Goal: Book appointment/travel/reservation

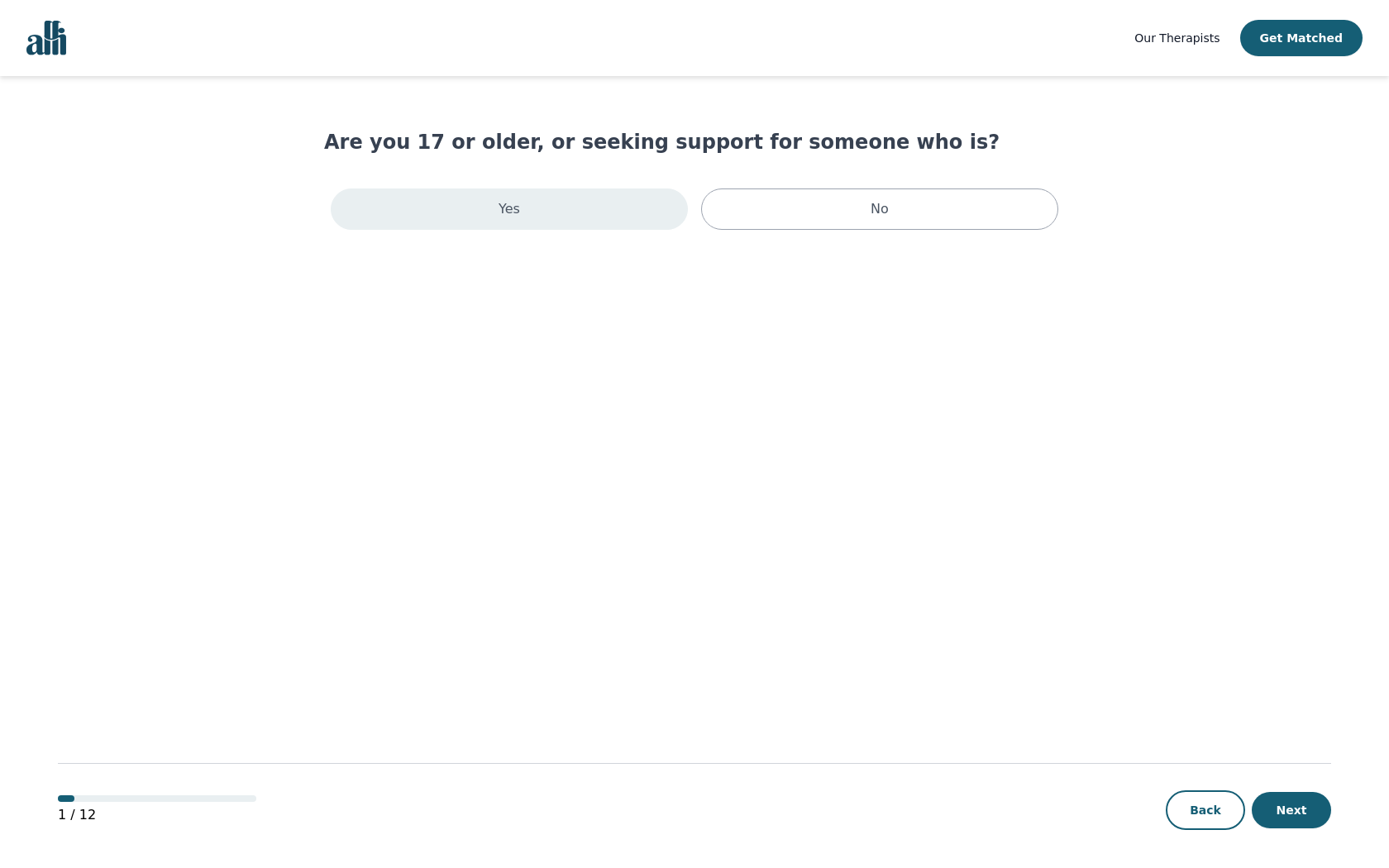
click at [596, 224] on div "Yes" at bounding box center [510, 210] width 357 height 41
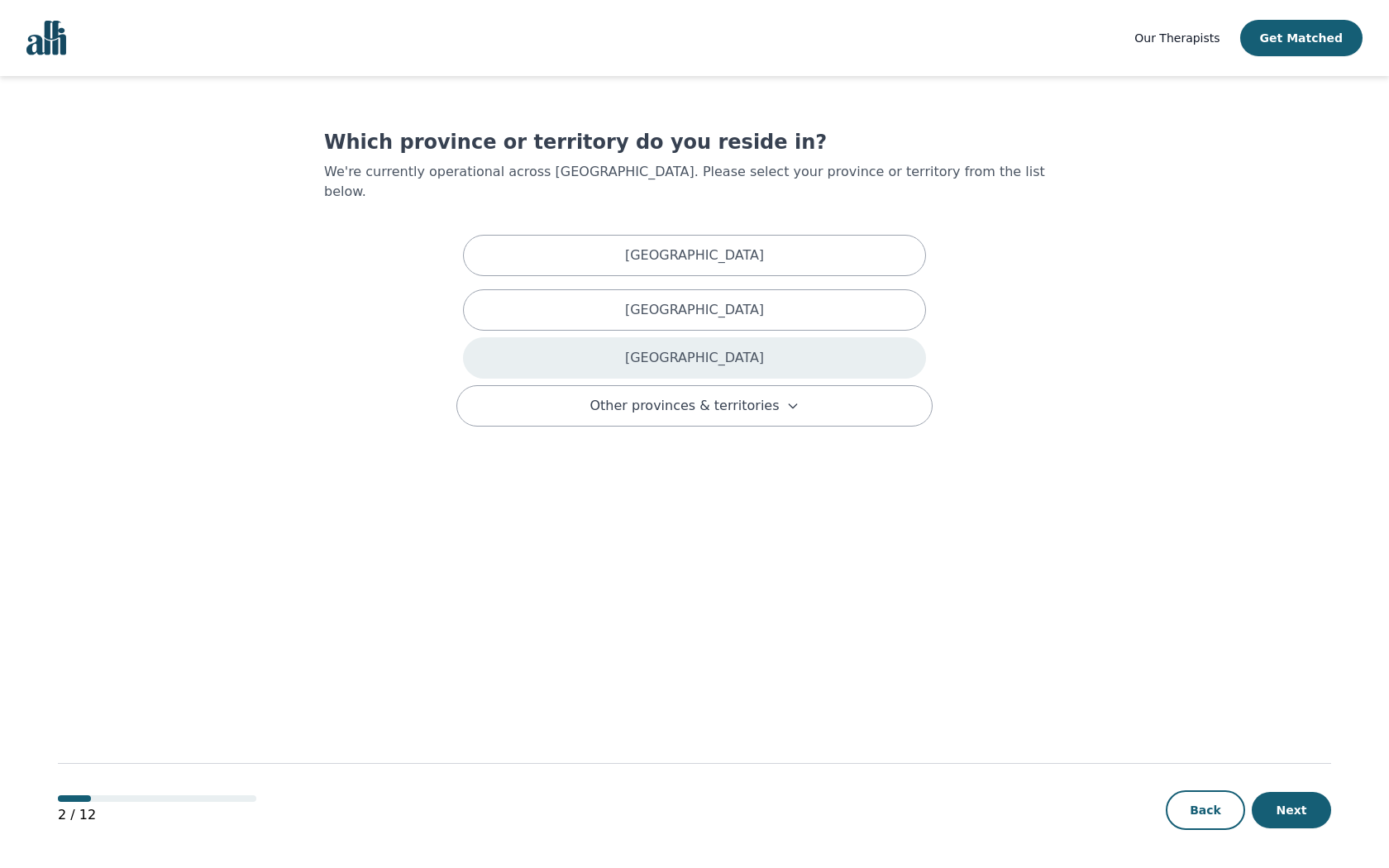
click at [631, 338] on div "[GEOGRAPHIC_DATA]" at bounding box center [694, 358] width 463 height 41
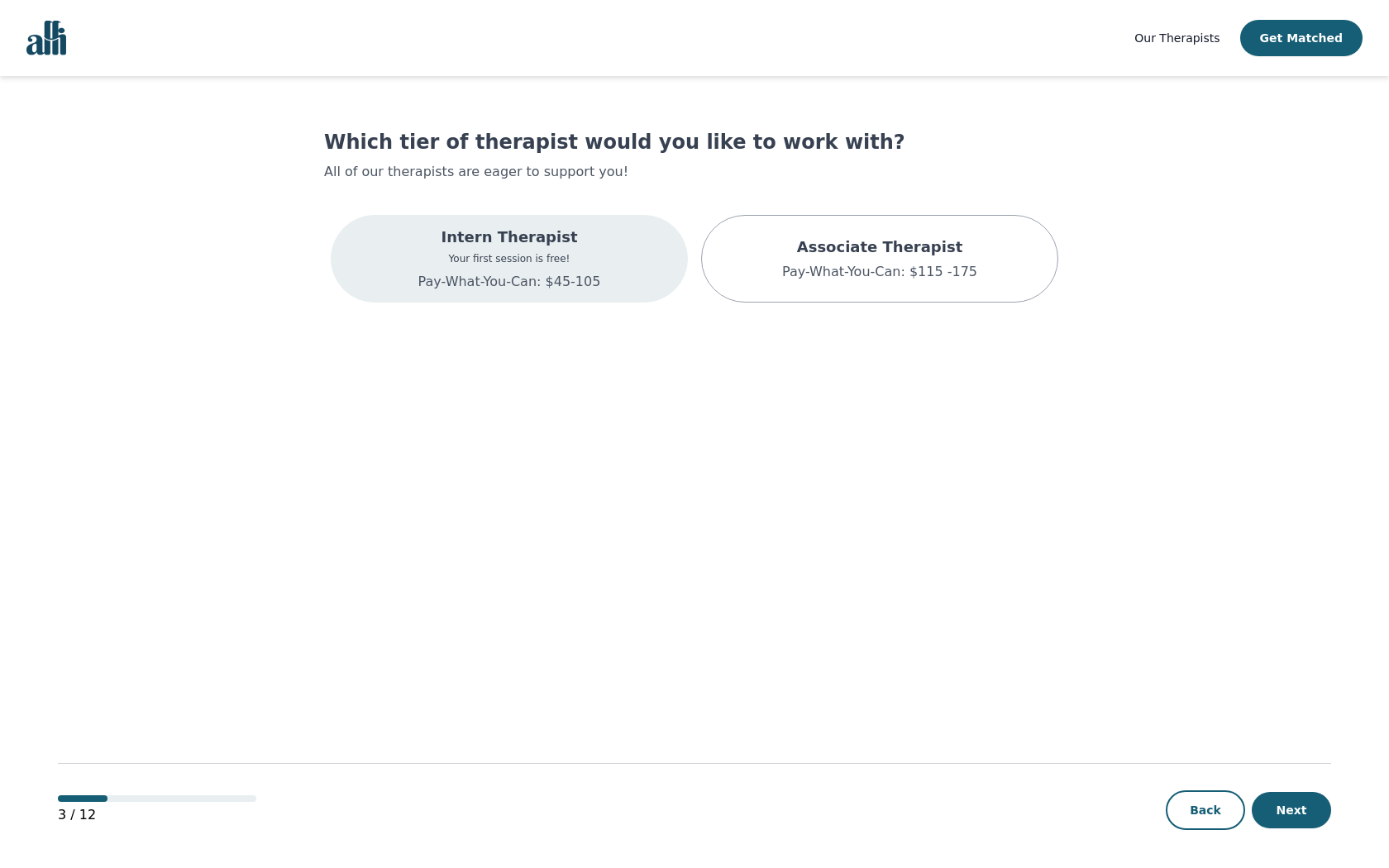
click at [574, 217] on div "Intern Therapist Your first session is free! Pay-What-You-Can: $45-105" at bounding box center [510, 259] width 357 height 88
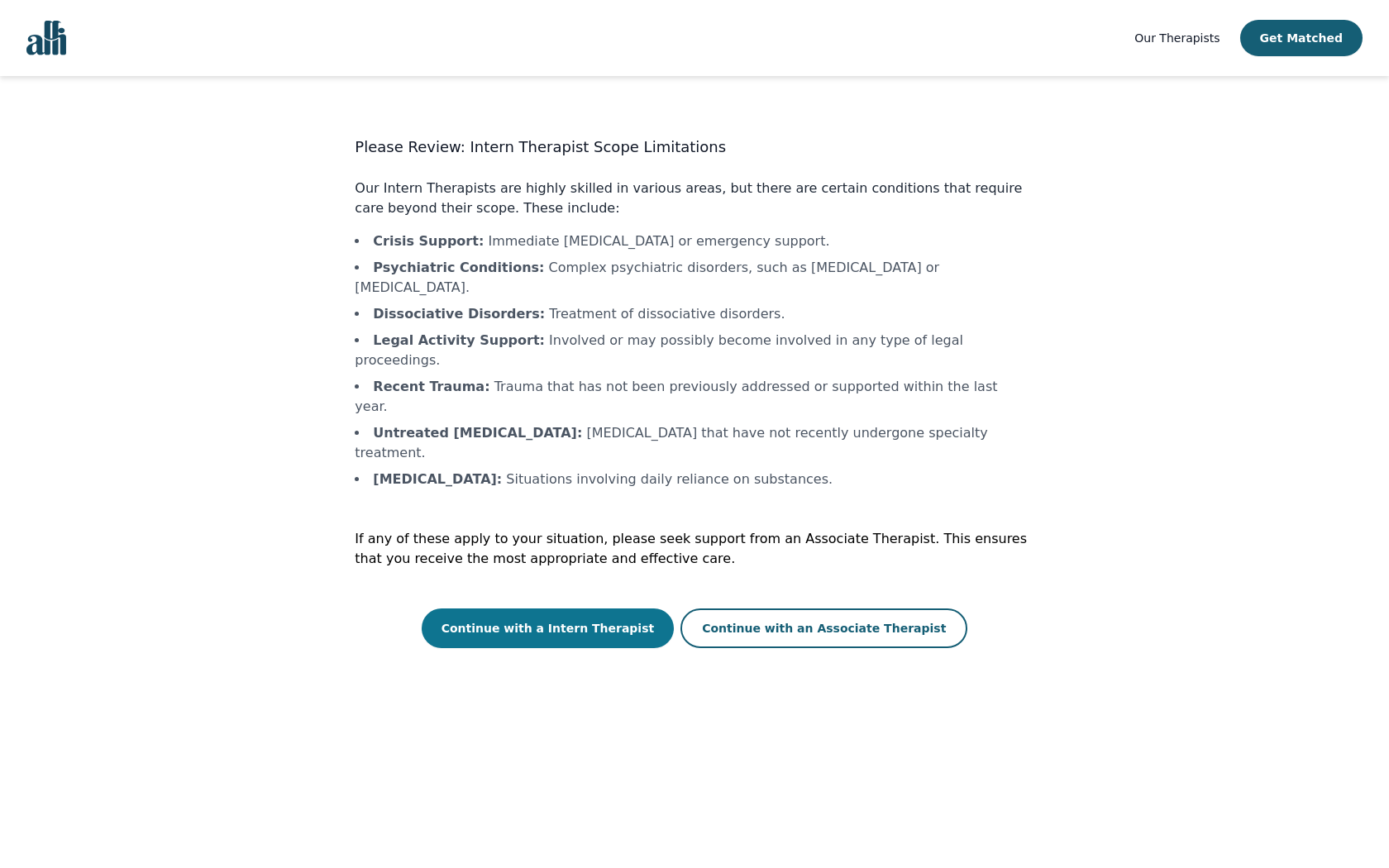
click at [617, 609] on button "Continue with a Intern Therapist" at bounding box center [548, 629] width 253 height 39
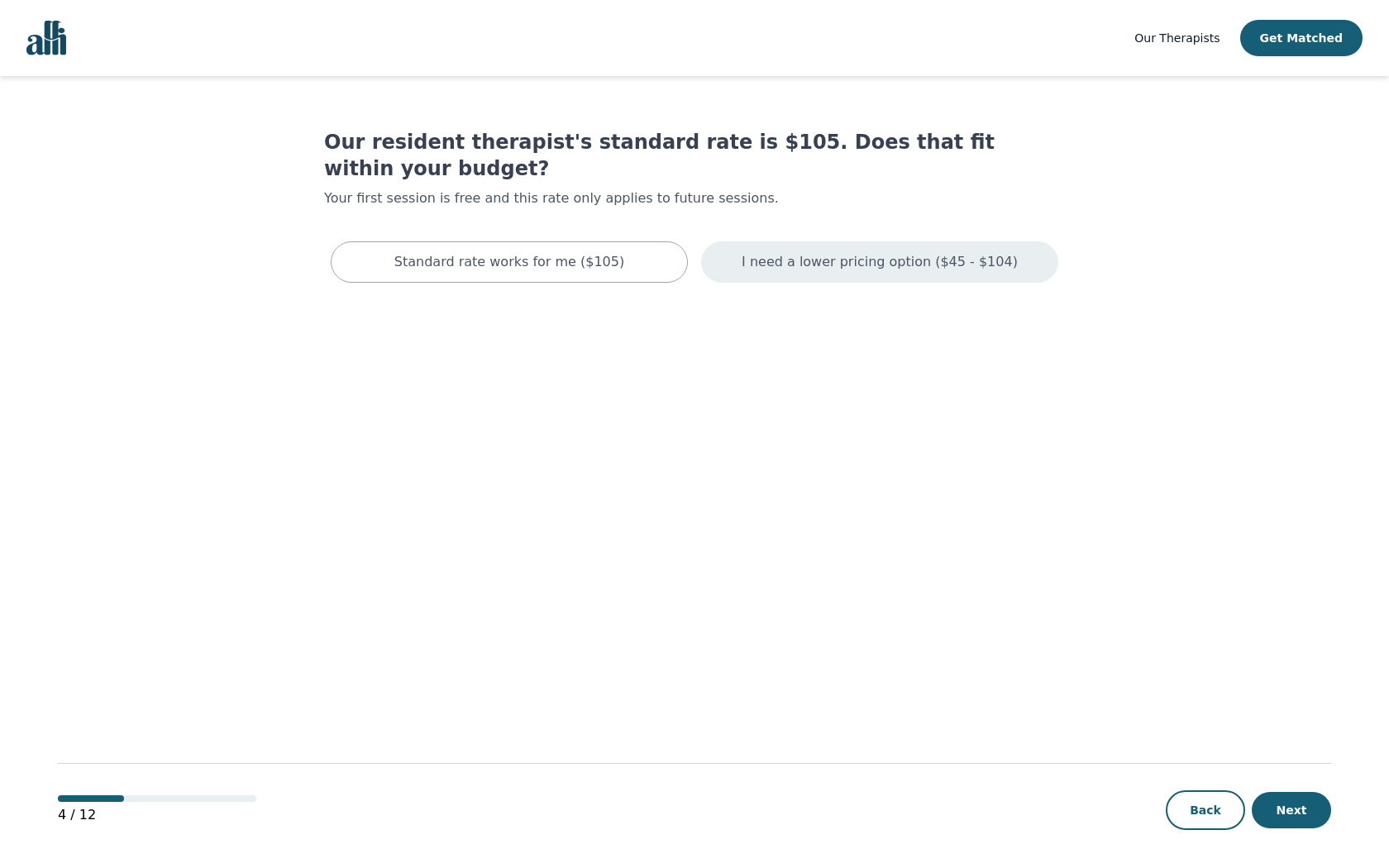
click at [845, 253] on p "I need a lower pricing option ($45 - $104)" at bounding box center [879, 262] width 276 height 20
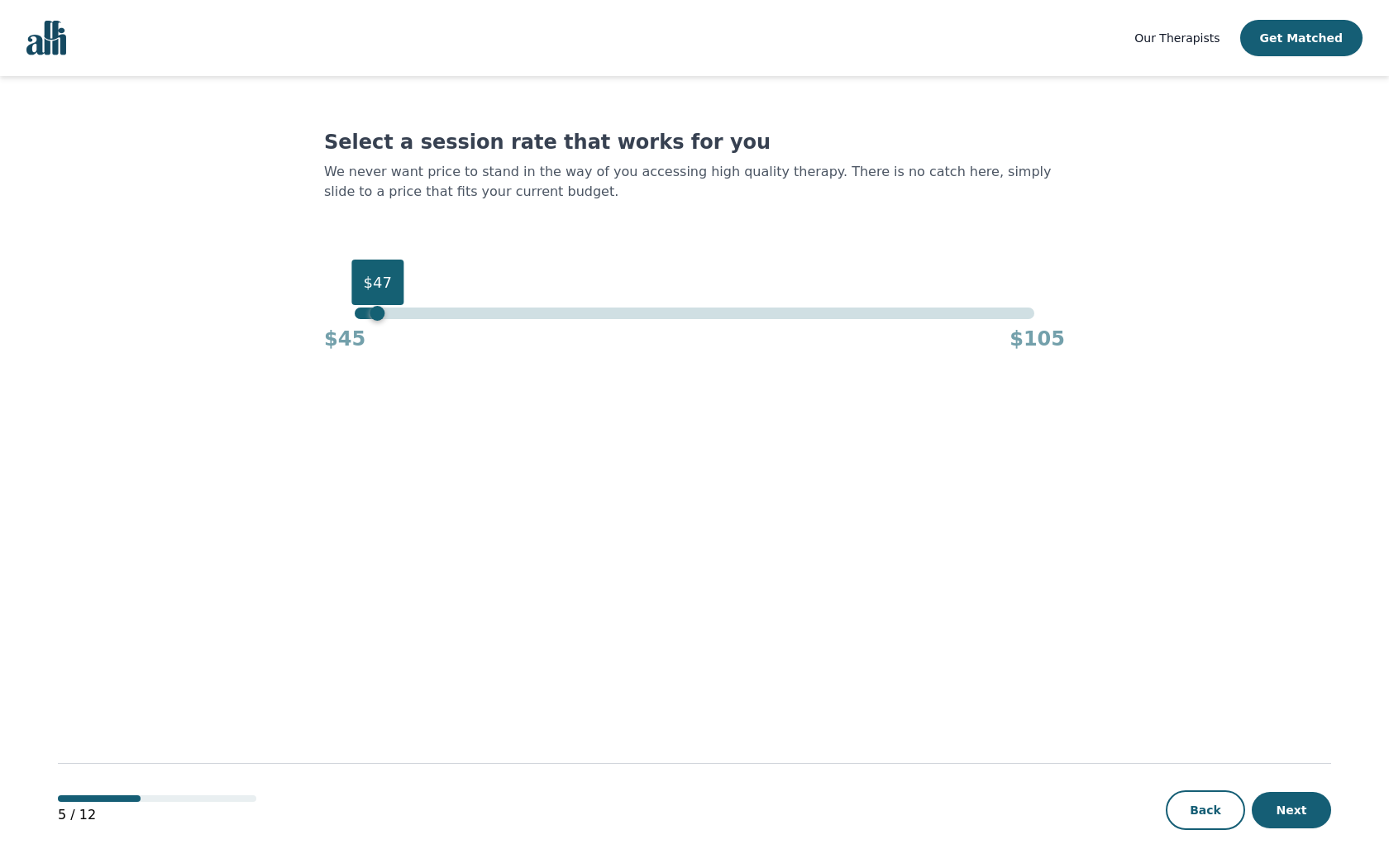
drag, startPoint x: 1039, startPoint y: 313, endPoint x: 380, endPoint y: 319, distance: 659.0
click at [380, 319] on div "$47" at bounding box center [378, 313] width 15 height 15
drag, startPoint x: 384, startPoint y: 311, endPoint x: 407, endPoint y: 318, distance: 24.0
click at [407, 318] on div "$50" at bounding box center [412, 313] width 15 height 15
click at [1273, 819] on button "Next" at bounding box center [1292, 810] width 80 height 36
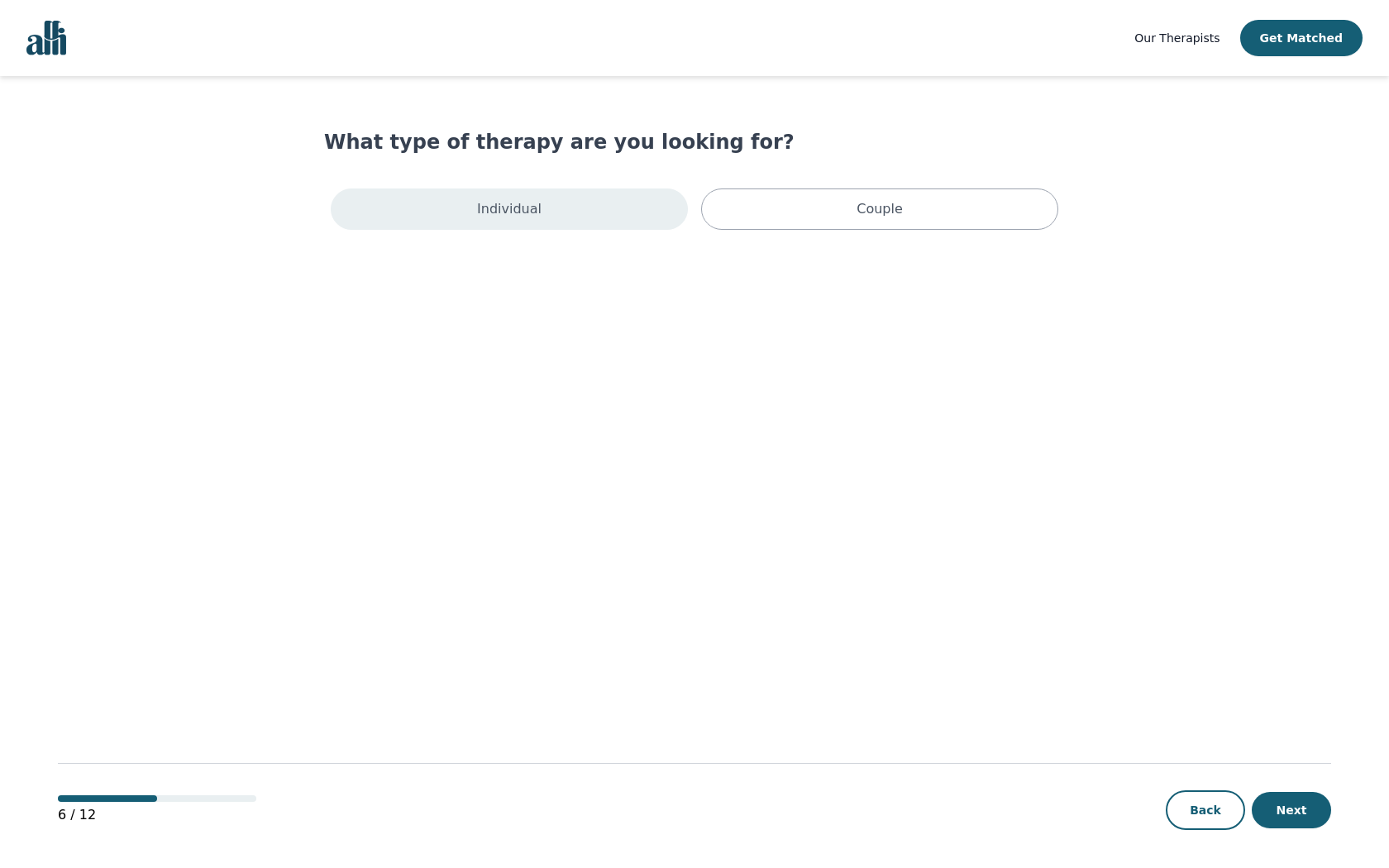
click at [668, 210] on div "Individual" at bounding box center [510, 210] width 357 height 41
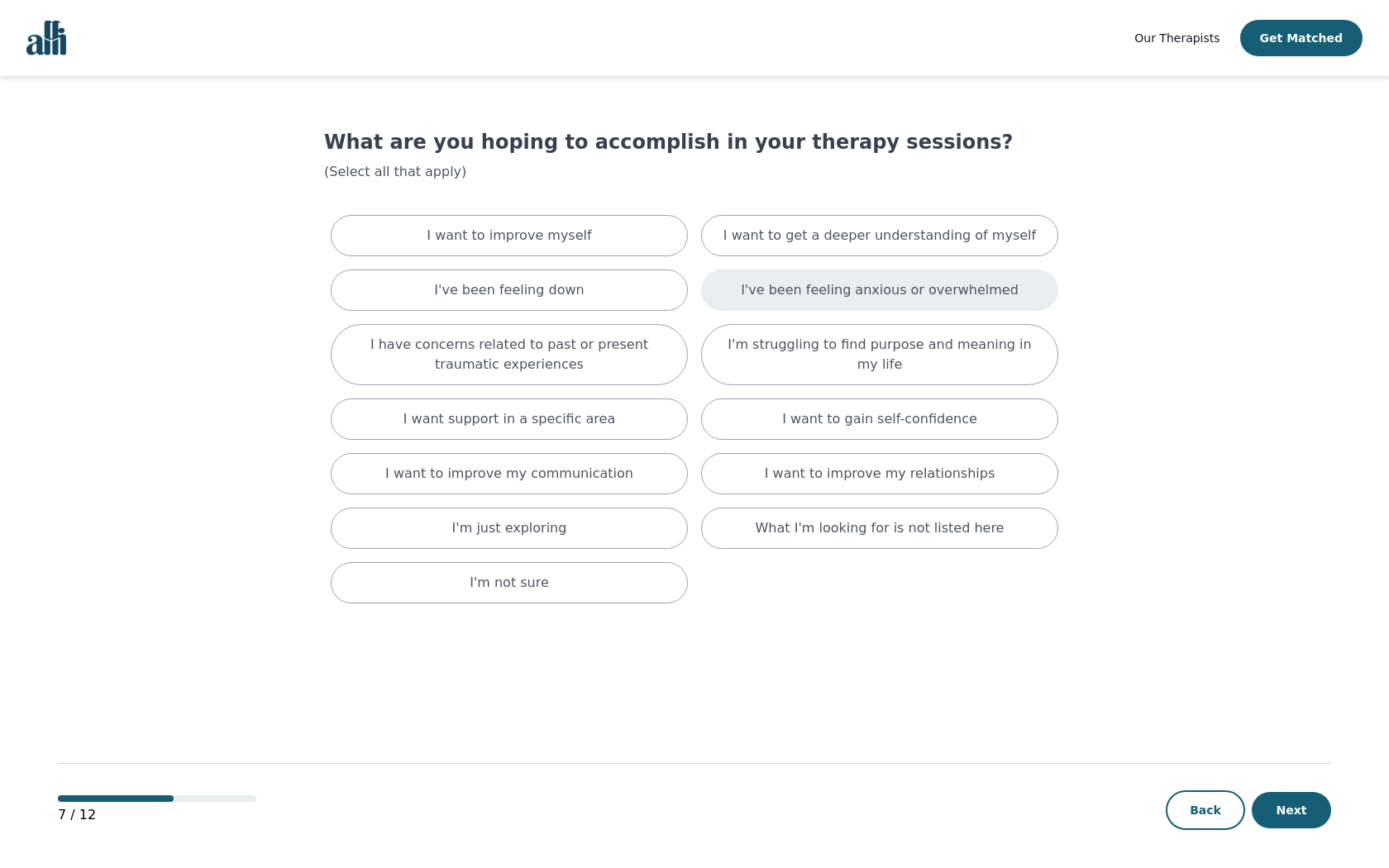
click at [975, 307] on div "I've been feeling anxious or overwhelmed" at bounding box center [880, 290] width 357 height 41
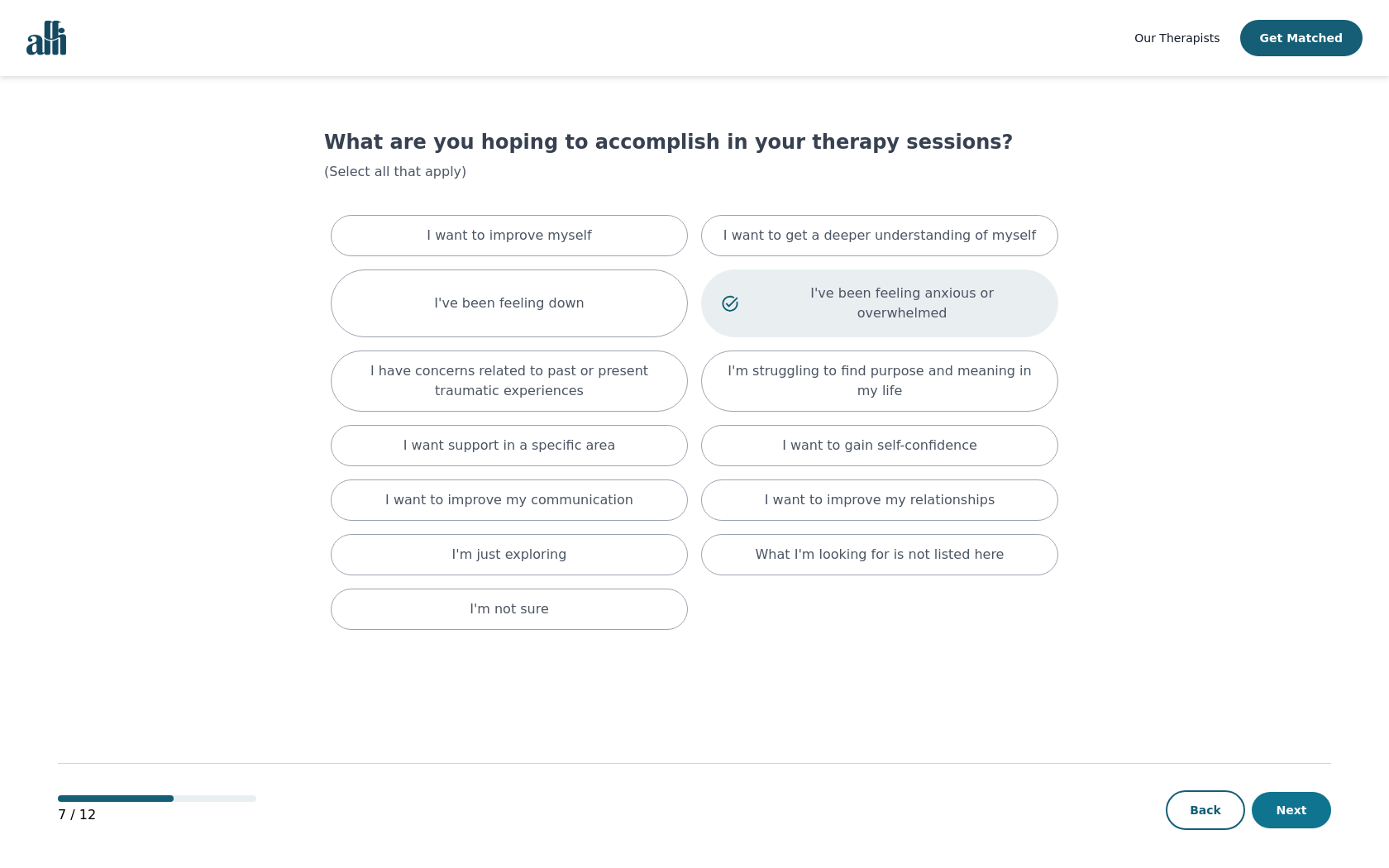
click at [1308, 817] on button "Next" at bounding box center [1292, 810] width 80 height 36
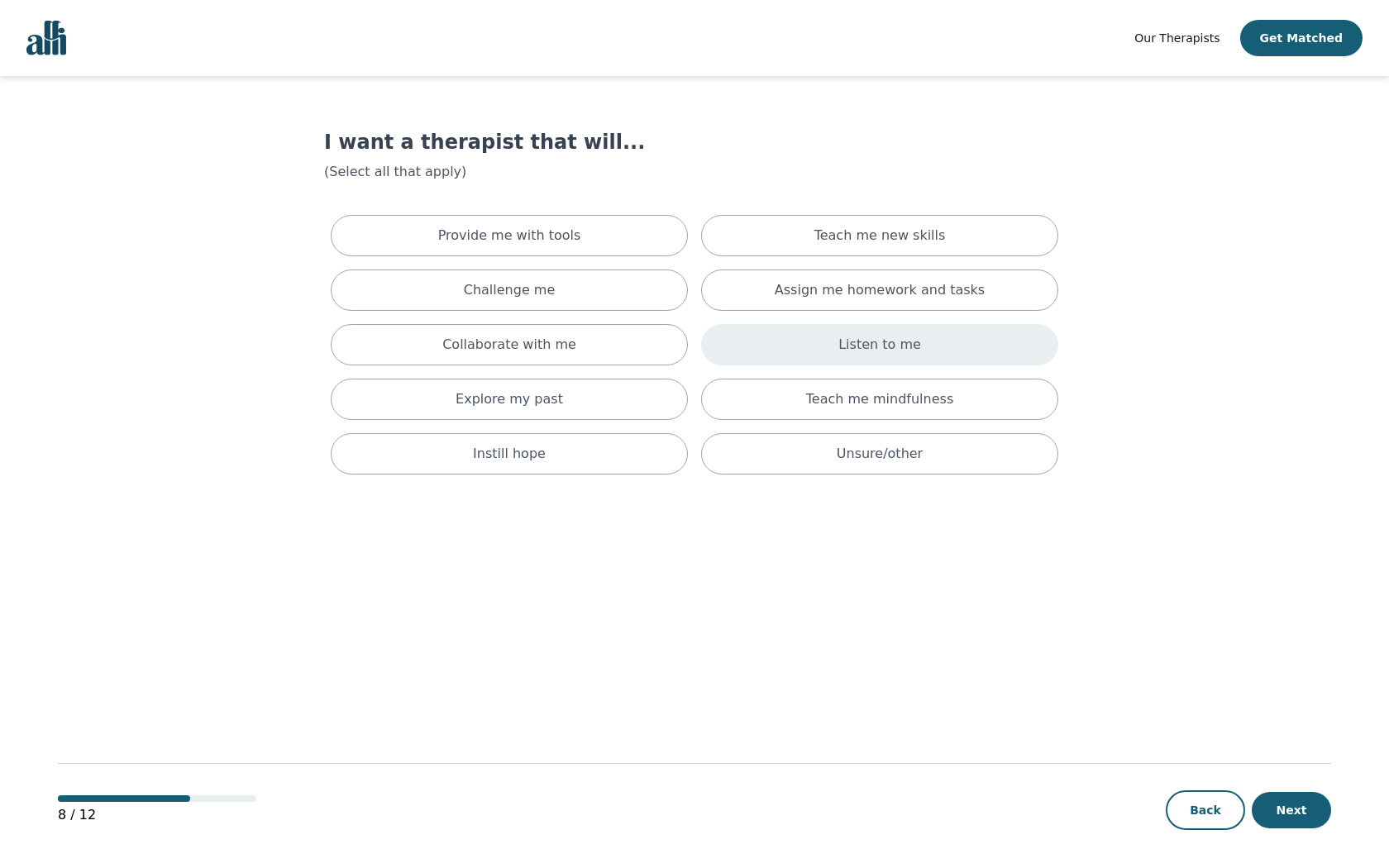
click at [879, 354] on div "Listen to me" at bounding box center [880, 345] width 357 height 41
click at [1311, 815] on button "Next" at bounding box center [1292, 810] width 80 height 36
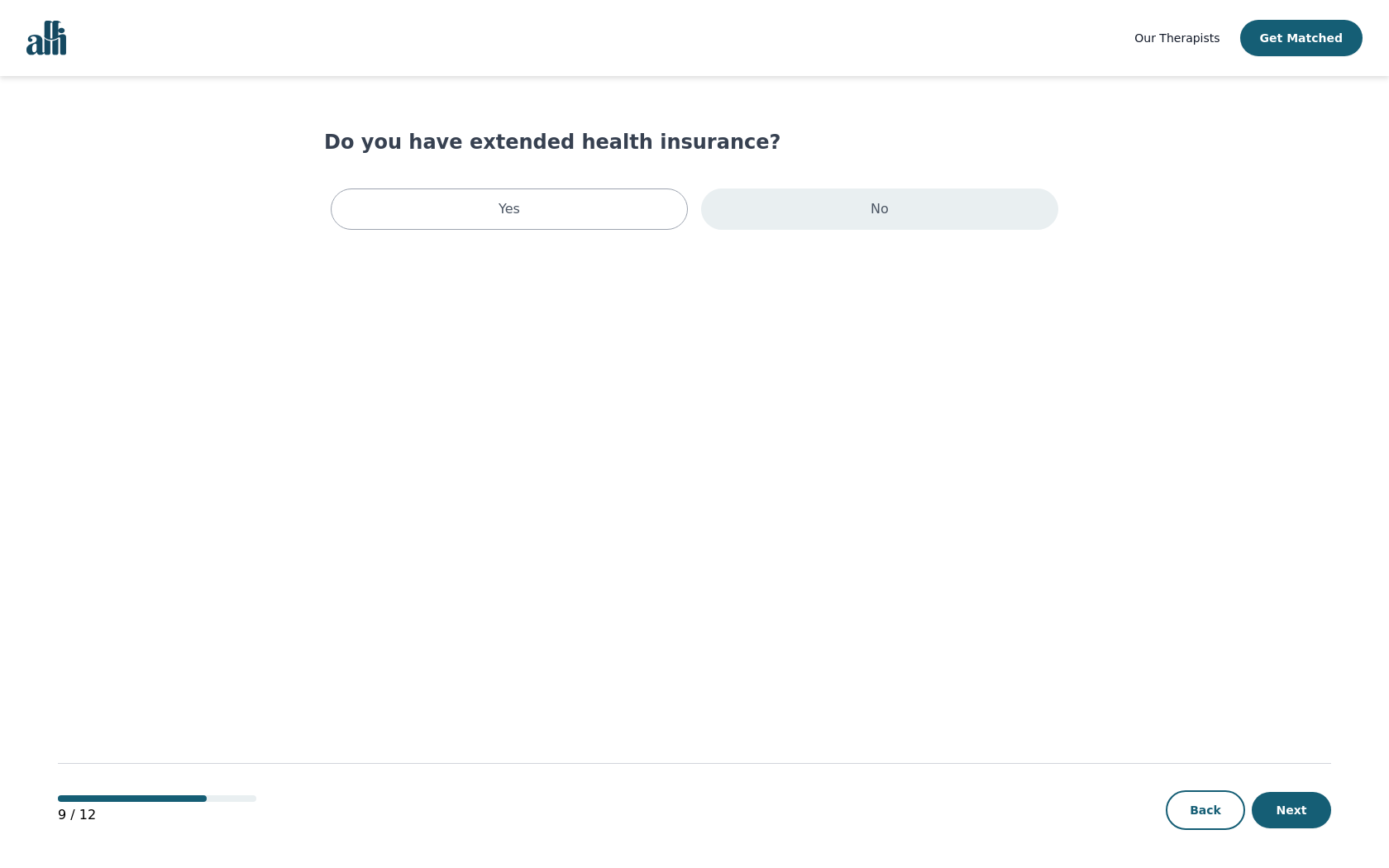
click at [825, 210] on div "No" at bounding box center [880, 210] width 357 height 41
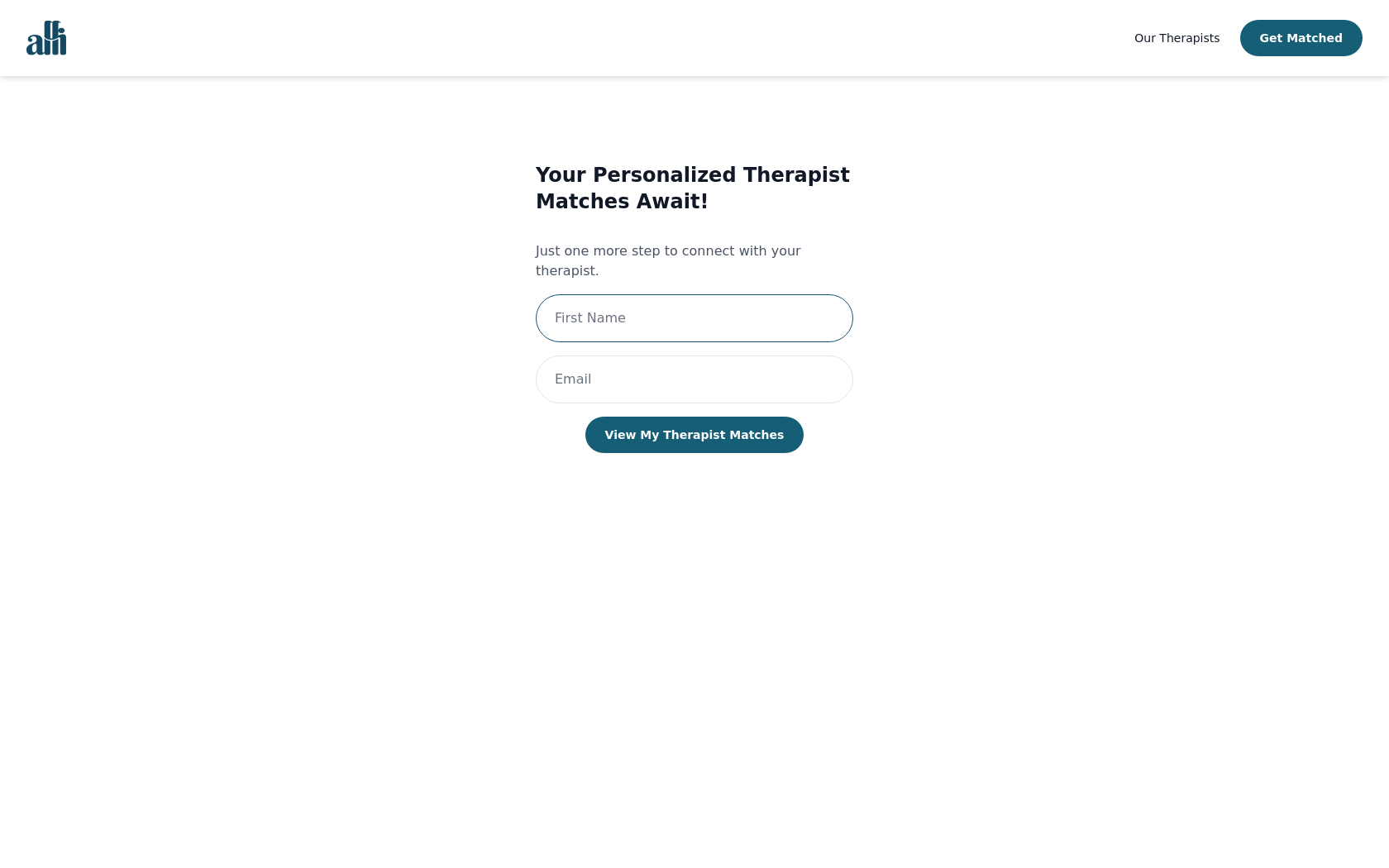
click at [688, 311] on input "text" at bounding box center [695, 318] width 318 height 48
type input "[PERSON_NAME]"
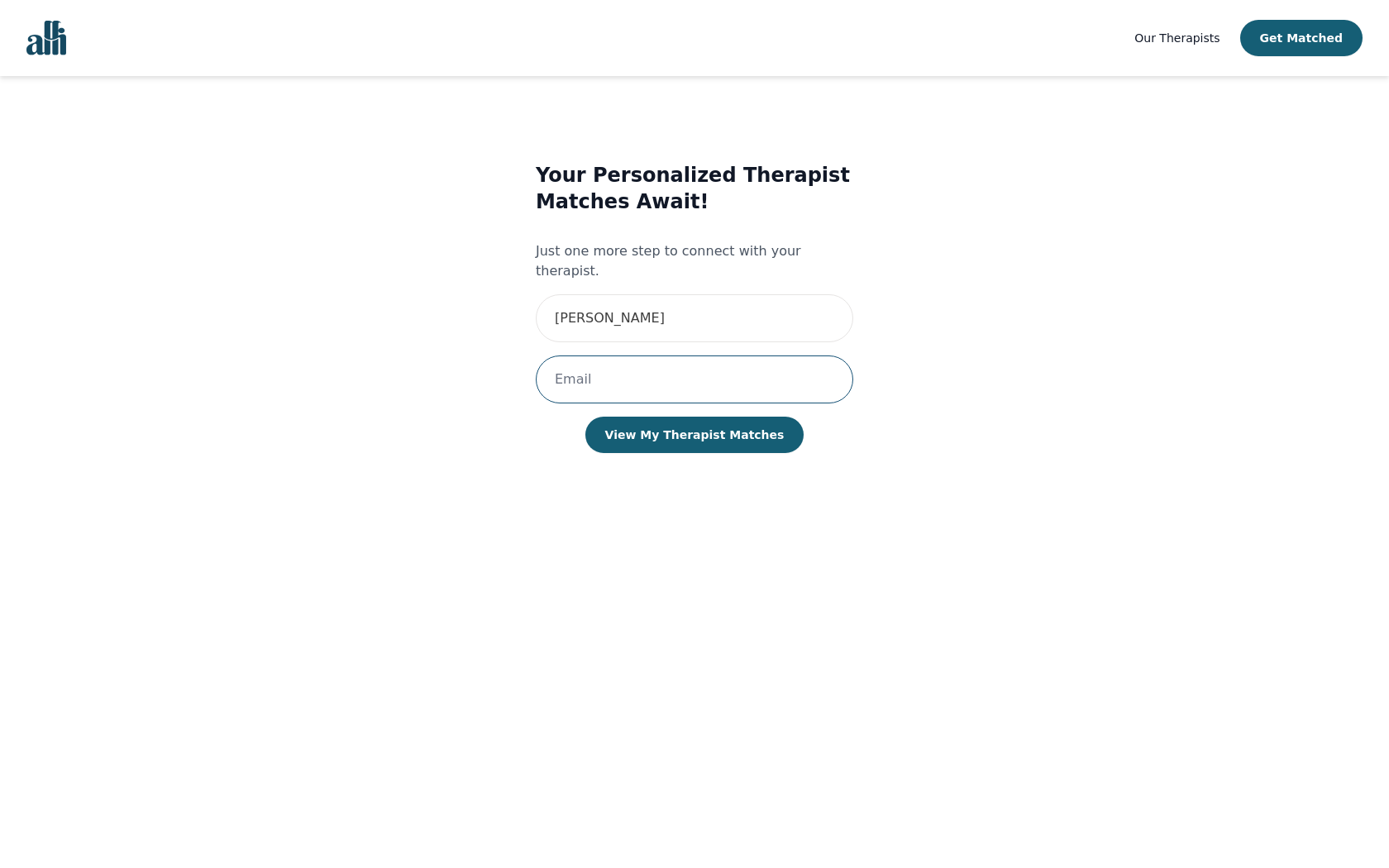
click at [689, 355] on input "email" at bounding box center [695, 379] width 318 height 48
type input "[EMAIL_ADDRESS][DOMAIN_NAME]"
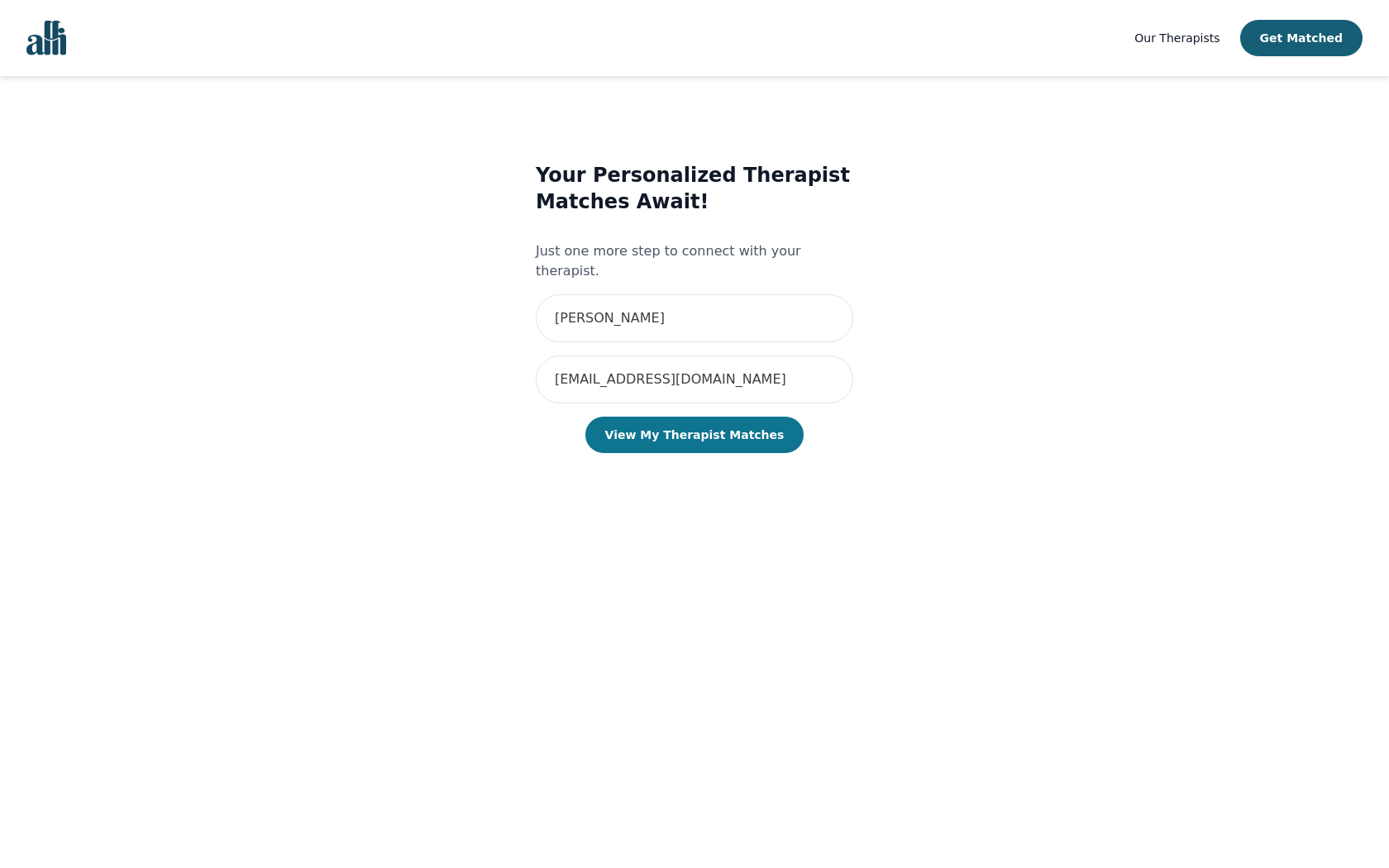
click at [724, 418] on button "View My Therapist Matches" at bounding box center [695, 435] width 219 height 36
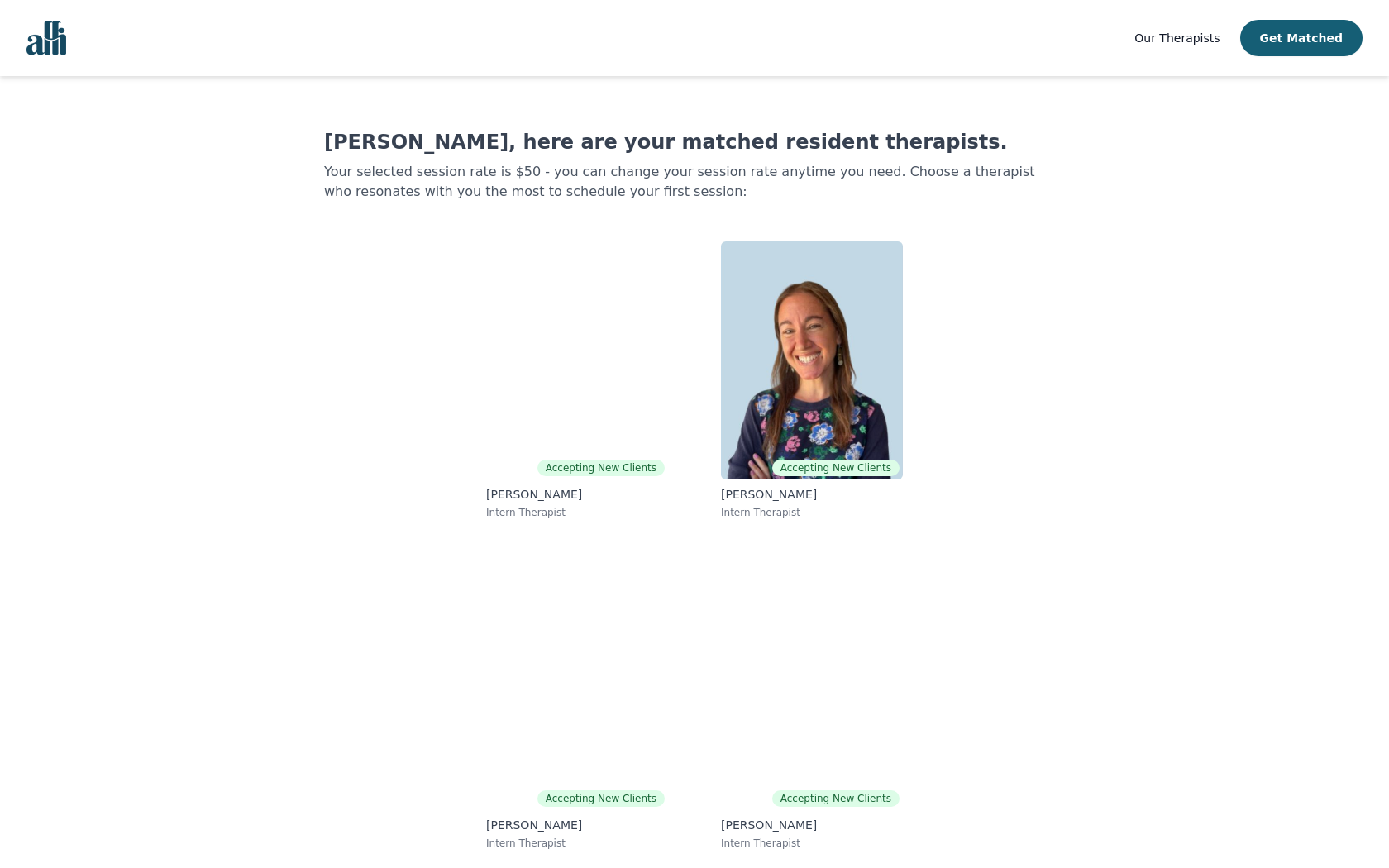
scroll to position [2, 0]
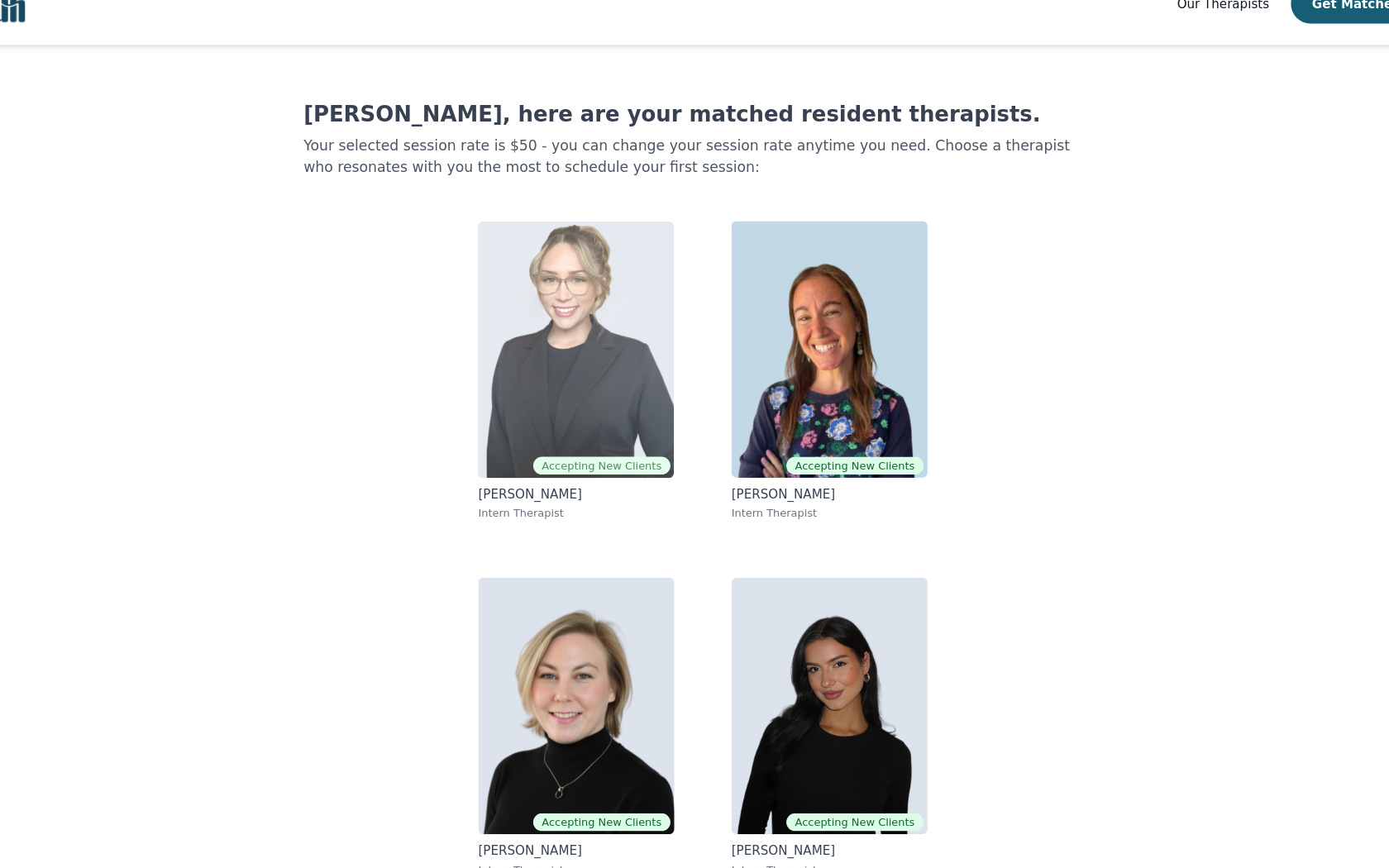
click at [578, 366] on img at bounding box center [577, 358] width 182 height 239
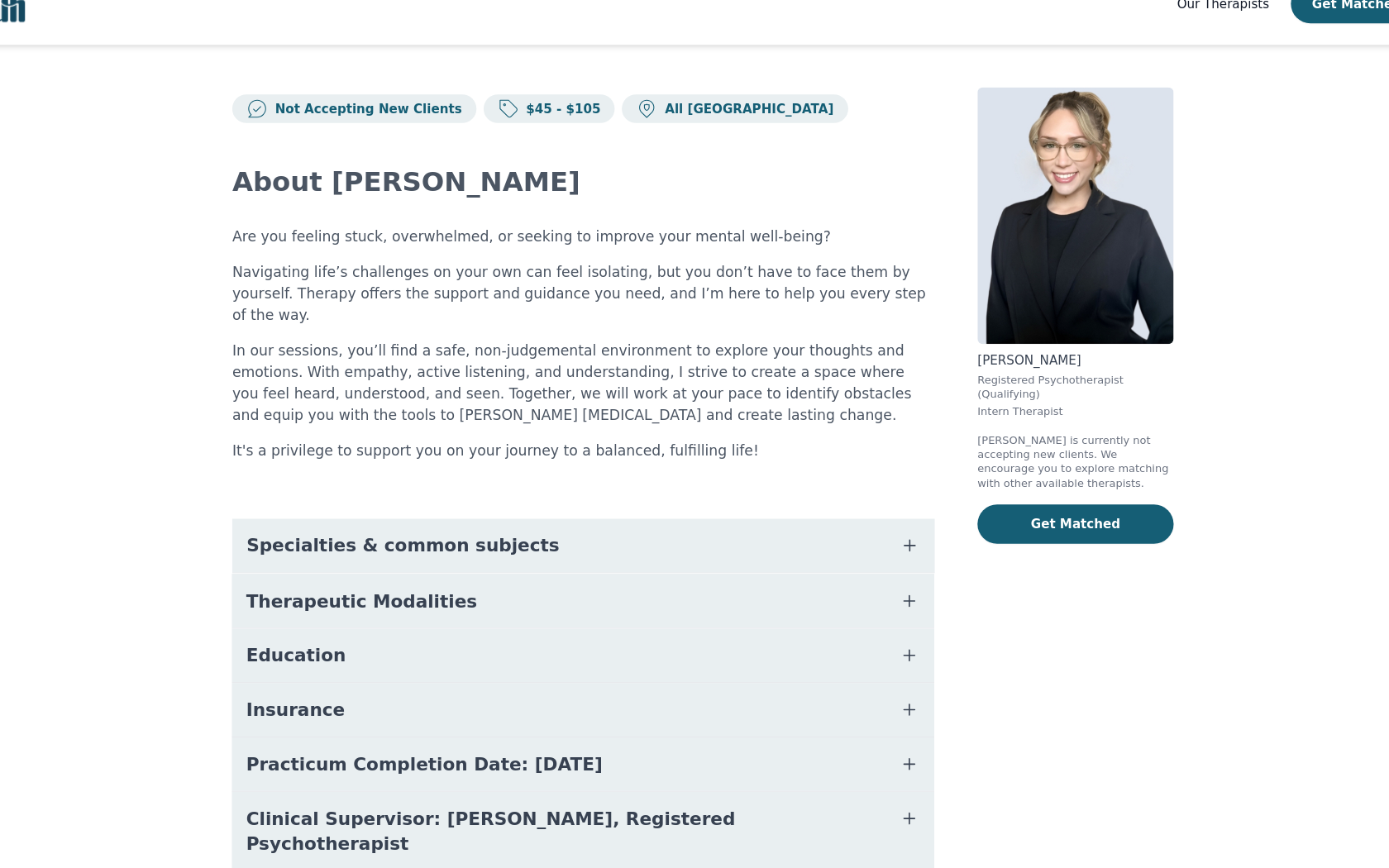
scroll to position [10, 0]
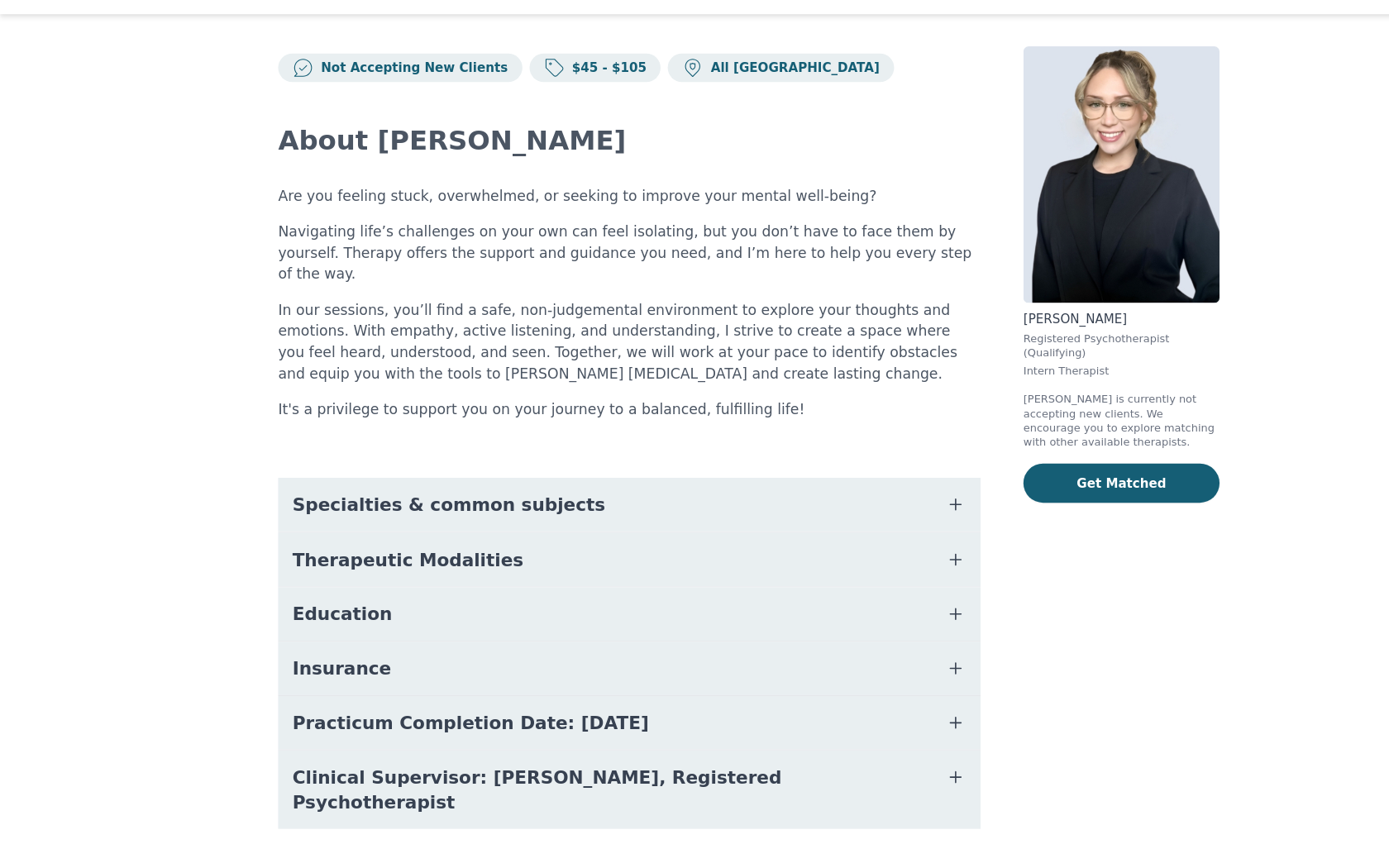
scroll to position [2, 0]
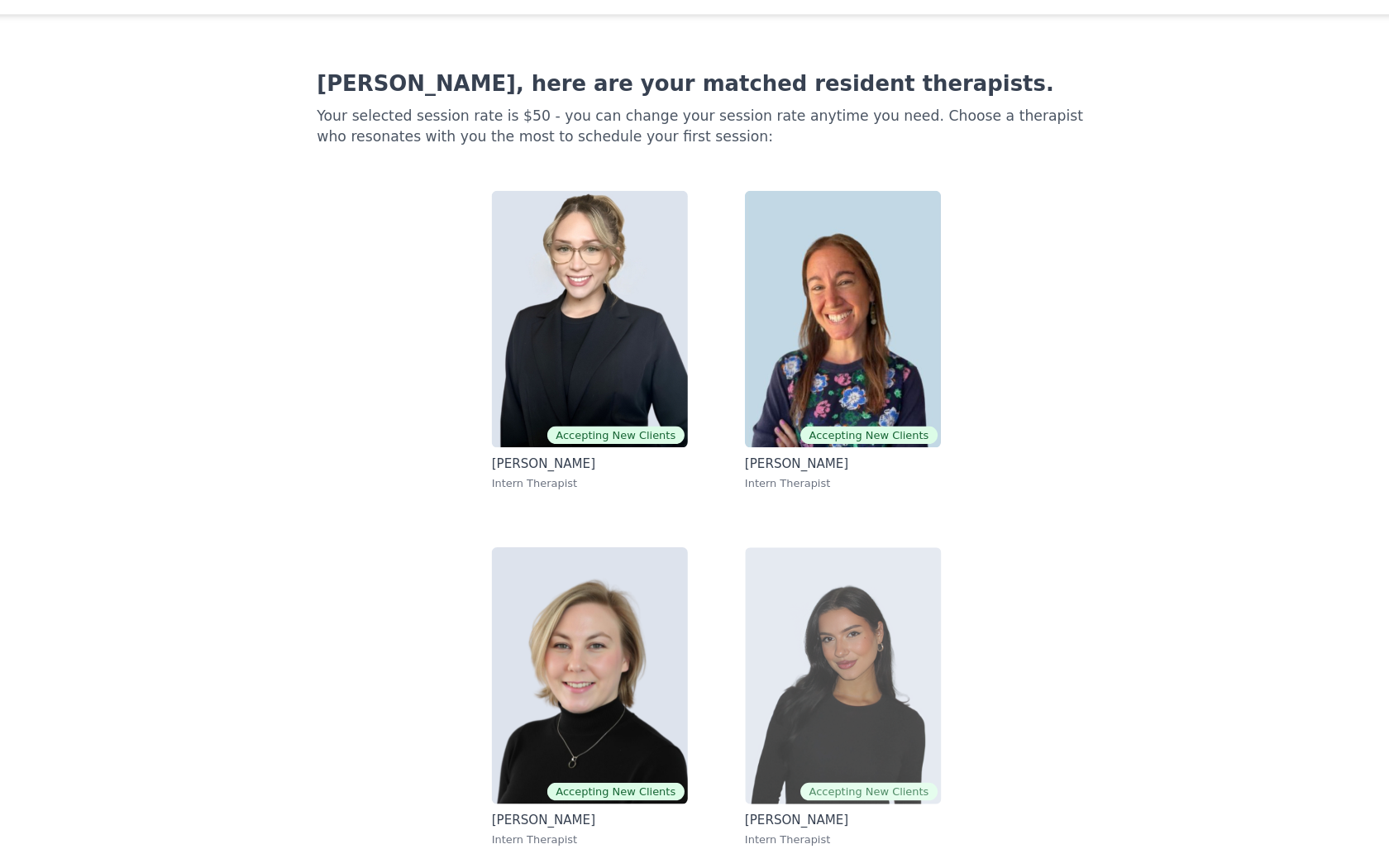
click at [875, 721] on img at bounding box center [812, 689] width 182 height 239
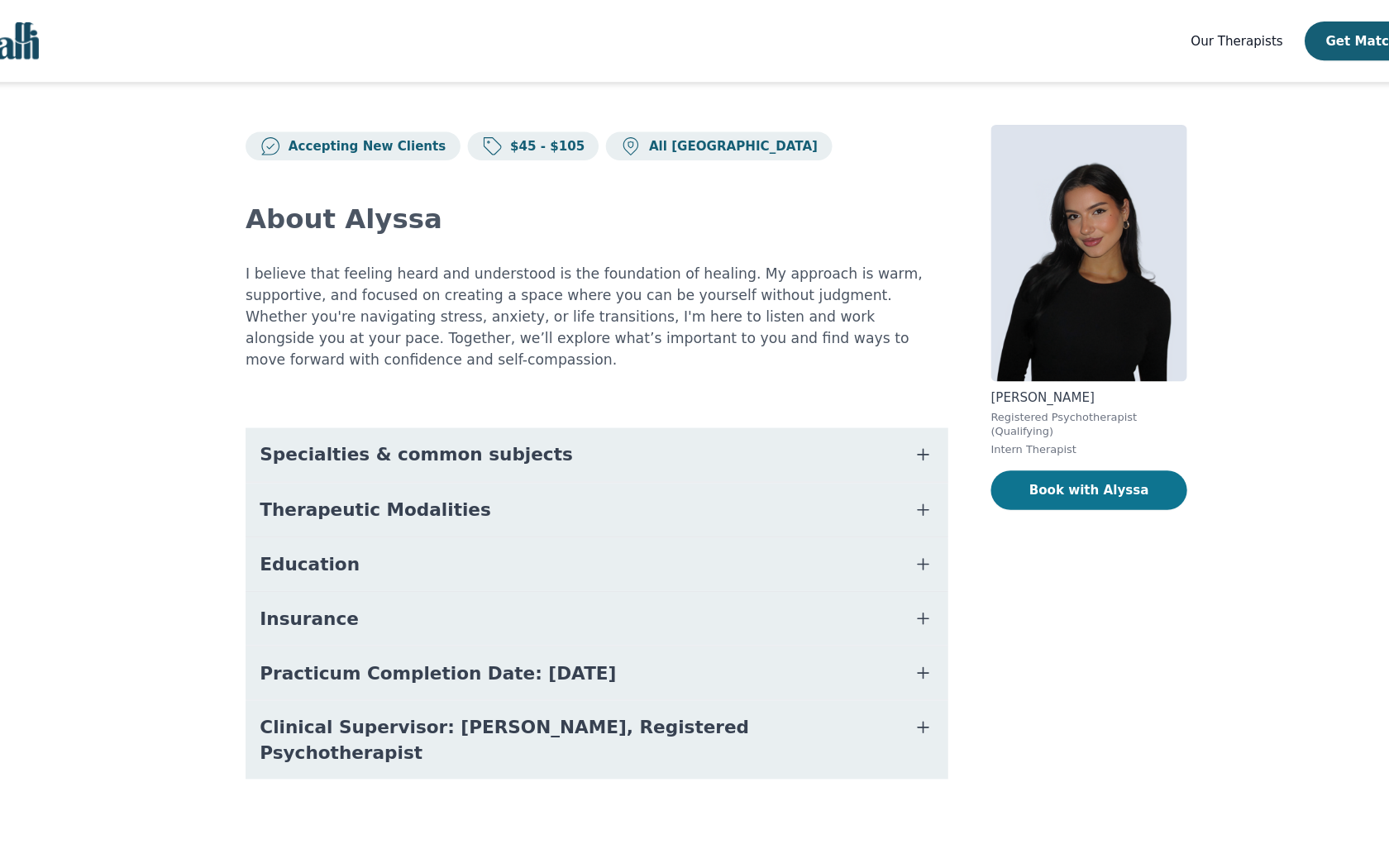
click at [1091, 467] on button "Book with Alyssa" at bounding box center [1040, 455] width 182 height 36
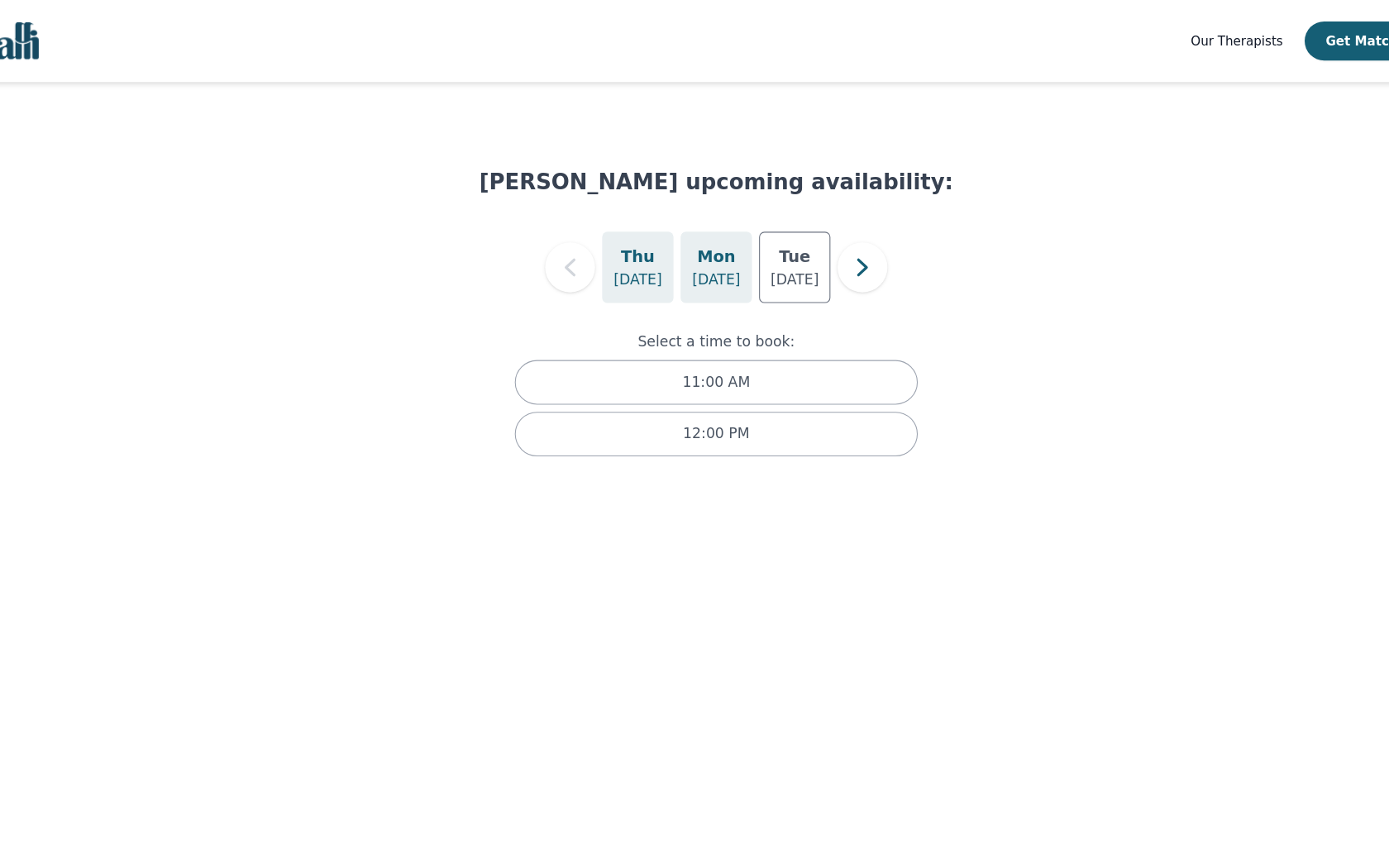
click at [704, 254] on p "[DATE]" at bounding box center [695, 259] width 45 height 20
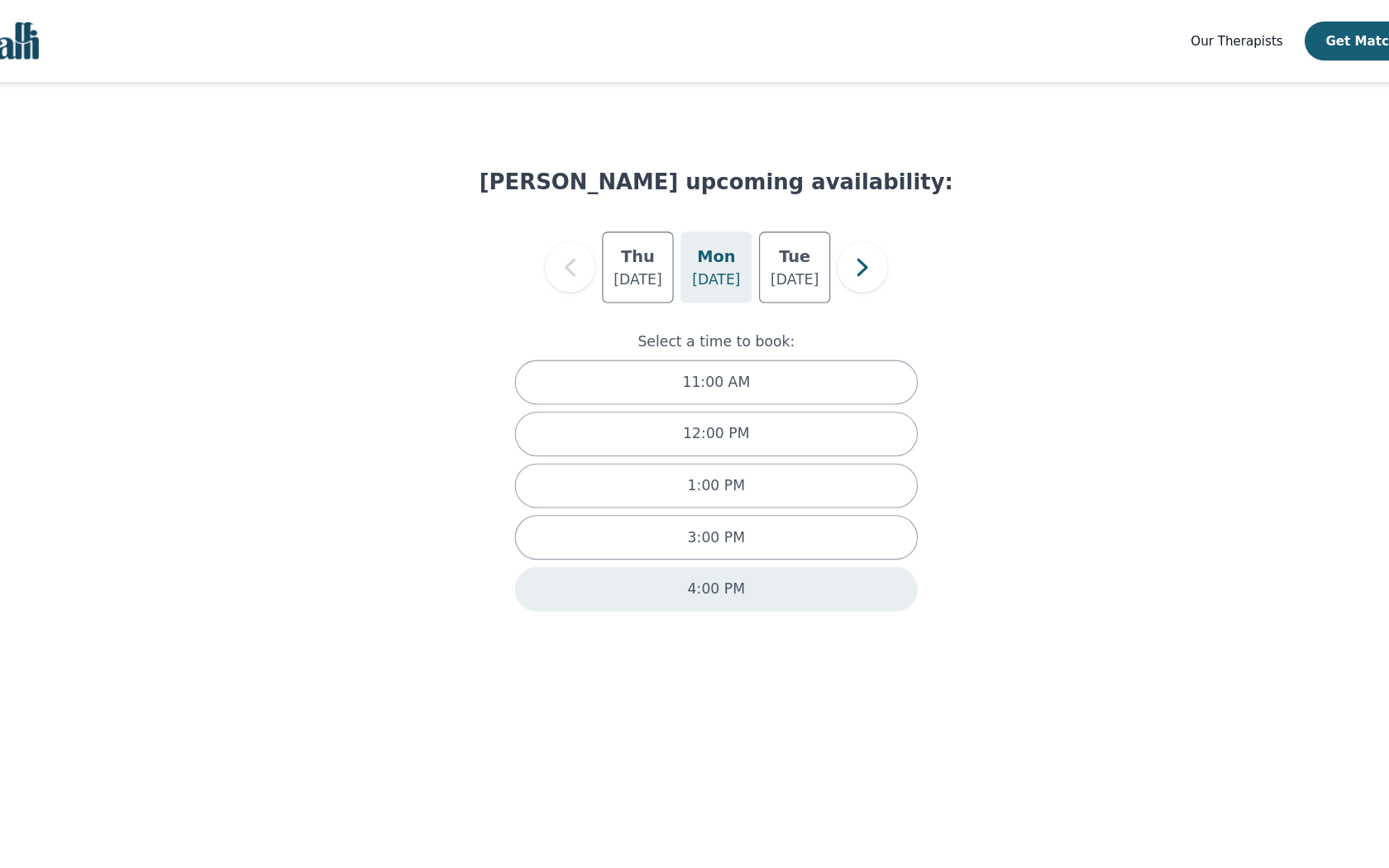
click at [649, 555] on div "4:00 PM" at bounding box center [695, 546] width 374 height 41
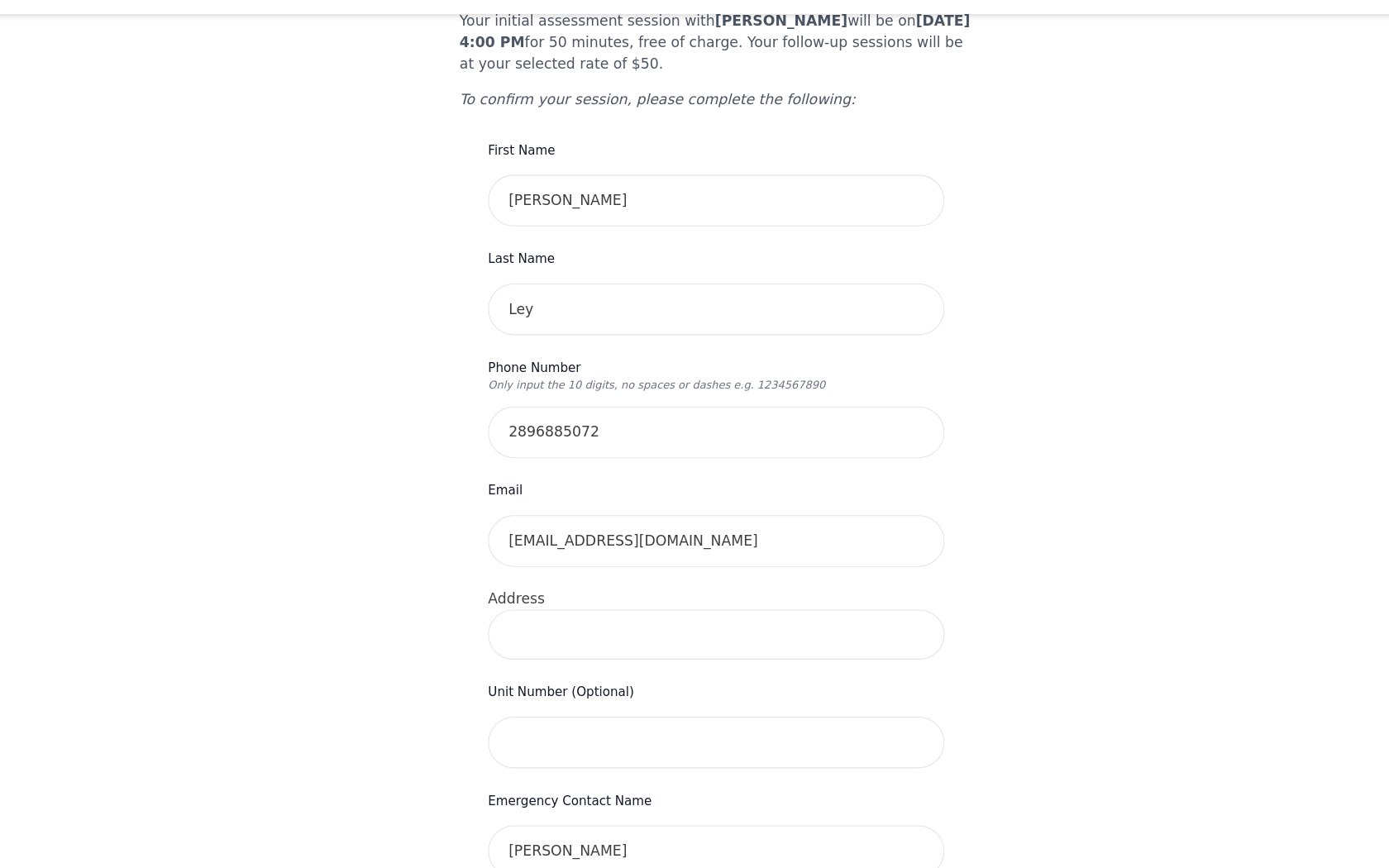
scroll to position [153, 0]
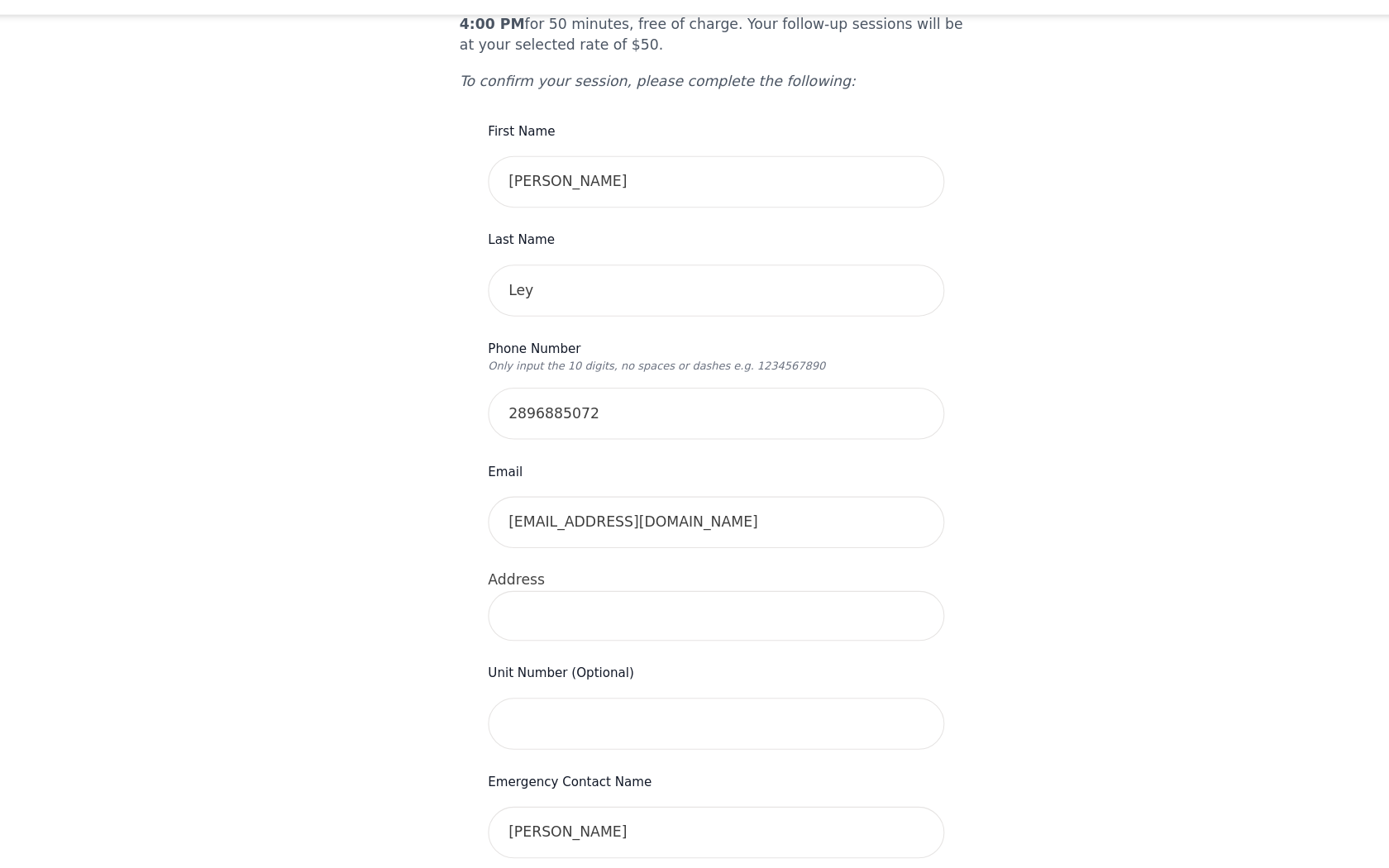
click at [648, 629] on form "First Name [PERSON_NAME] Last Name [PERSON_NAME] Phone Number Only input the 10…" at bounding box center [694, 764] width 424 height 1179
click at [648, 612] on input at bounding box center [694, 634] width 424 height 47
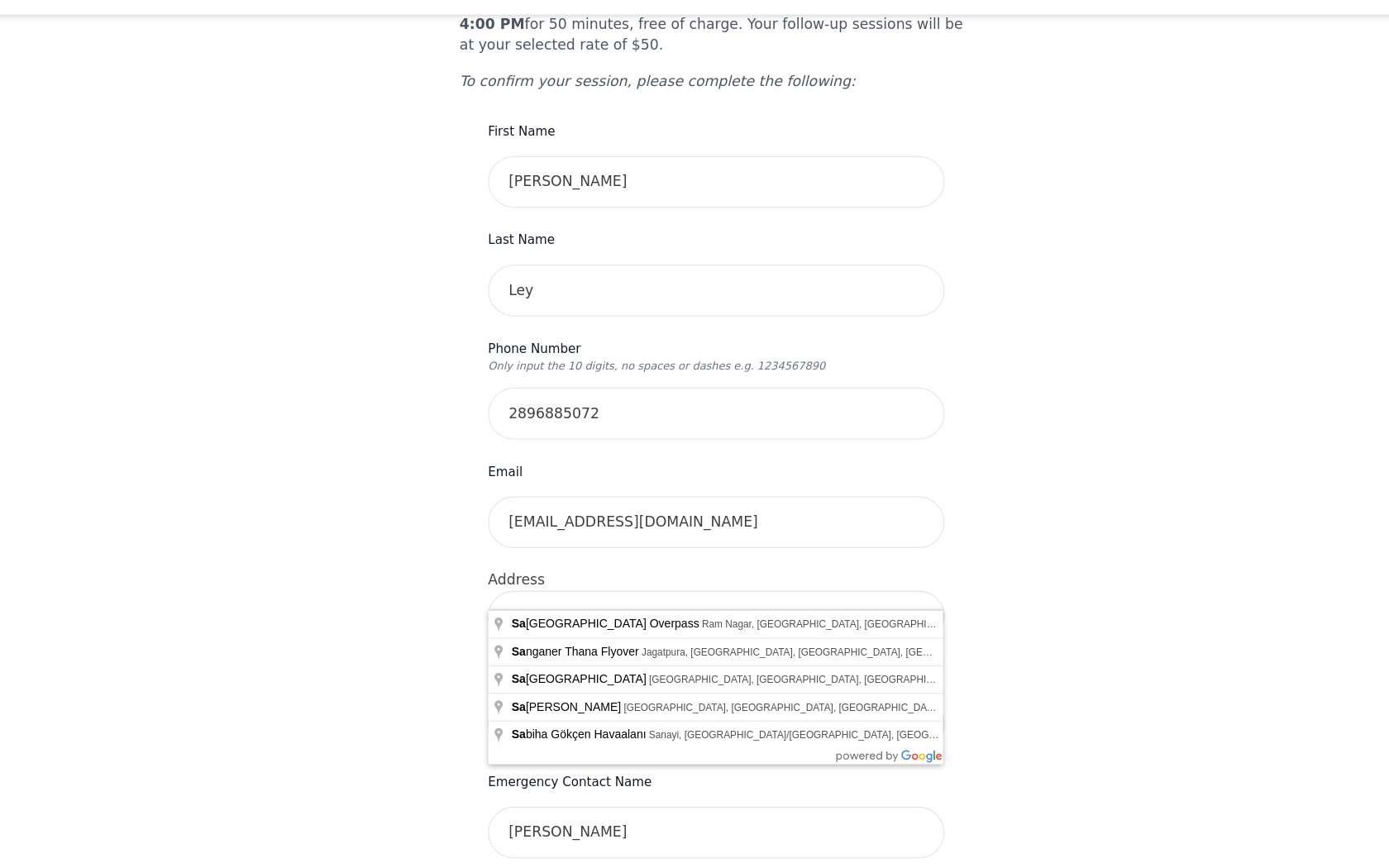
type input "s"
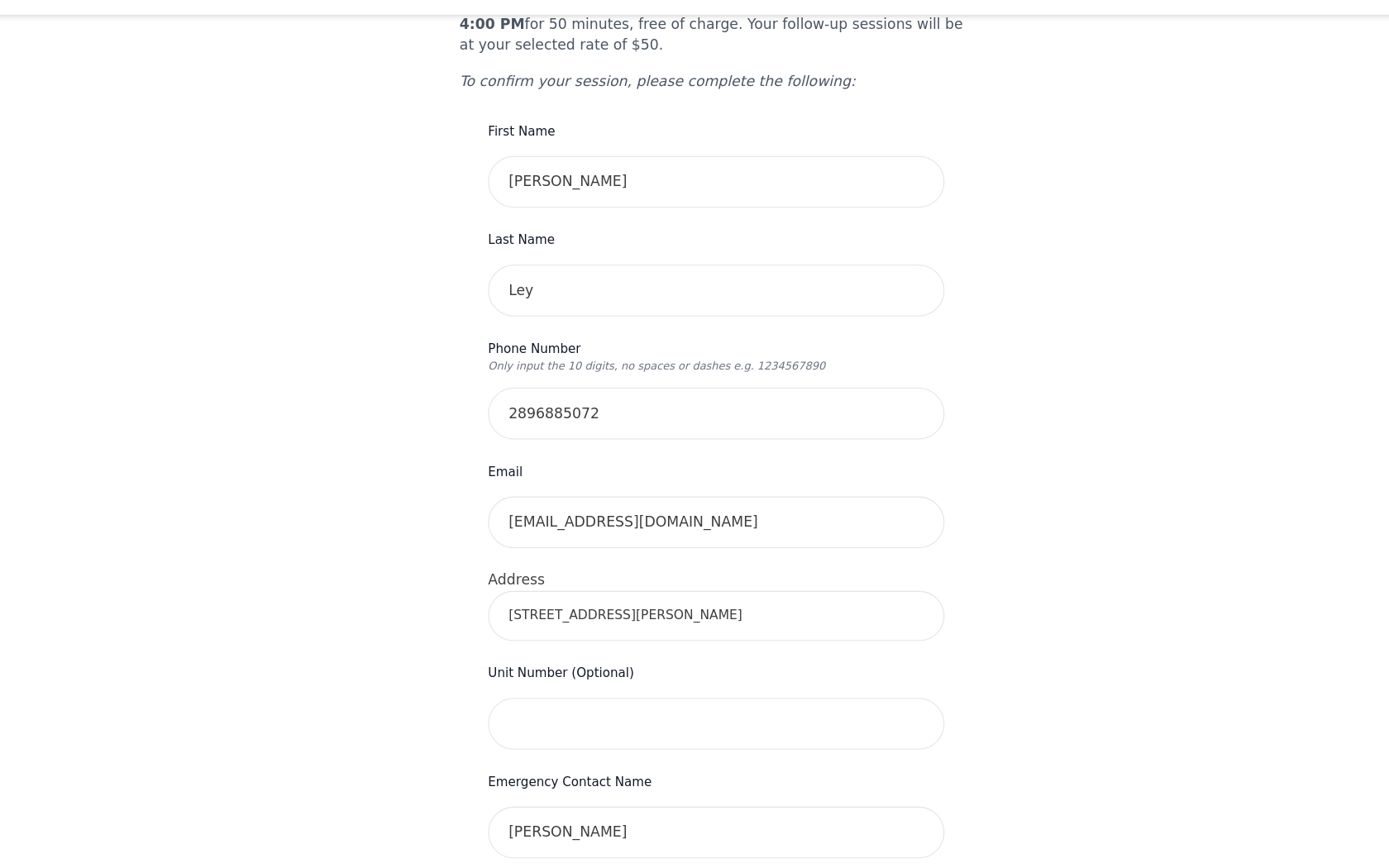
click at [409, 663] on div "Your therapy journey is about to begin! Your initial assessment session with [P…" at bounding box center [694, 665] width 1350 height 1483
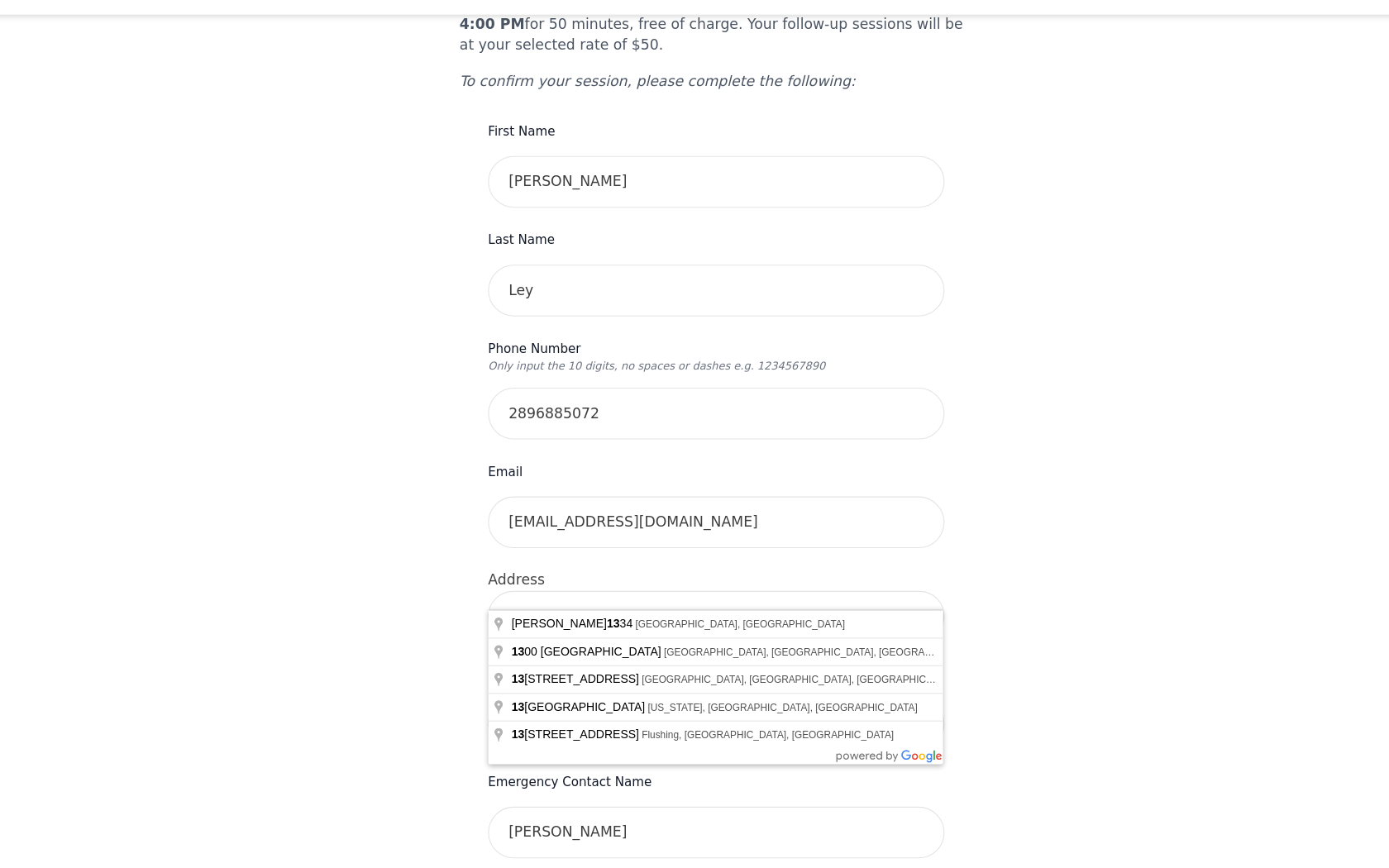
click at [673, 615] on input "[STREET_ADDRESS][PERSON_NAME]" at bounding box center [694, 634] width 424 height 47
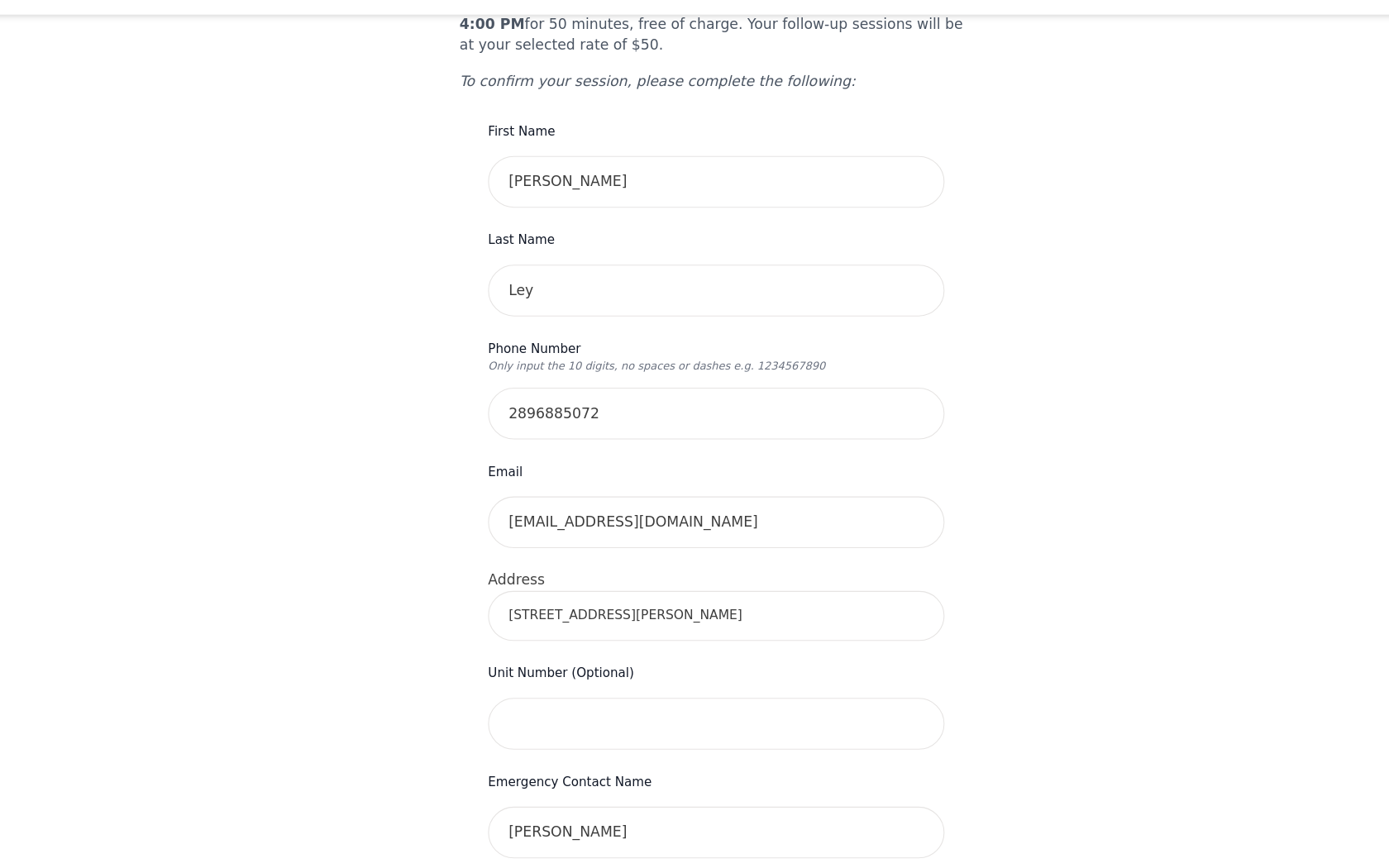
type input "[STREET_ADDRESS][PERSON_NAME]"
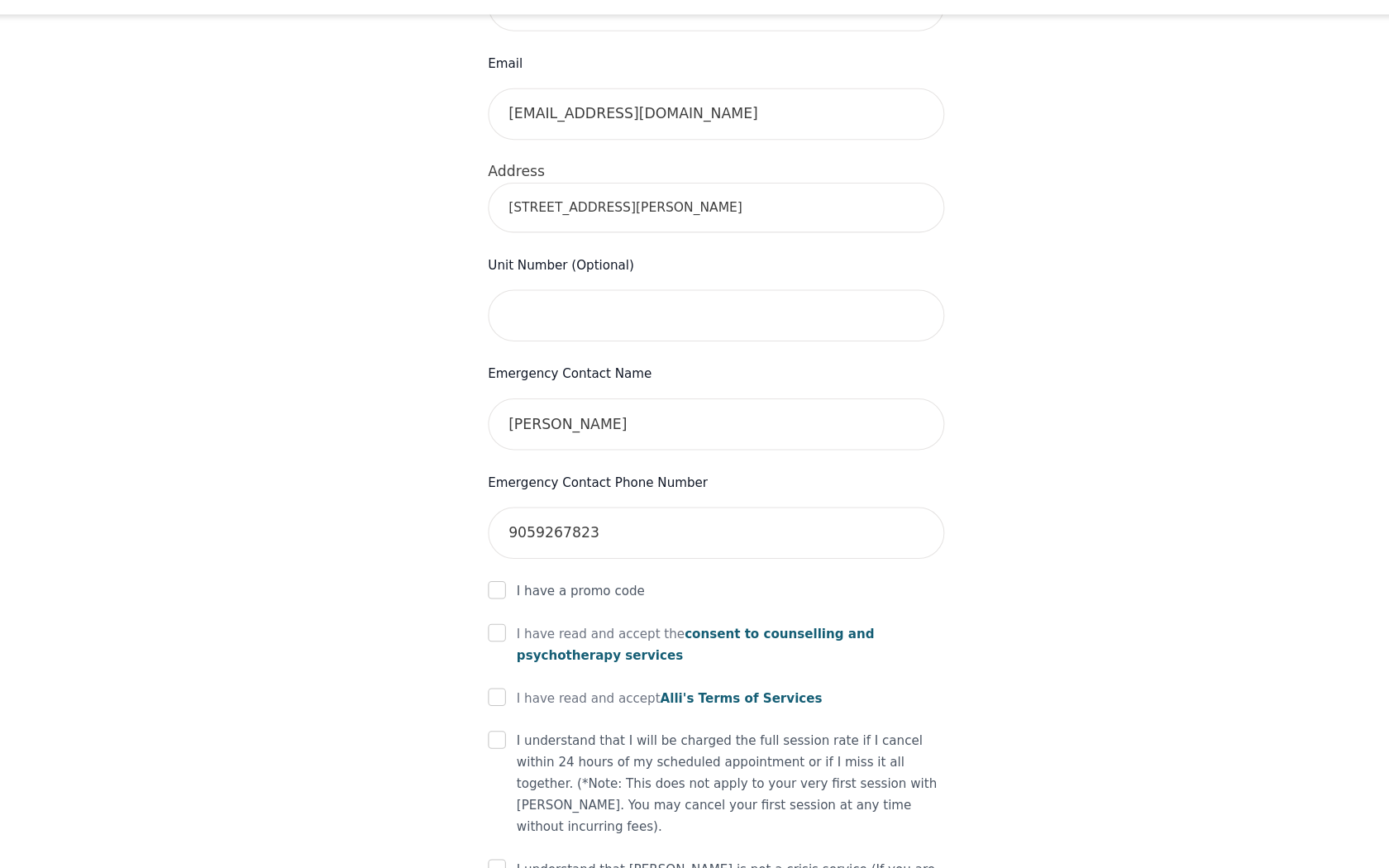
scroll to position [579, 0]
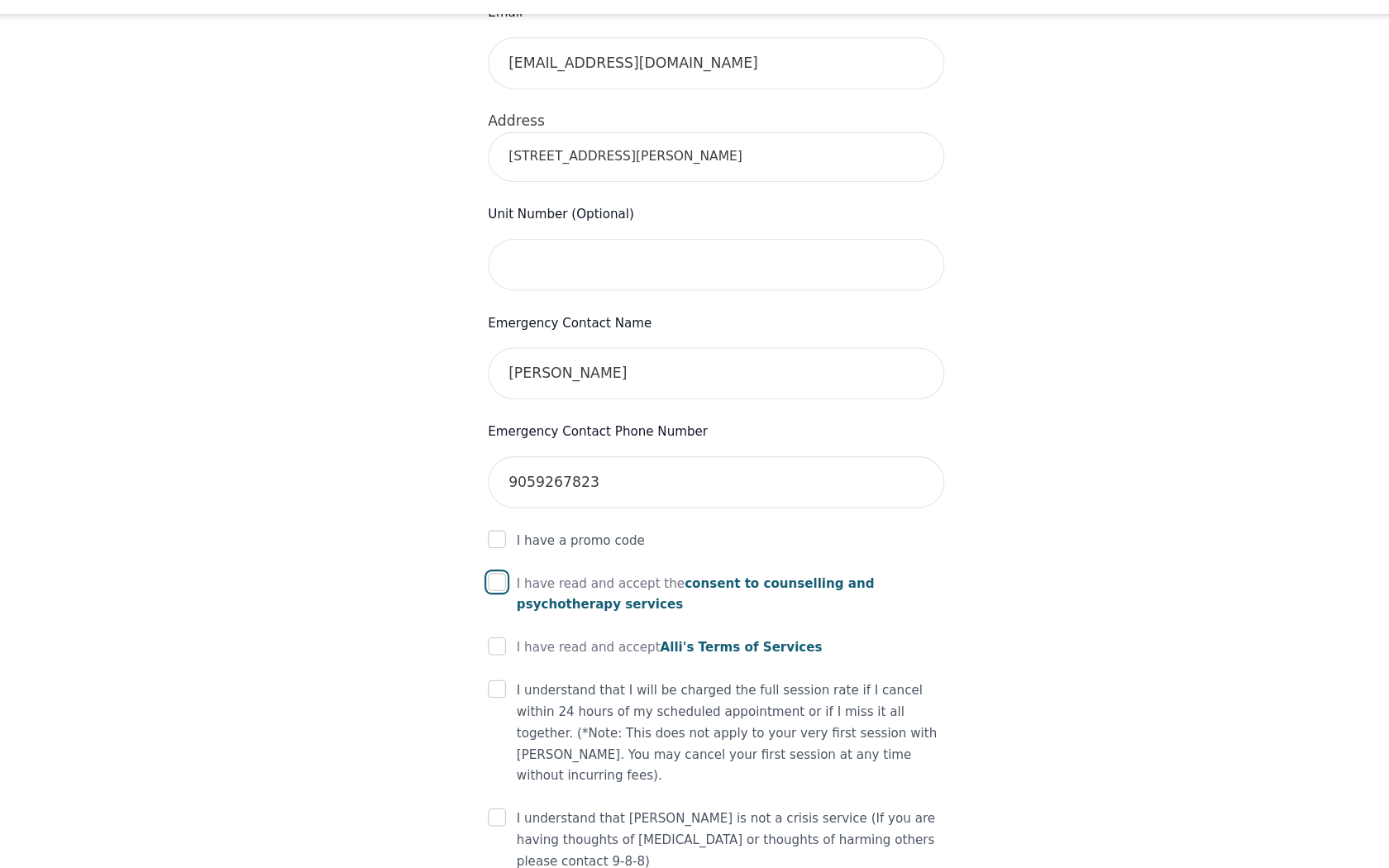
click at [492, 595] on input "checkbox" at bounding box center [491, 603] width 17 height 17
checkbox input "true"
click at [489, 654] on input "checkbox" at bounding box center [491, 662] width 17 height 17
checkbox input "true"
click at [489, 693] on div "I understand that I will be charged the full session rate if I cancel within 24…" at bounding box center [694, 743] width 424 height 99
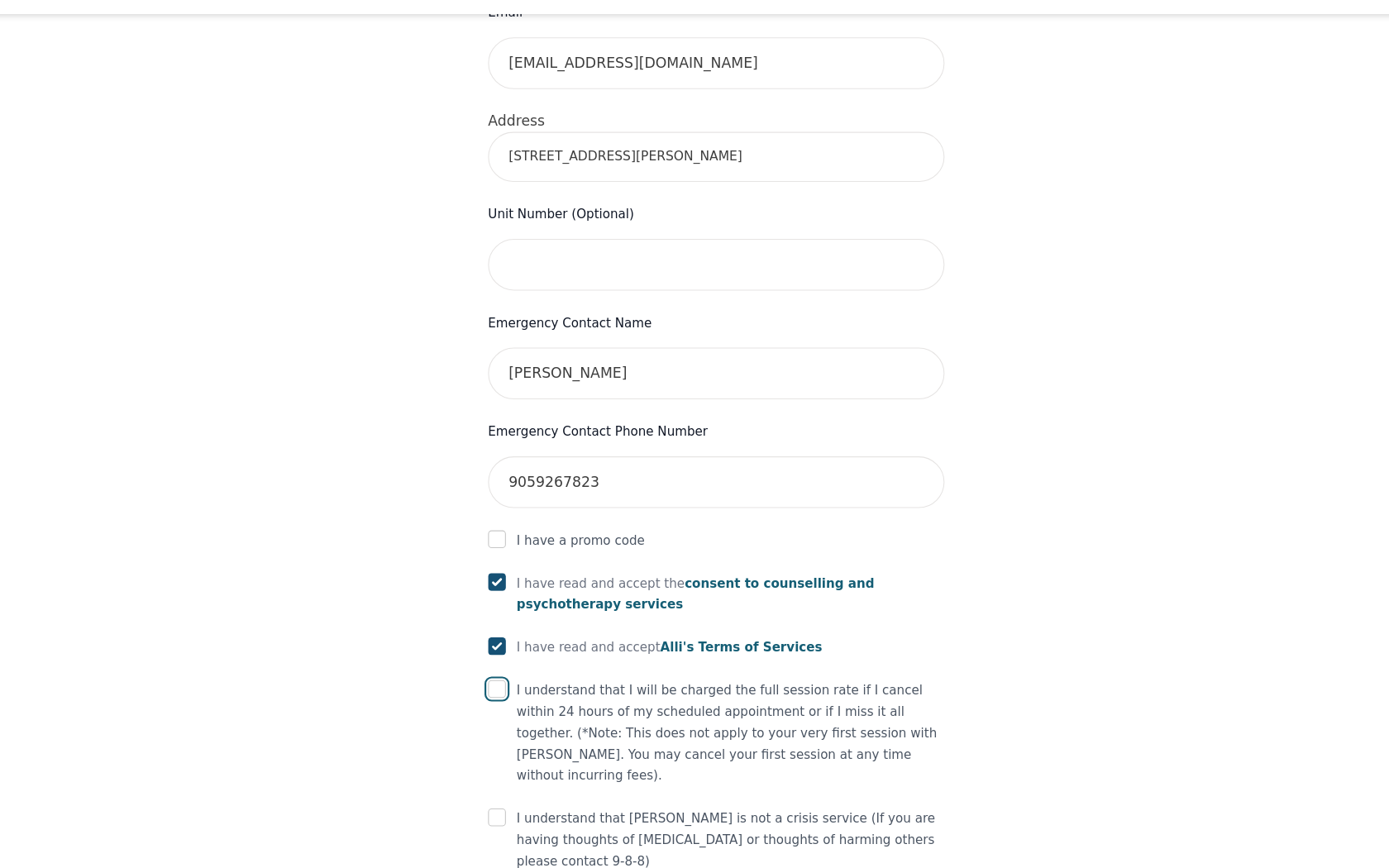
click at [493, 694] on input "checkbox" at bounding box center [491, 702] width 17 height 17
checkbox input "true"
click at [494, 813] on input "checkbox" at bounding box center [491, 821] width 17 height 17
checkbox input "true"
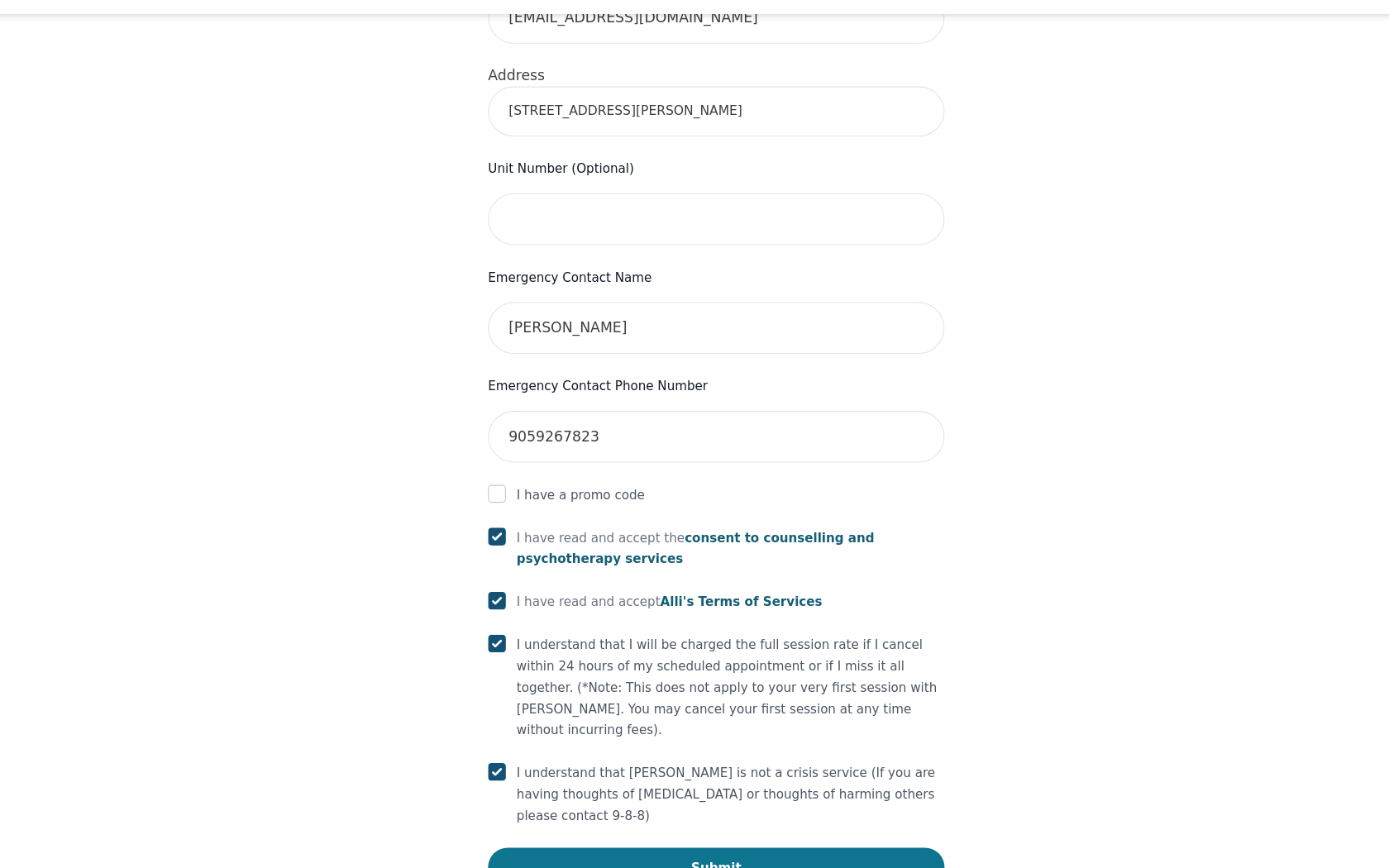
click at [520, 849] on button "Submit" at bounding box center [694, 867] width 424 height 36
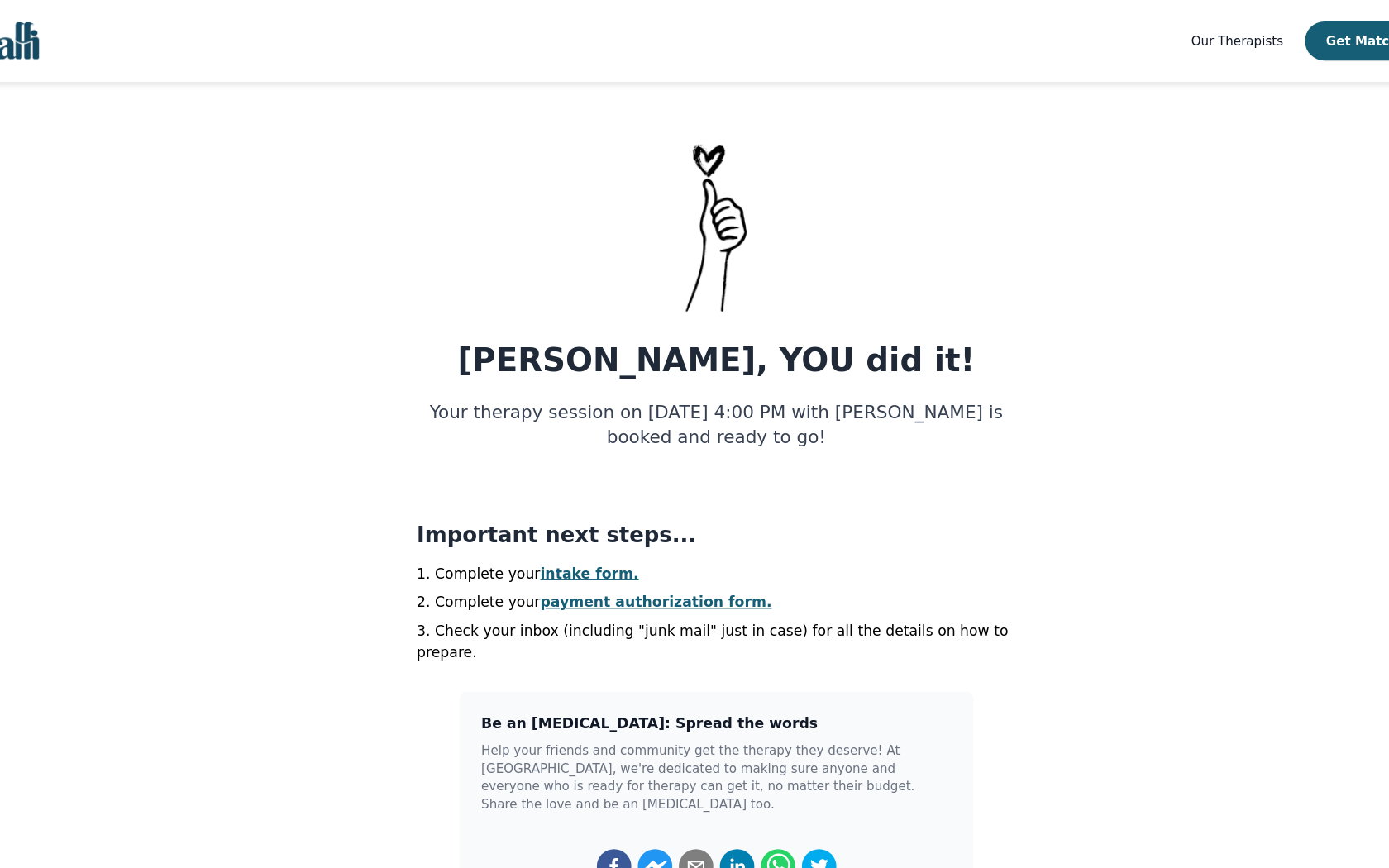
click at [556, 529] on link "intake form." at bounding box center [578, 532] width 92 height 16
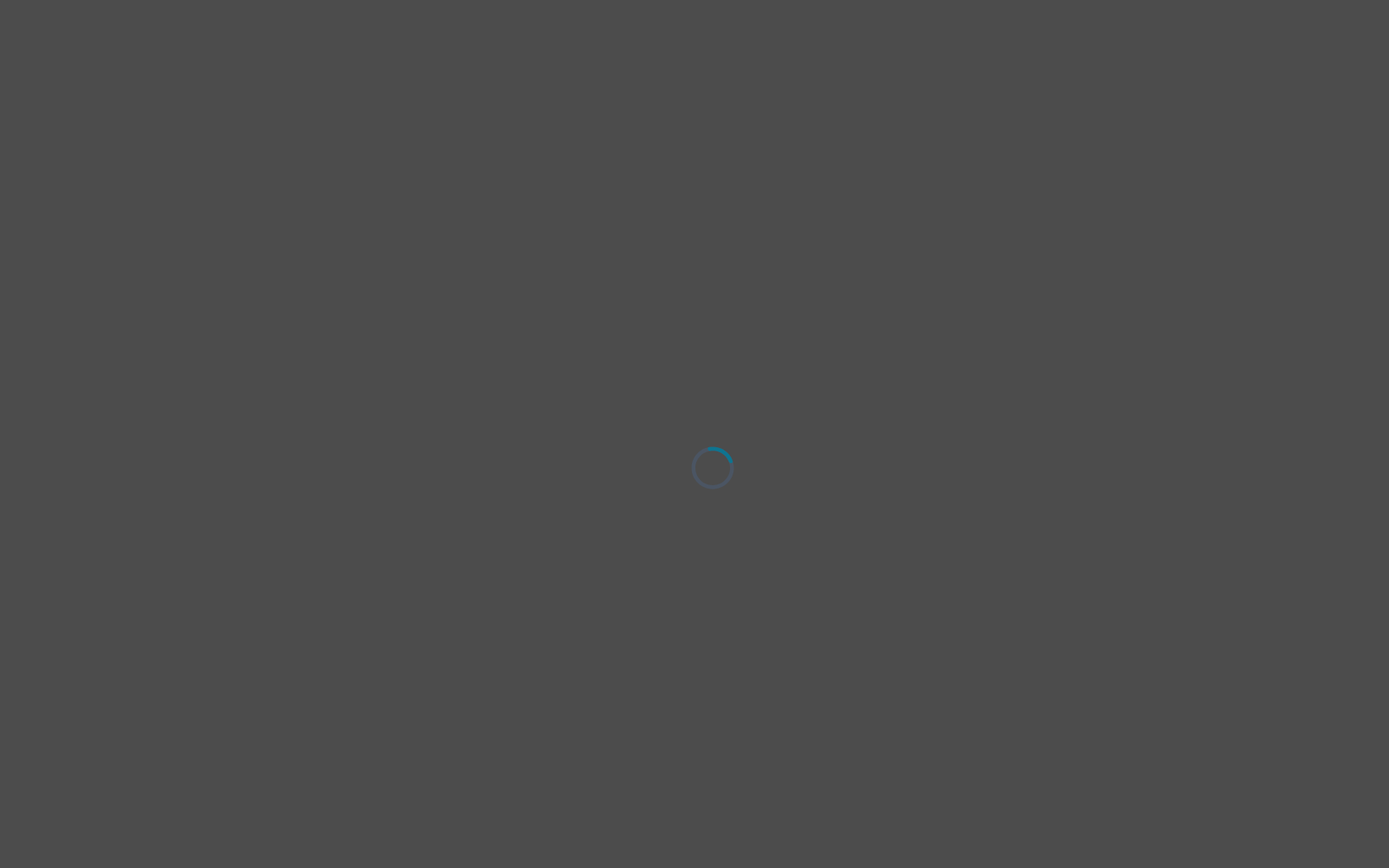
select select "[DEMOGRAPHIC_DATA]"
select select "she/her"
select select "Partnered"
select select "Professional degree"
select select "Friend"
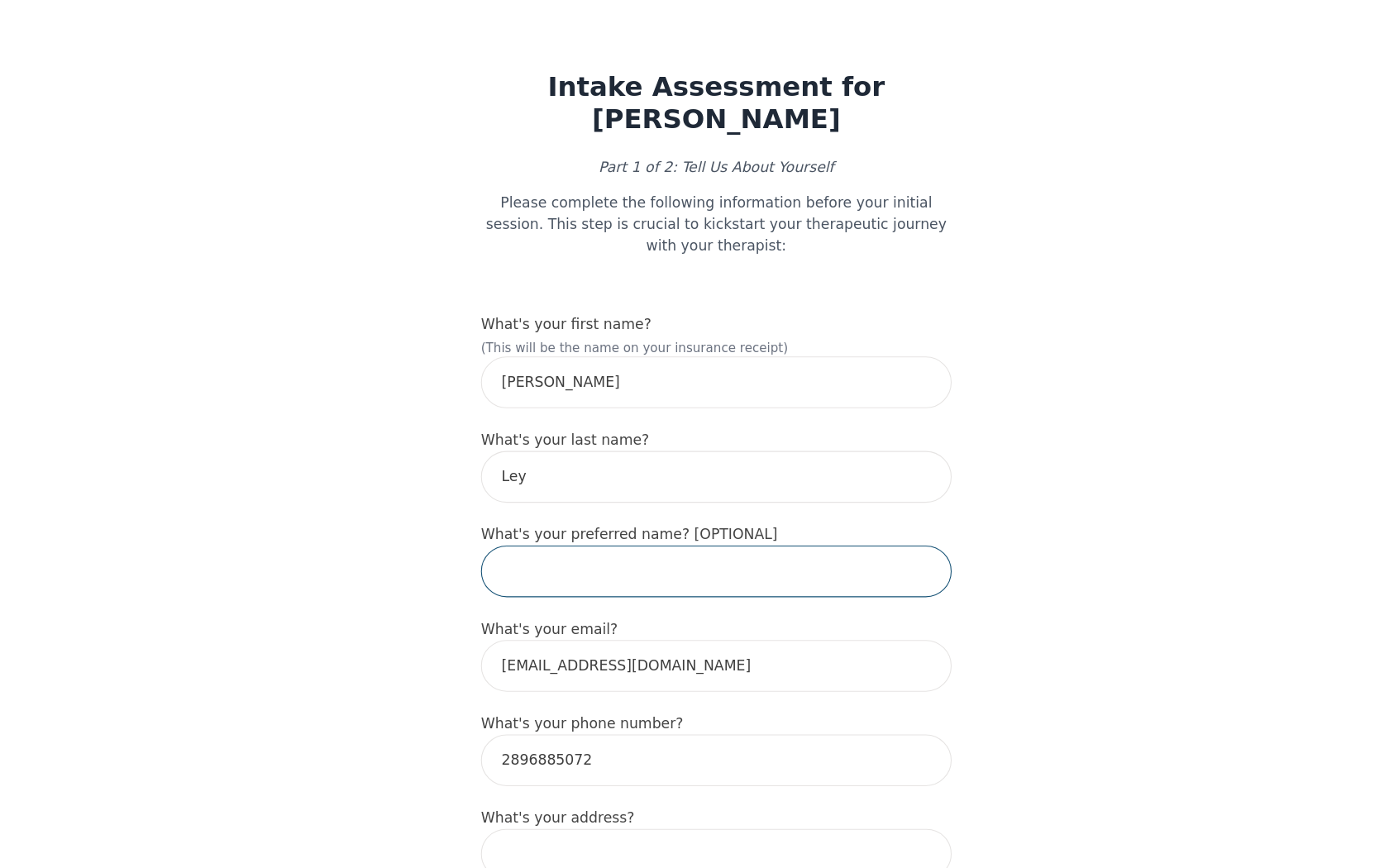
click at [608, 508] on input "text" at bounding box center [694, 529] width 437 height 48
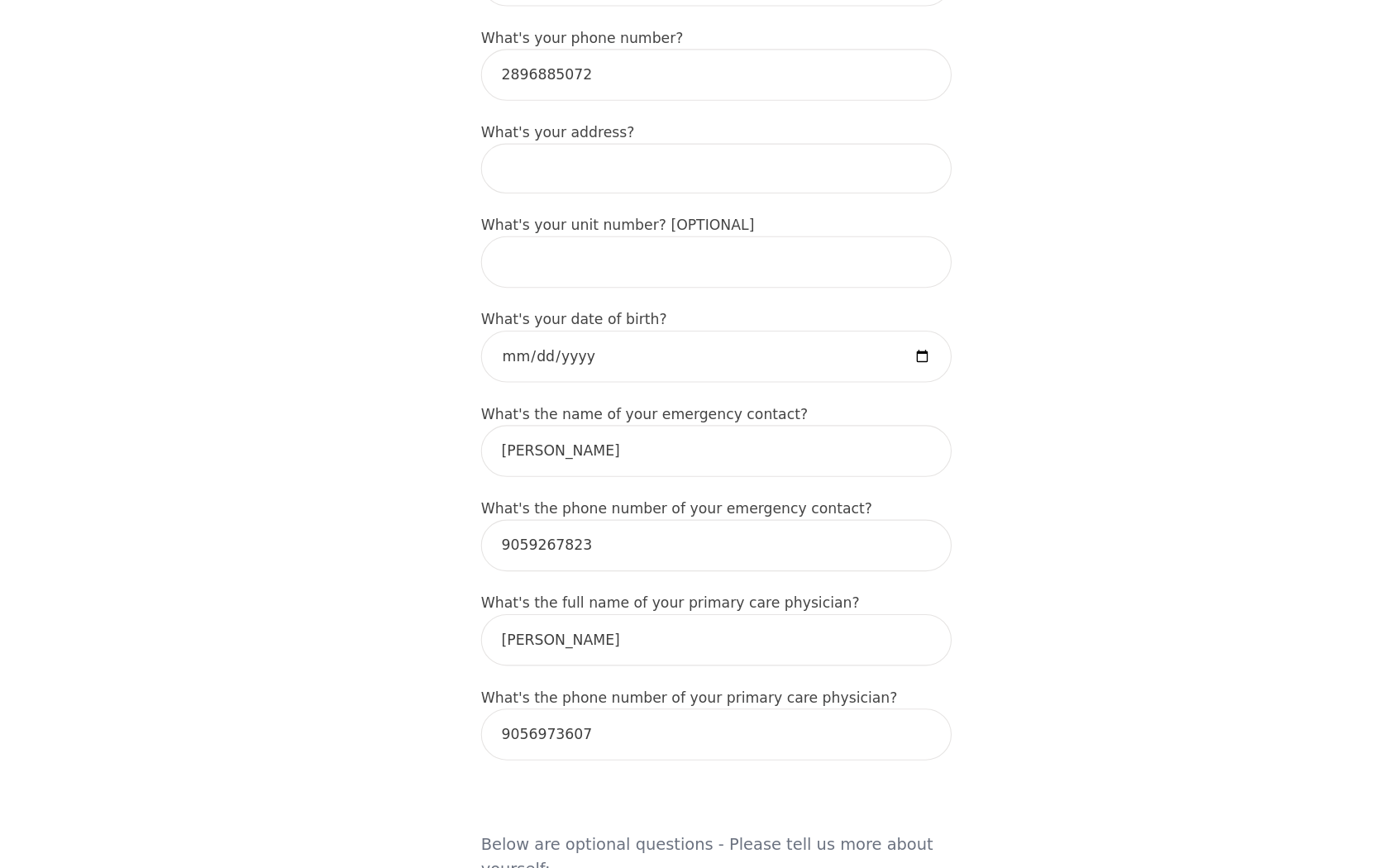
scroll to position [639, 0]
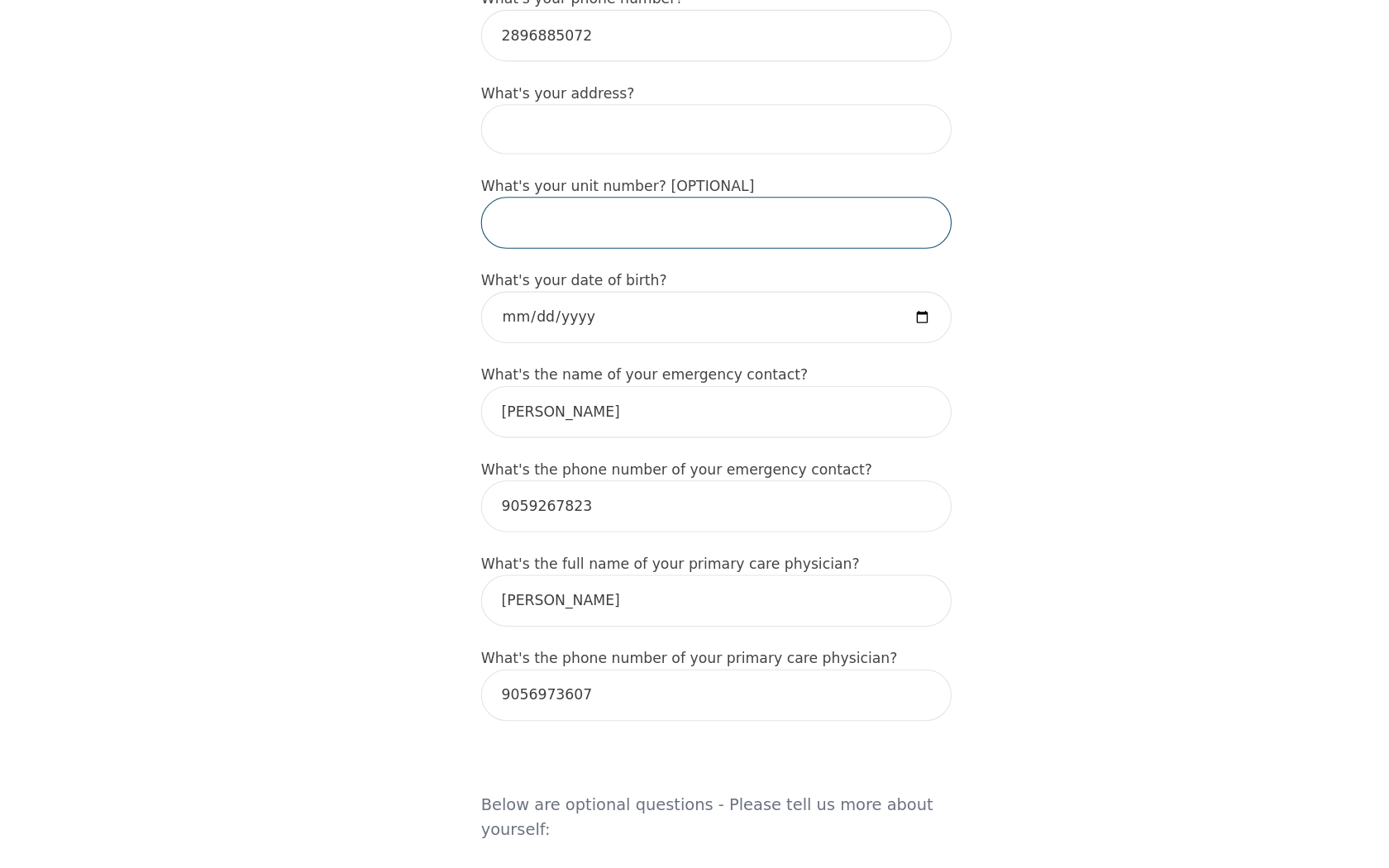
click at [586, 226] on input "text" at bounding box center [694, 239] width 437 height 48
click at [600, 111] on label "What's your address?" at bounding box center [547, 119] width 142 height 16
click at [600, 130] on input at bounding box center [694, 153] width 437 height 47
type input "[STREET_ADDRESS][PERSON_NAME]"
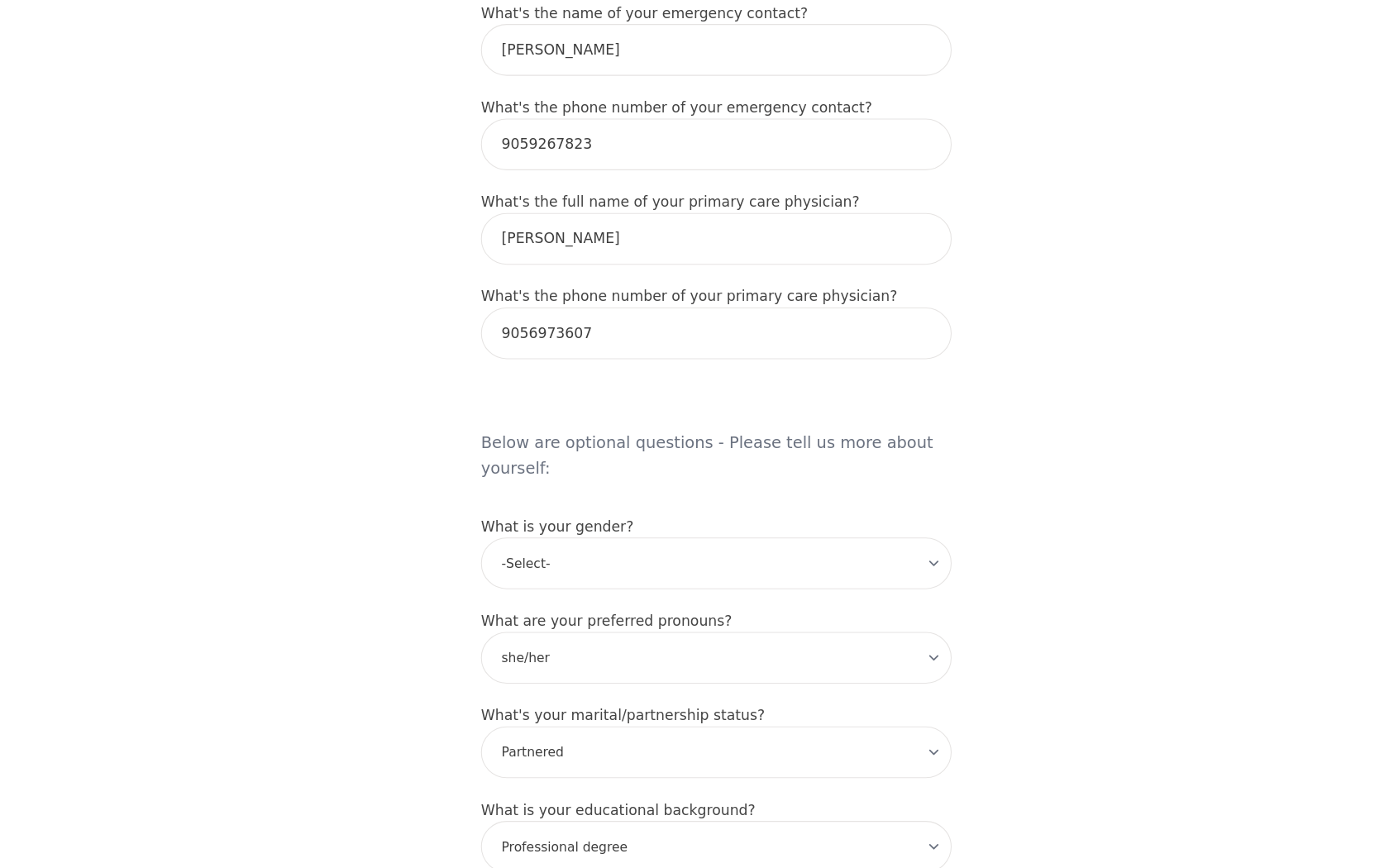
scroll to position [966, 0]
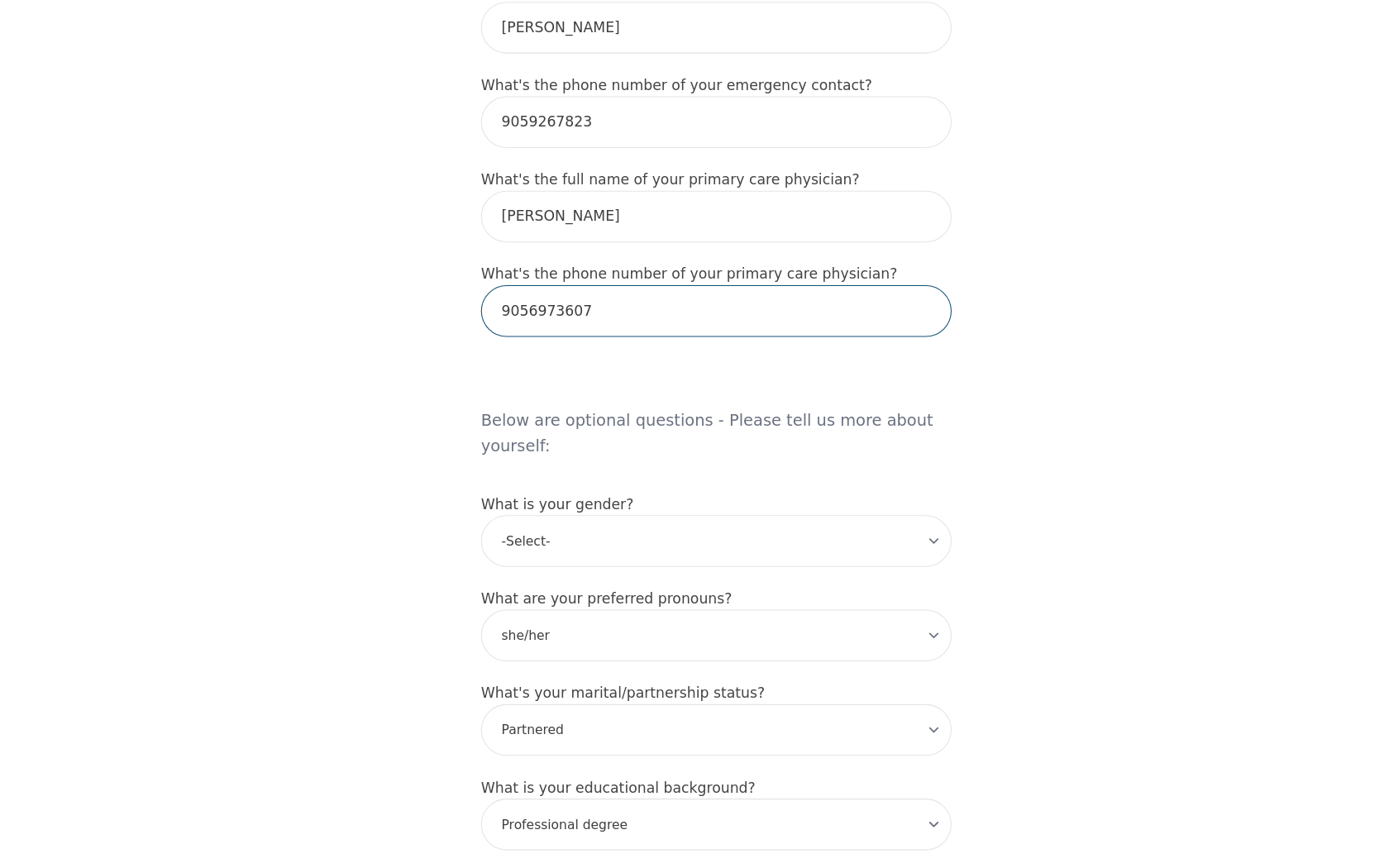
drag, startPoint x: 666, startPoint y: 284, endPoint x: 479, endPoint y: 311, distance: 188.9
click at [479, 327] on input "9056973607" at bounding box center [694, 351] width 437 height 48
type input "\"
click at [618, 239] on input "[PERSON_NAME]" at bounding box center [694, 263] width 437 height 48
click at [603, 327] on input "tel" at bounding box center [694, 351] width 437 height 48
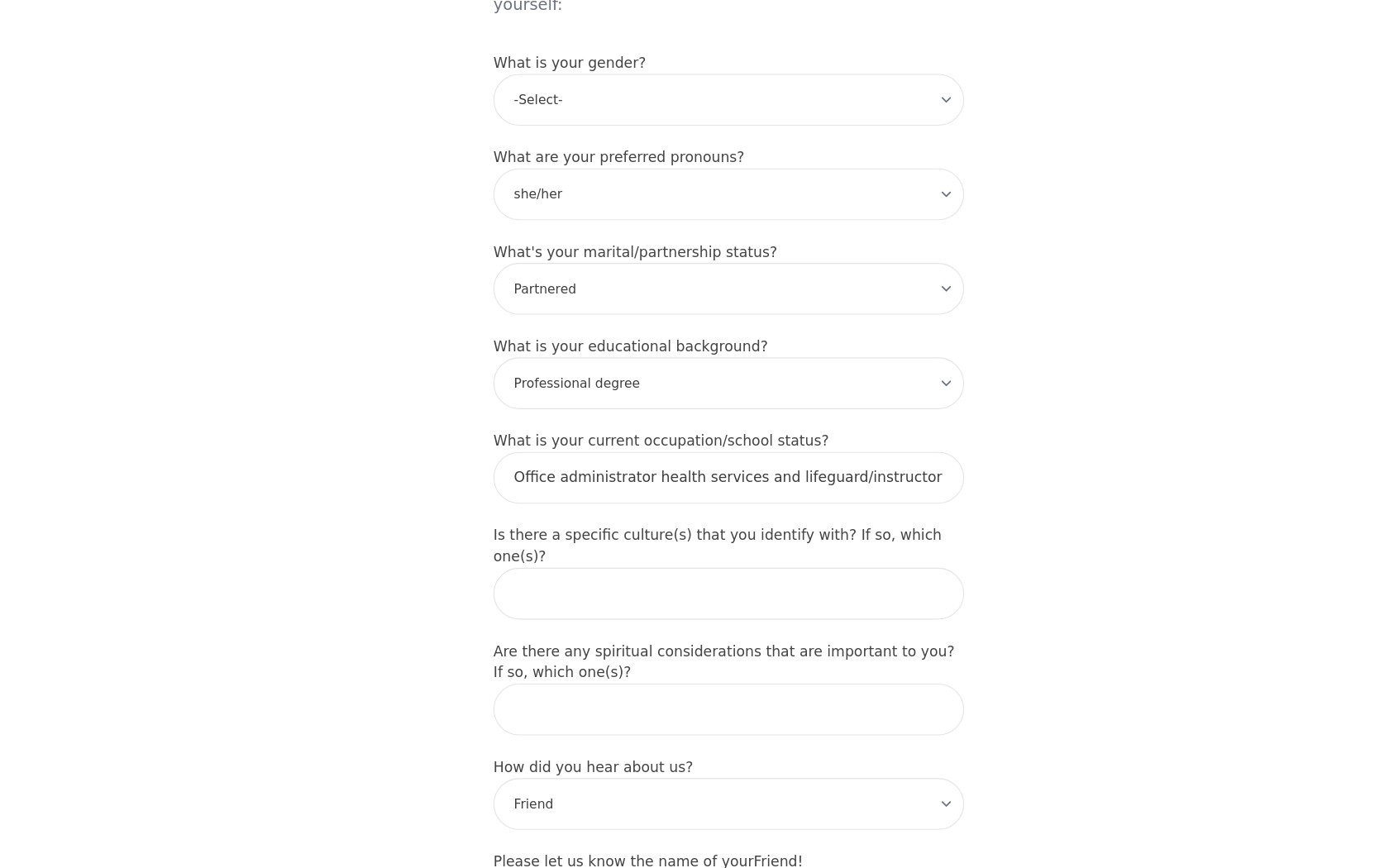
scroll to position [1411, 0]
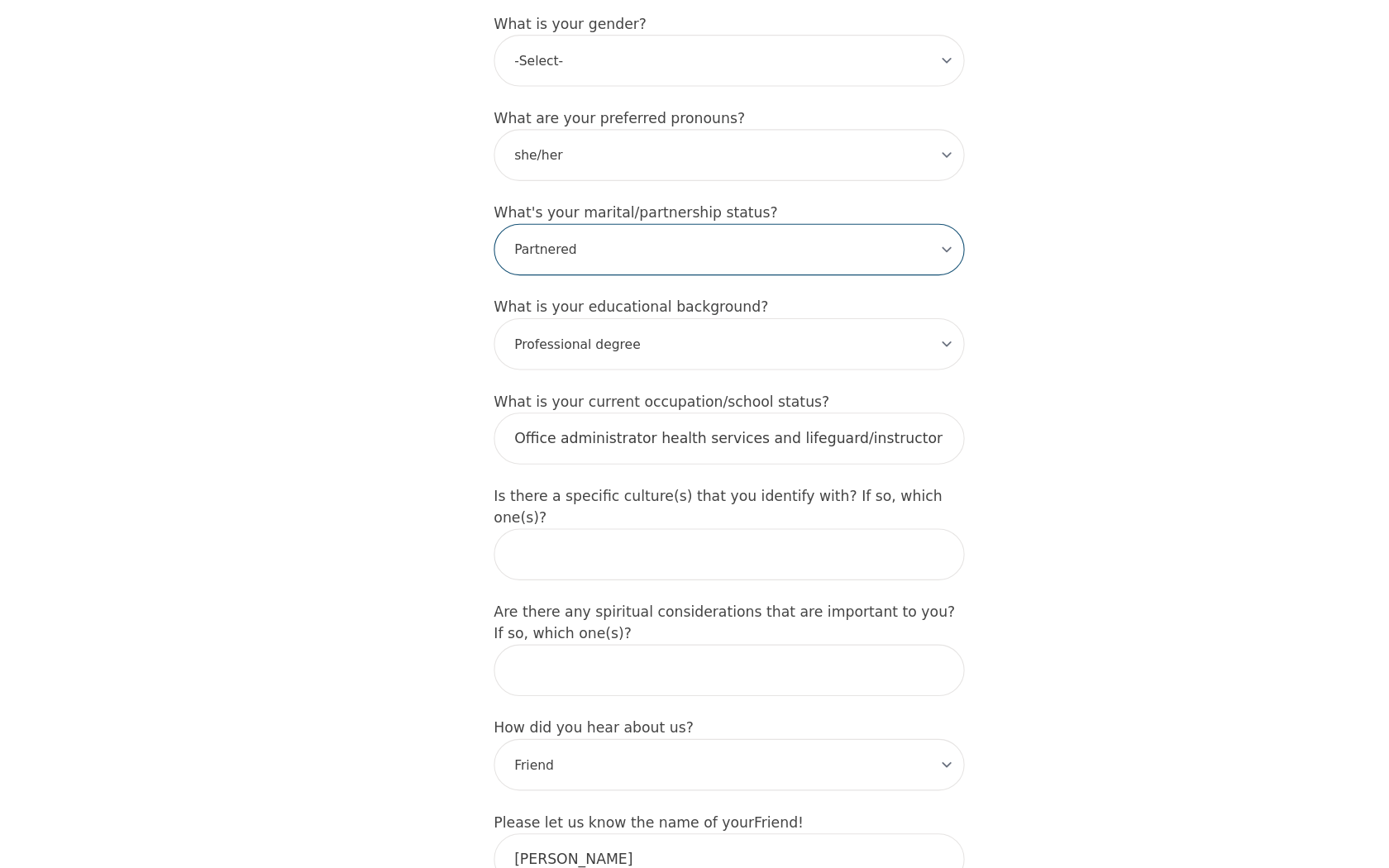
click at [613, 270] on select "-Select- Single Partnered Married Common Law Widowed Separated Divorced" at bounding box center [694, 294] width 437 height 48
select select "Single"
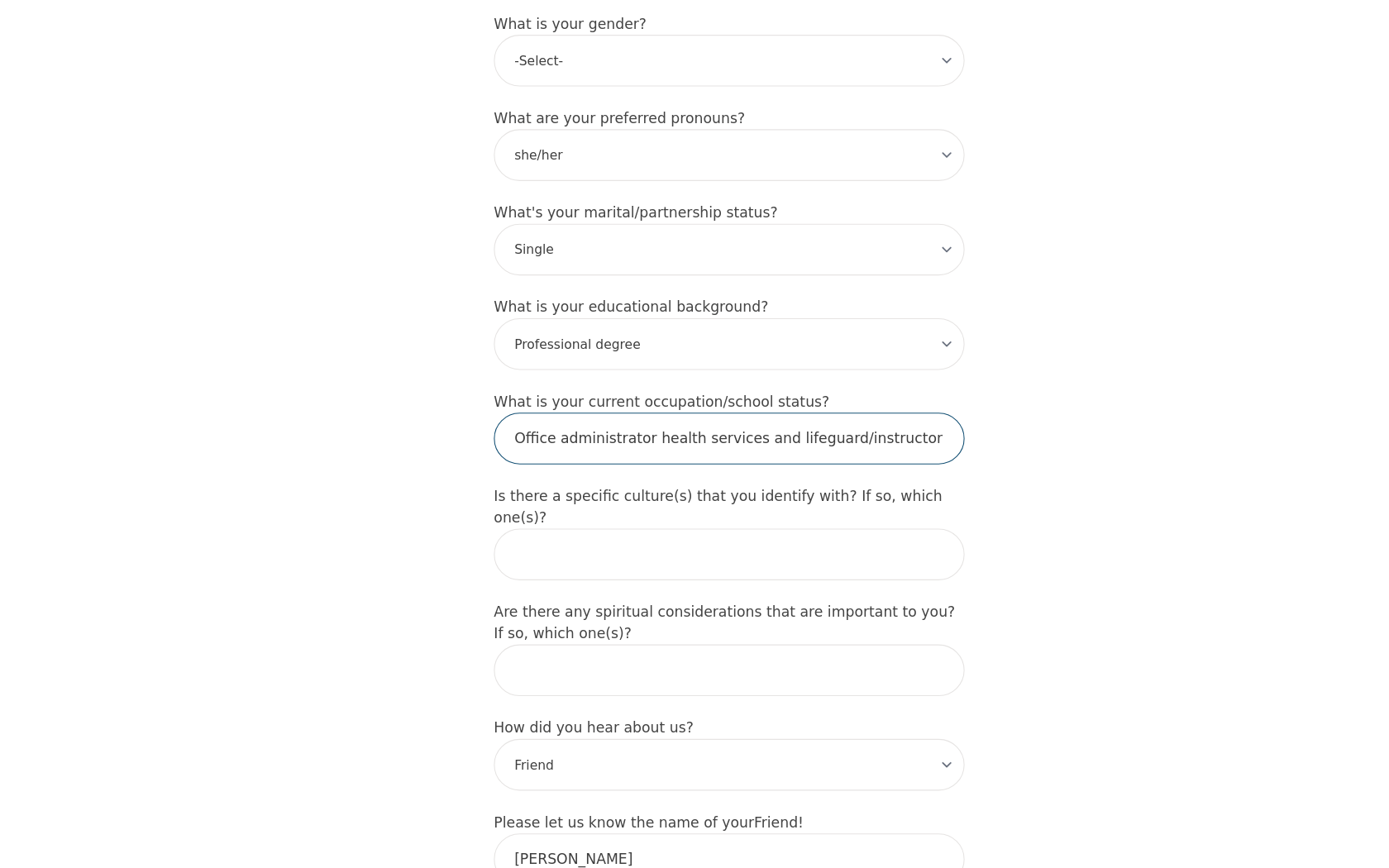
drag, startPoint x: 877, startPoint y: 421, endPoint x: 922, endPoint y: 419, distance: 45.0
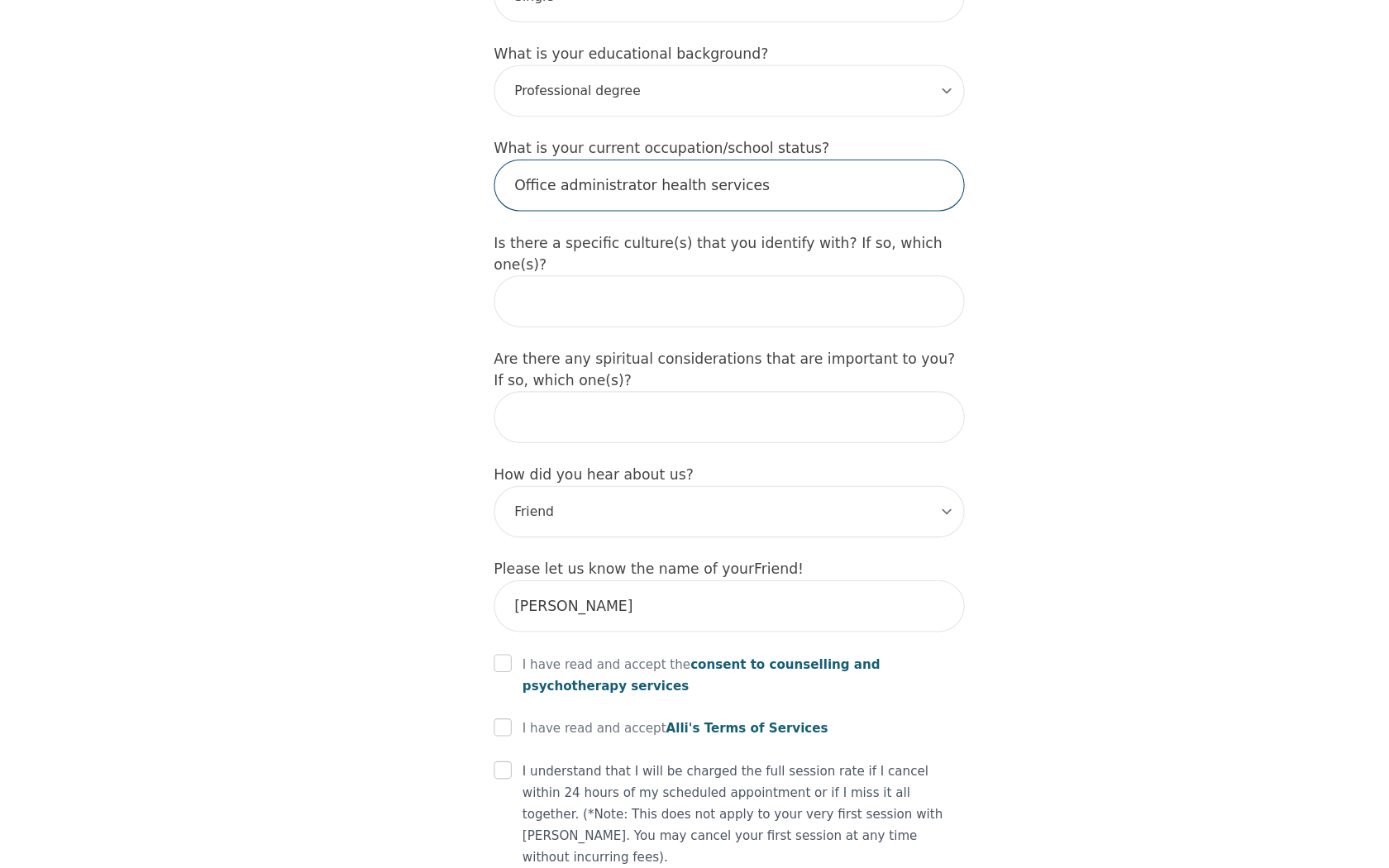
scroll to position [1734, 0]
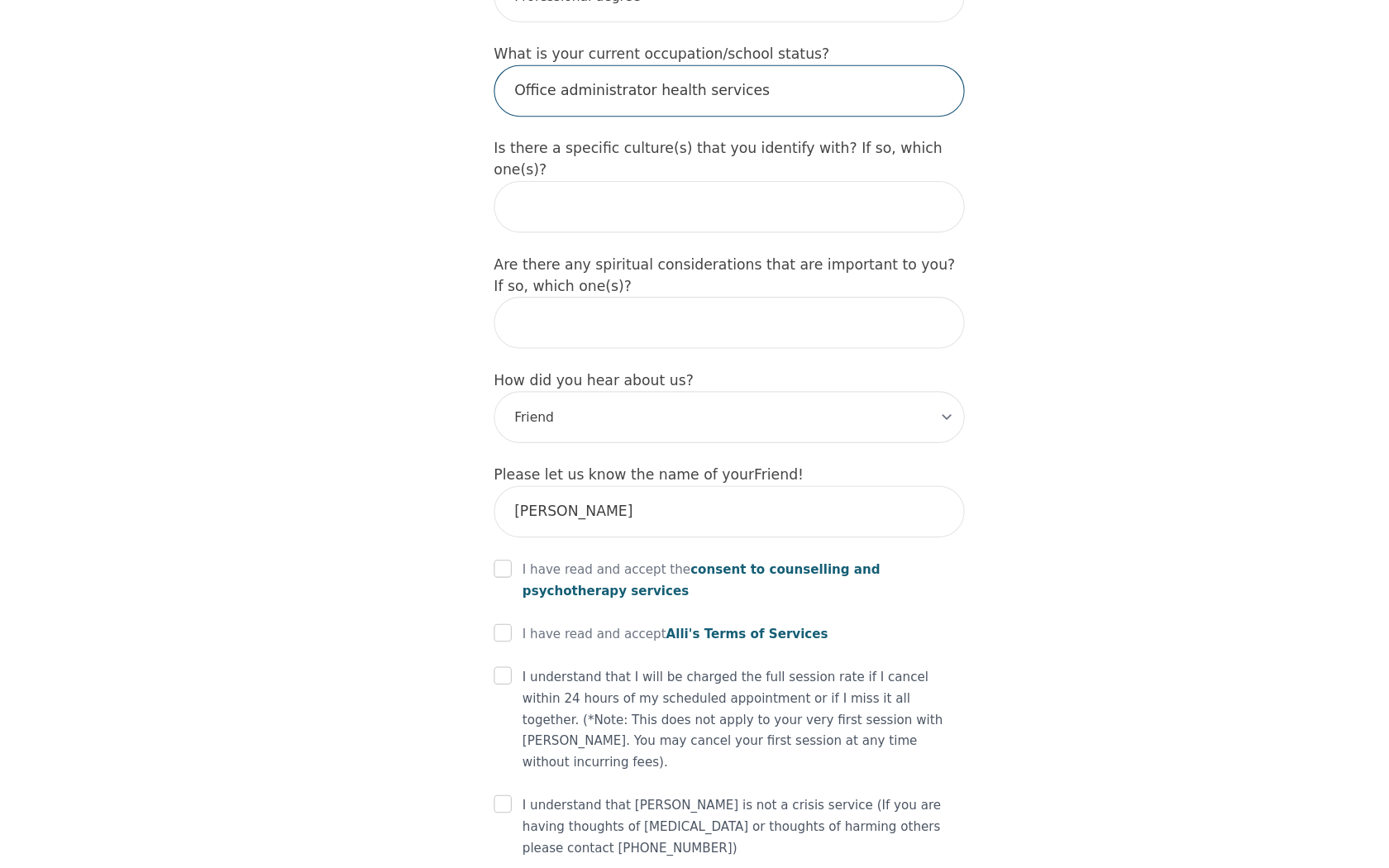
type input "Office administrator health services"
click at [710, 585] on span "consent to counselling and psychotherapy services" at bounding box center [669, 600] width 332 height 33
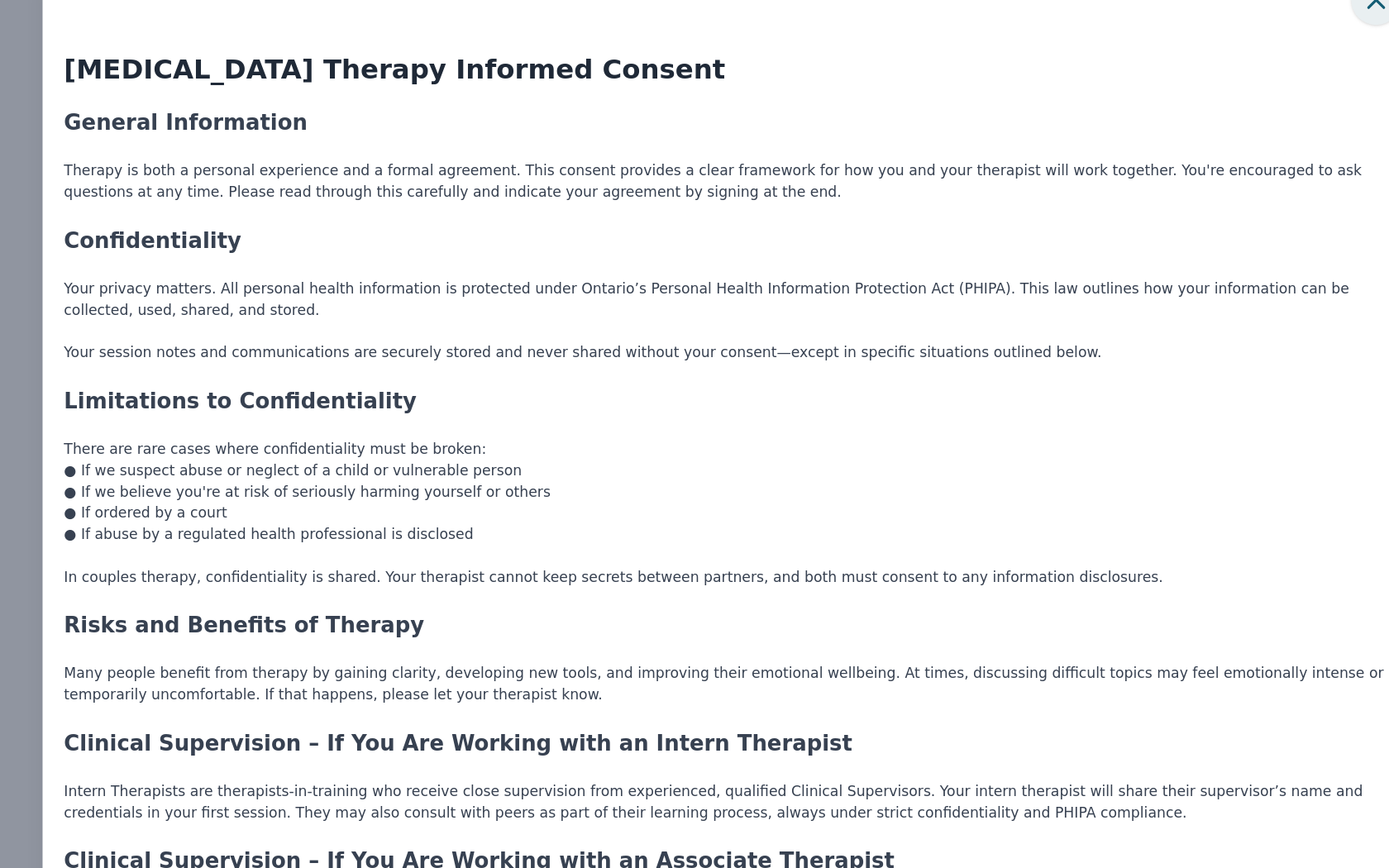
click at [1294, 75] on icon "button" at bounding box center [1295, 63] width 33 height 33
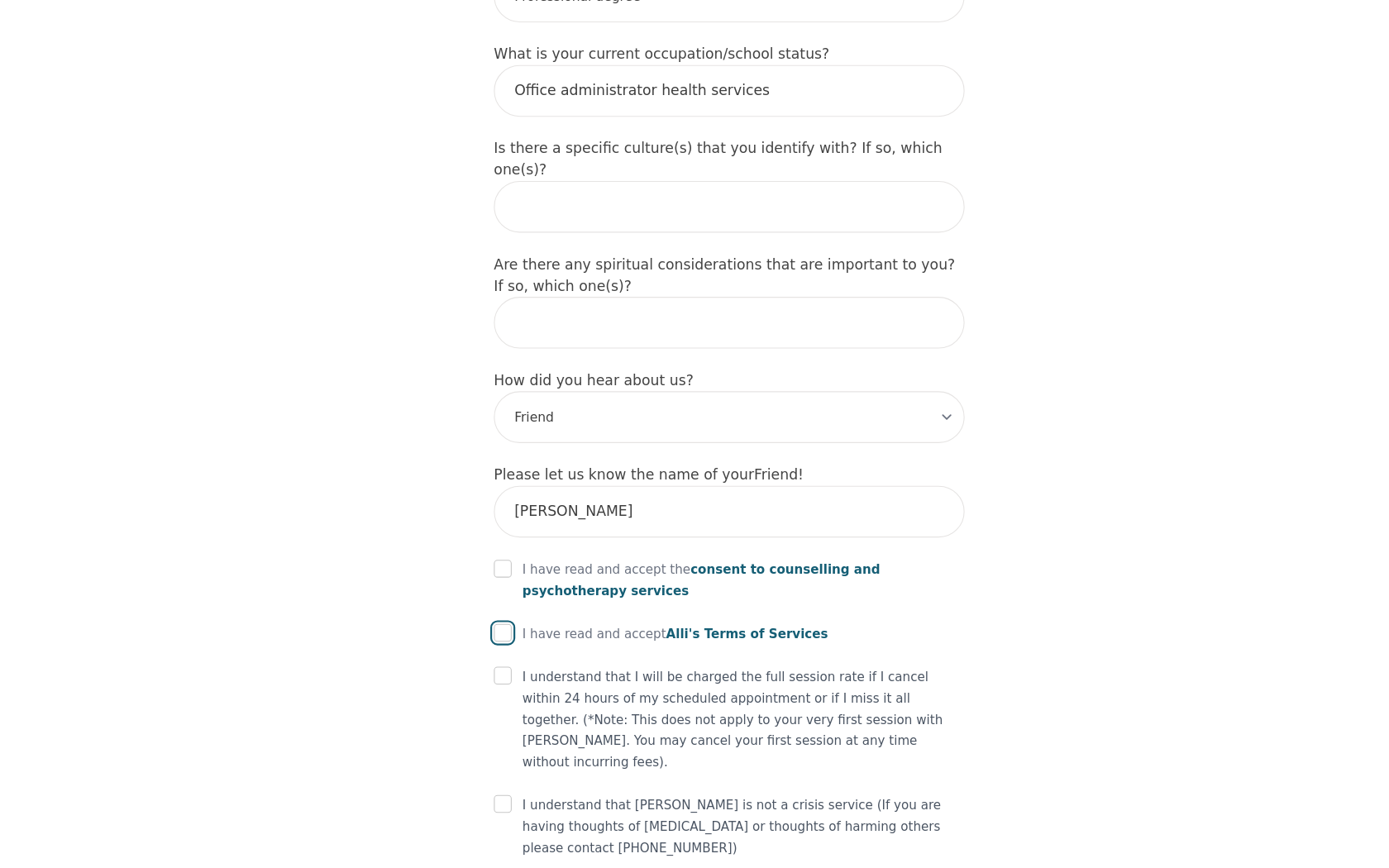
click at [480, 642] on input "checkbox" at bounding box center [485, 650] width 17 height 17
checkbox input "true"
click at [482, 681] on div at bounding box center [485, 690] width 17 height 20
click at [485, 682] on input "checkbox" at bounding box center [485, 690] width 17 height 17
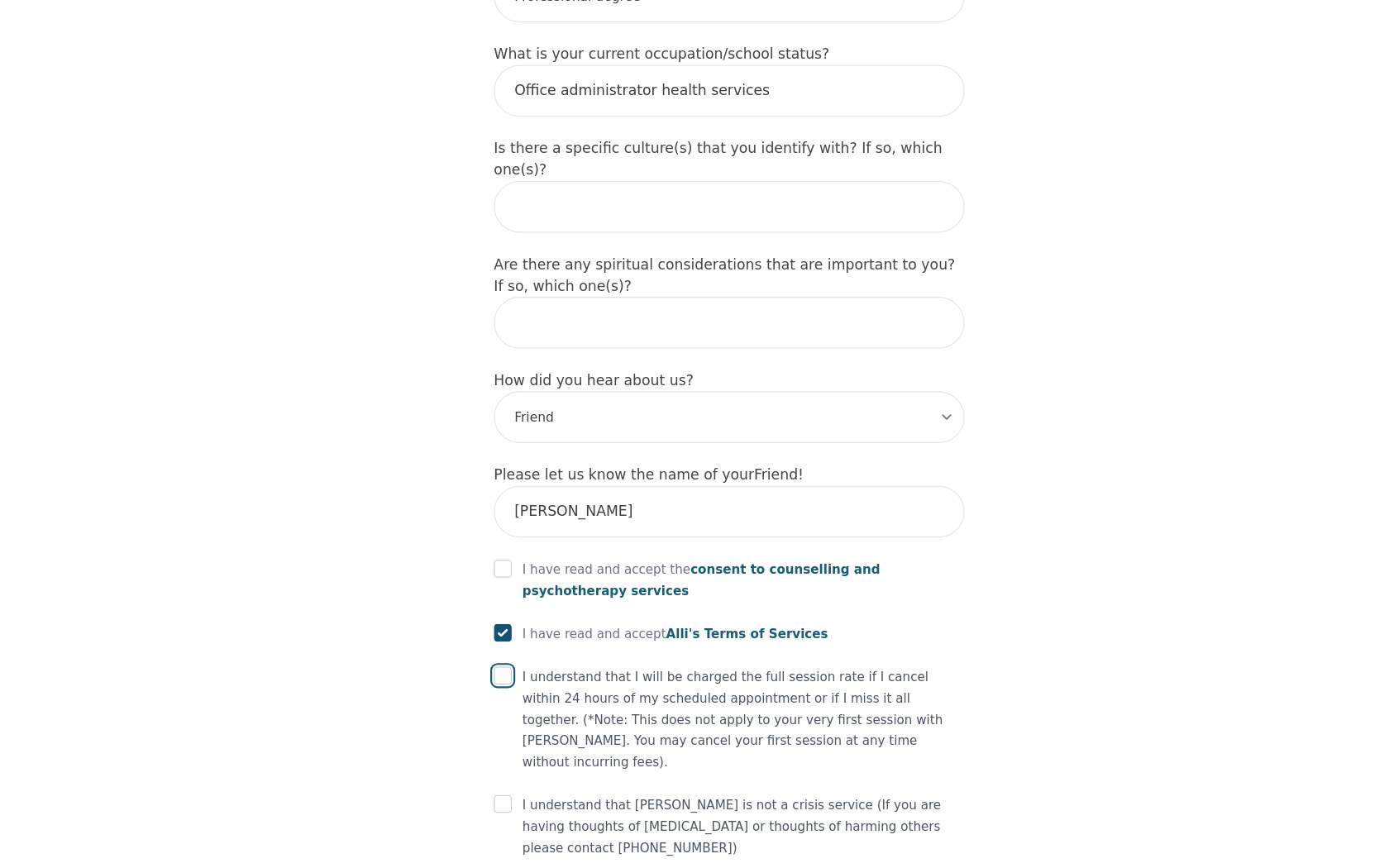
checkbox input "true"
click at [484, 801] on input "checkbox" at bounding box center [485, 809] width 17 height 17
checkbox input "true"
click at [492, 582] on div "I have read and accept the consent to counselling and [MEDICAL_DATA] services" at bounding box center [694, 601] width 437 height 39
click at [482, 582] on input "checkbox" at bounding box center [485, 590] width 17 height 17
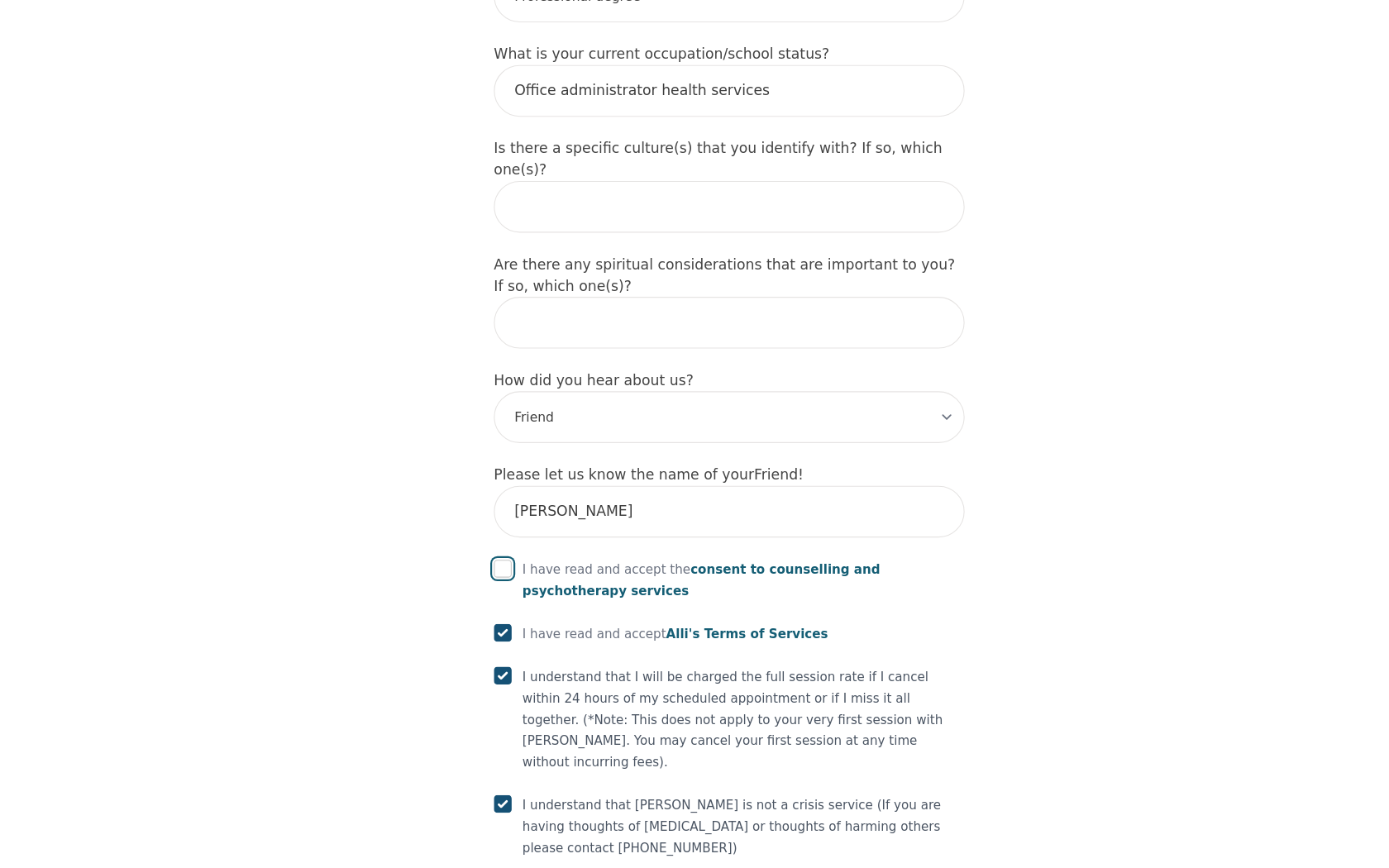
checkbox input "true"
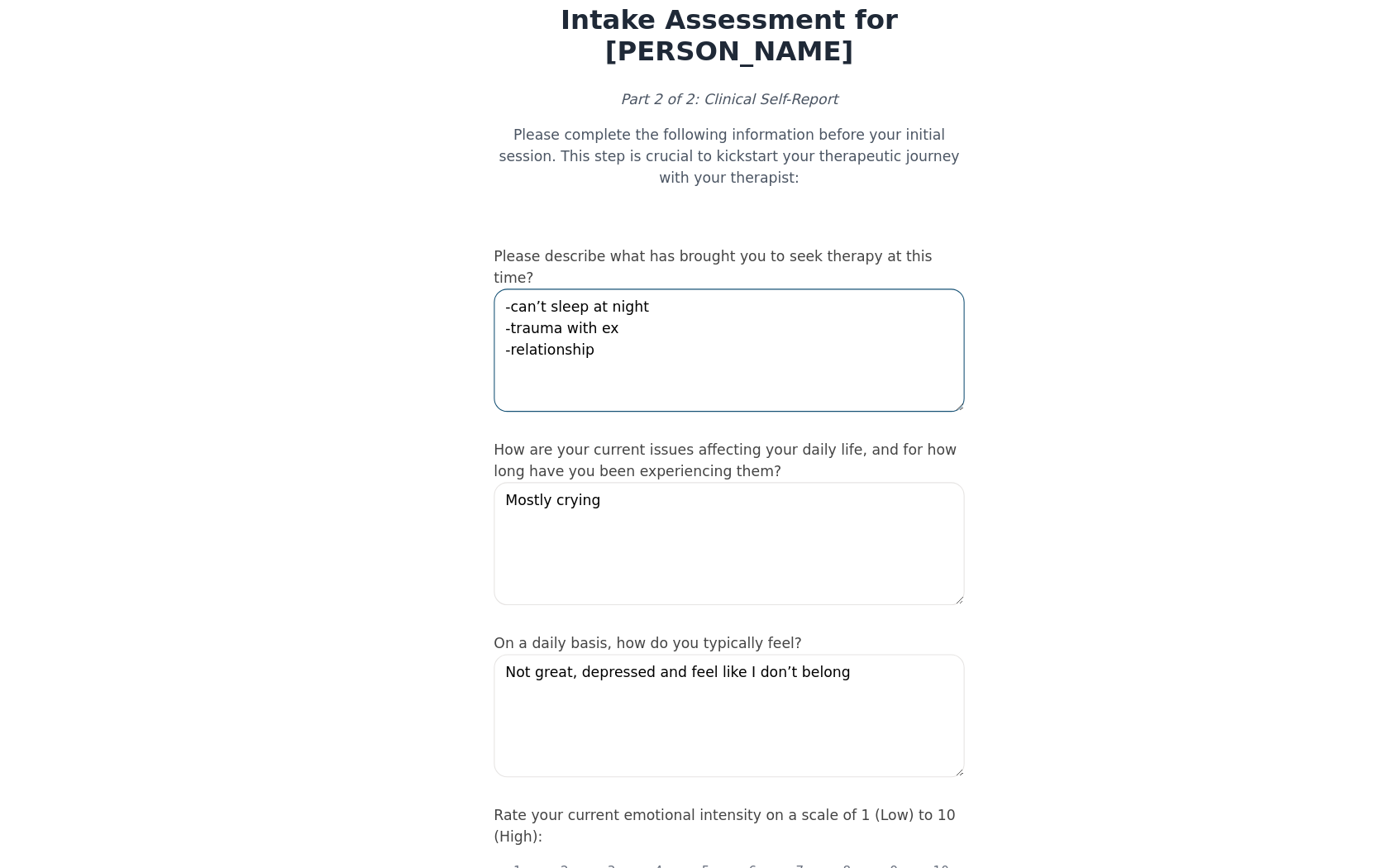
drag, startPoint x: 639, startPoint y: 294, endPoint x: 475, endPoint y: 282, distance: 164.4
drag, startPoint x: 570, startPoint y: 343, endPoint x: 370, endPoint y: 332, distance: 200.3
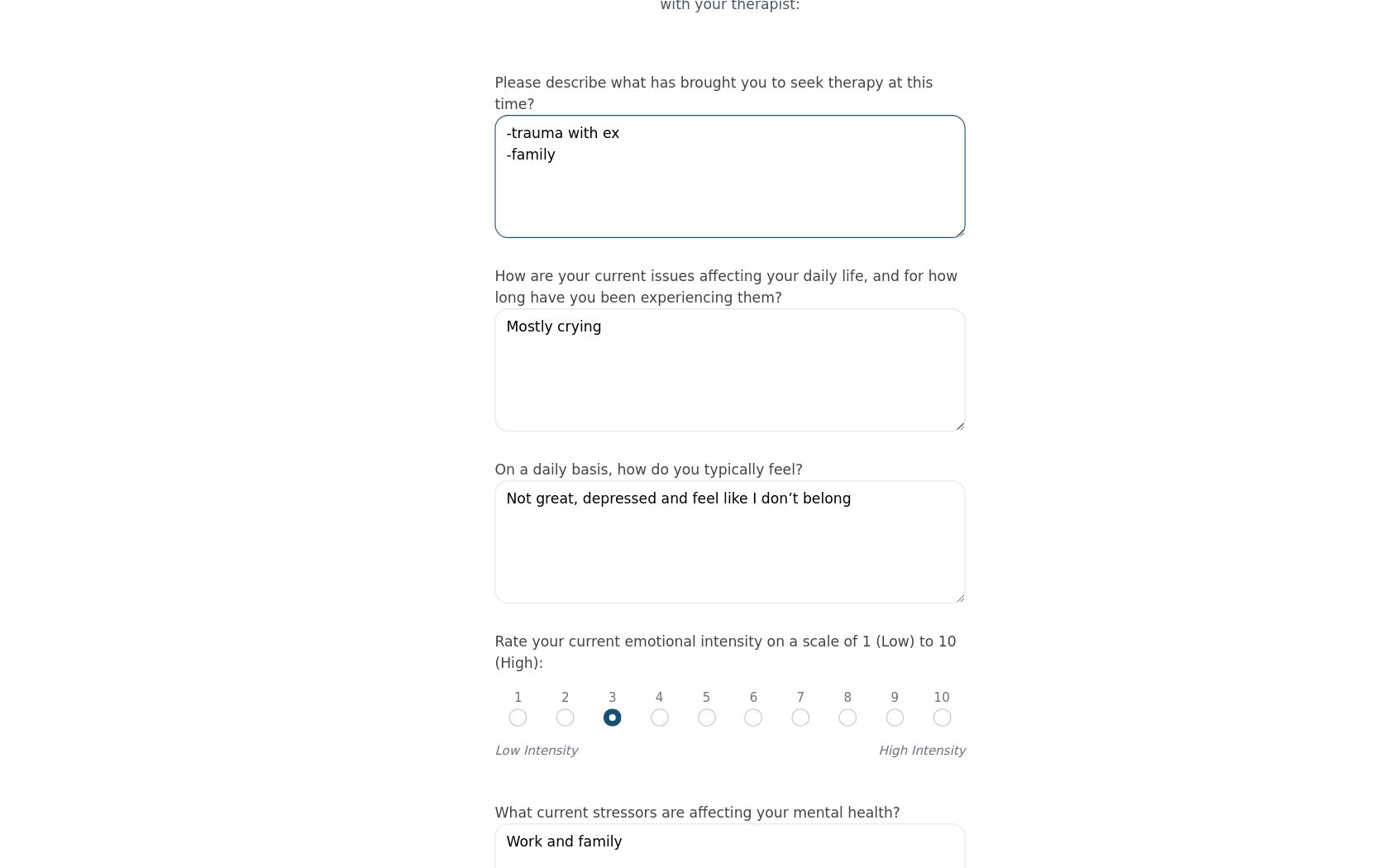
scroll to position [220, 0]
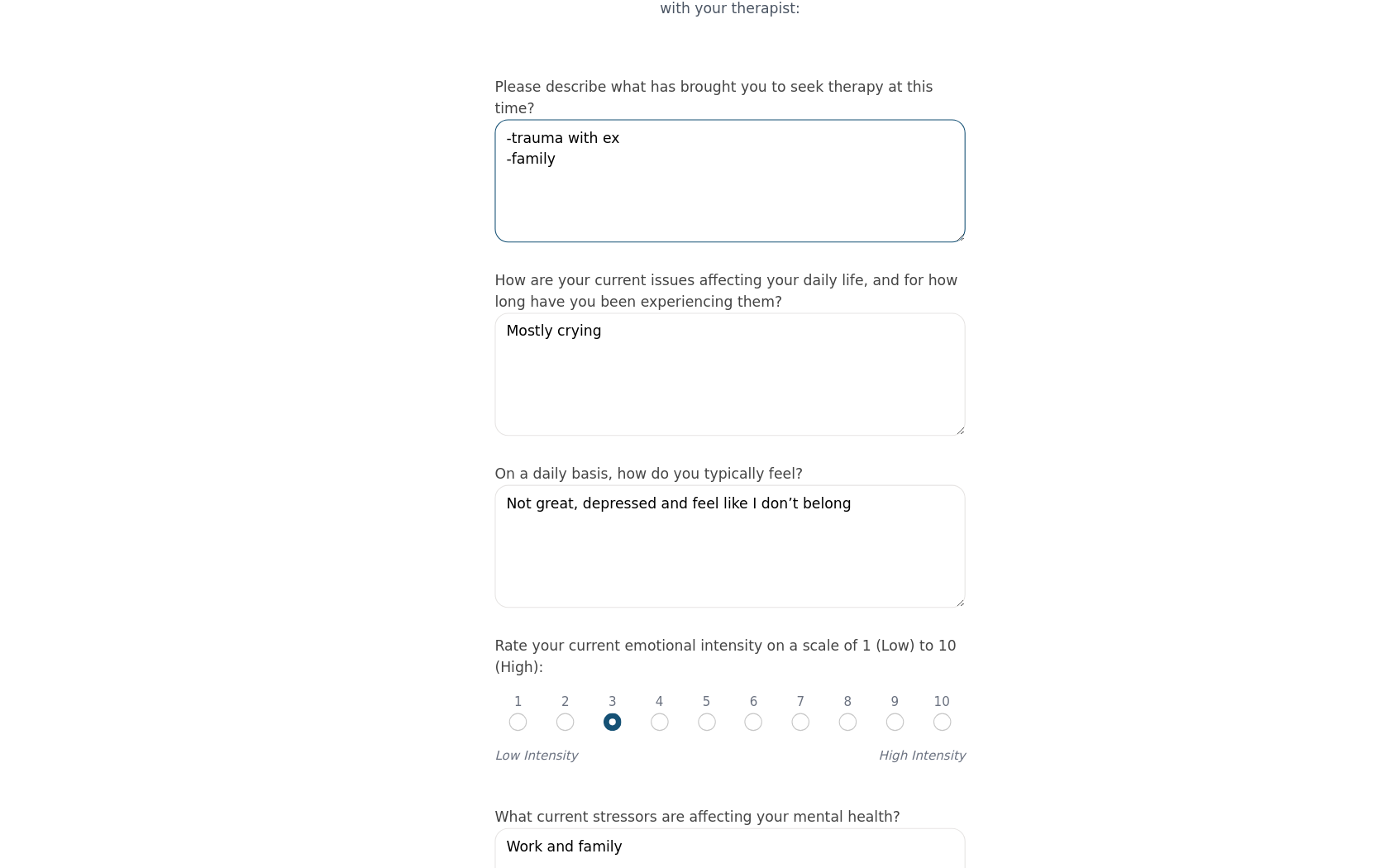
type textarea "-trauma with ex -family"
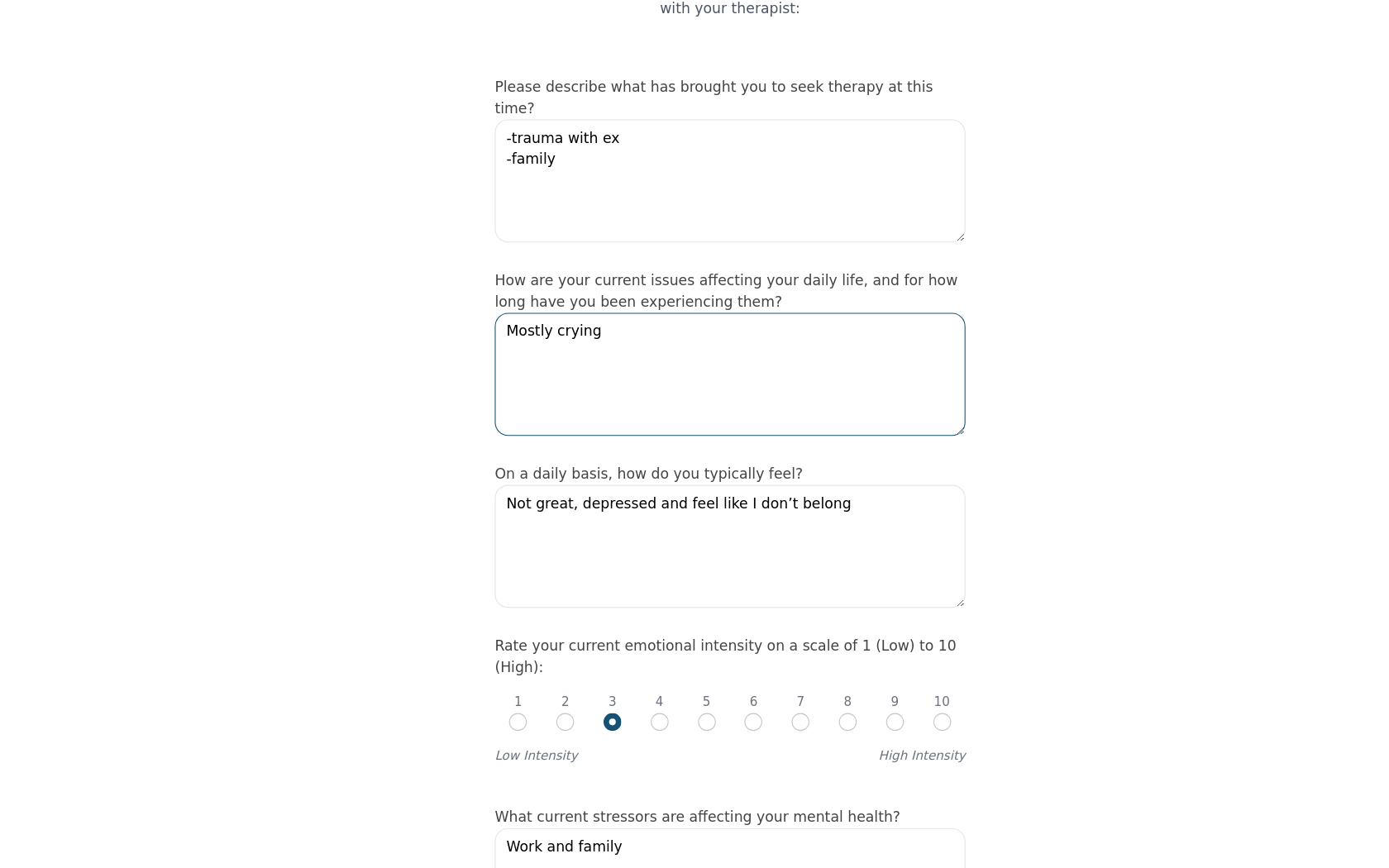
drag, startPoint x: 661, startPoint y: 307, endPoint x: 486, endPoint y: 246, distance: 185.3
click at [486, 290] on textarea "Mostly crying" at bounding box center [694, 347] width 437 height 114
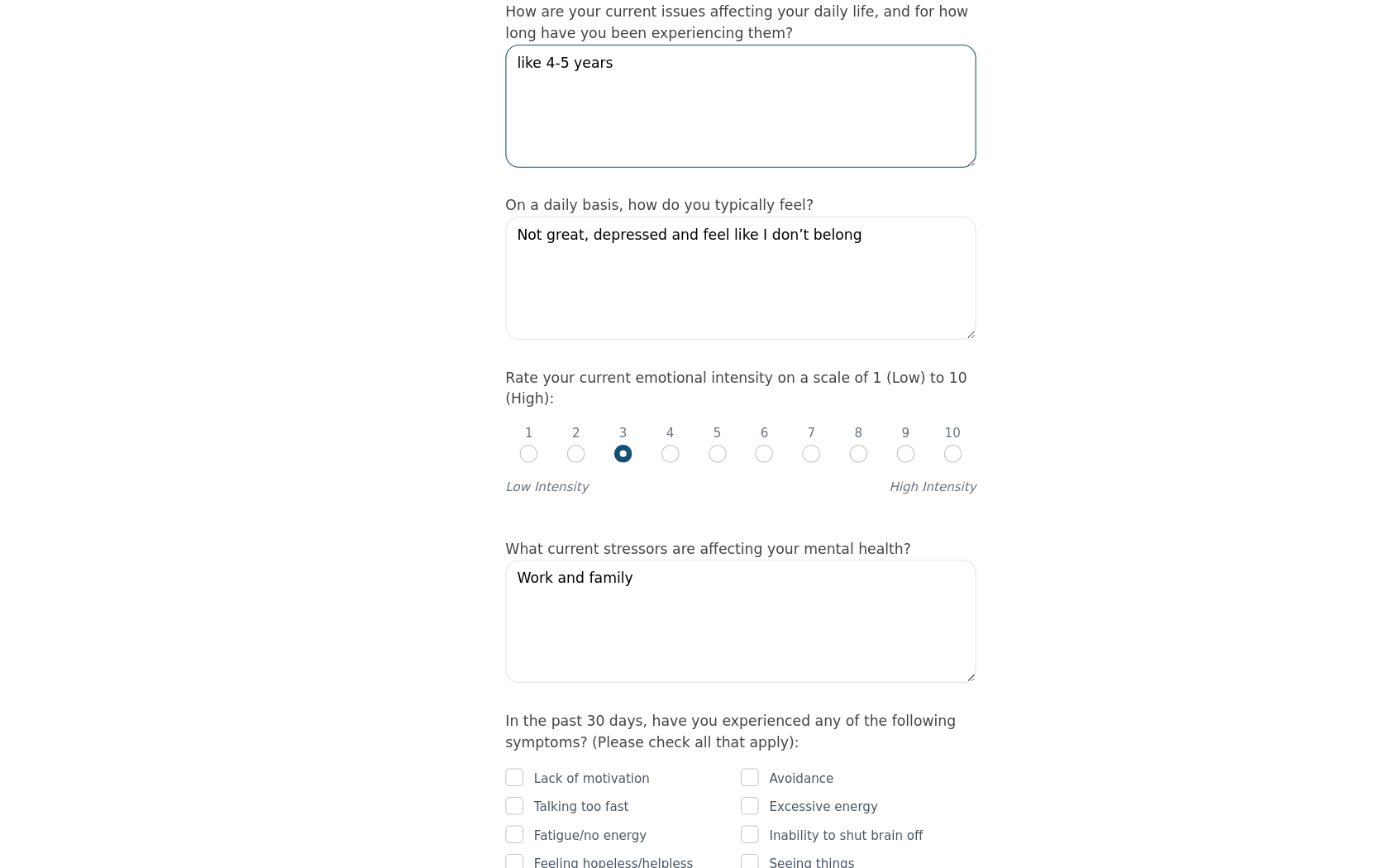
scroll to position [407, 0]
type textarea "like 4-5 years"
click at [742, 442] on div "1 2 3 4 5 6 7 8 9 10" at bounding box center [694, 467] width 437 height 50
click at [710, 456] on div "6" at bounding box center [716, 473] width 17 height 36
click at [723, 442] on div "1 2 3 4 5 6 7 8 9 10 Low Intensity High Intensity" at bounding box center [694, 482] width 437 height 80
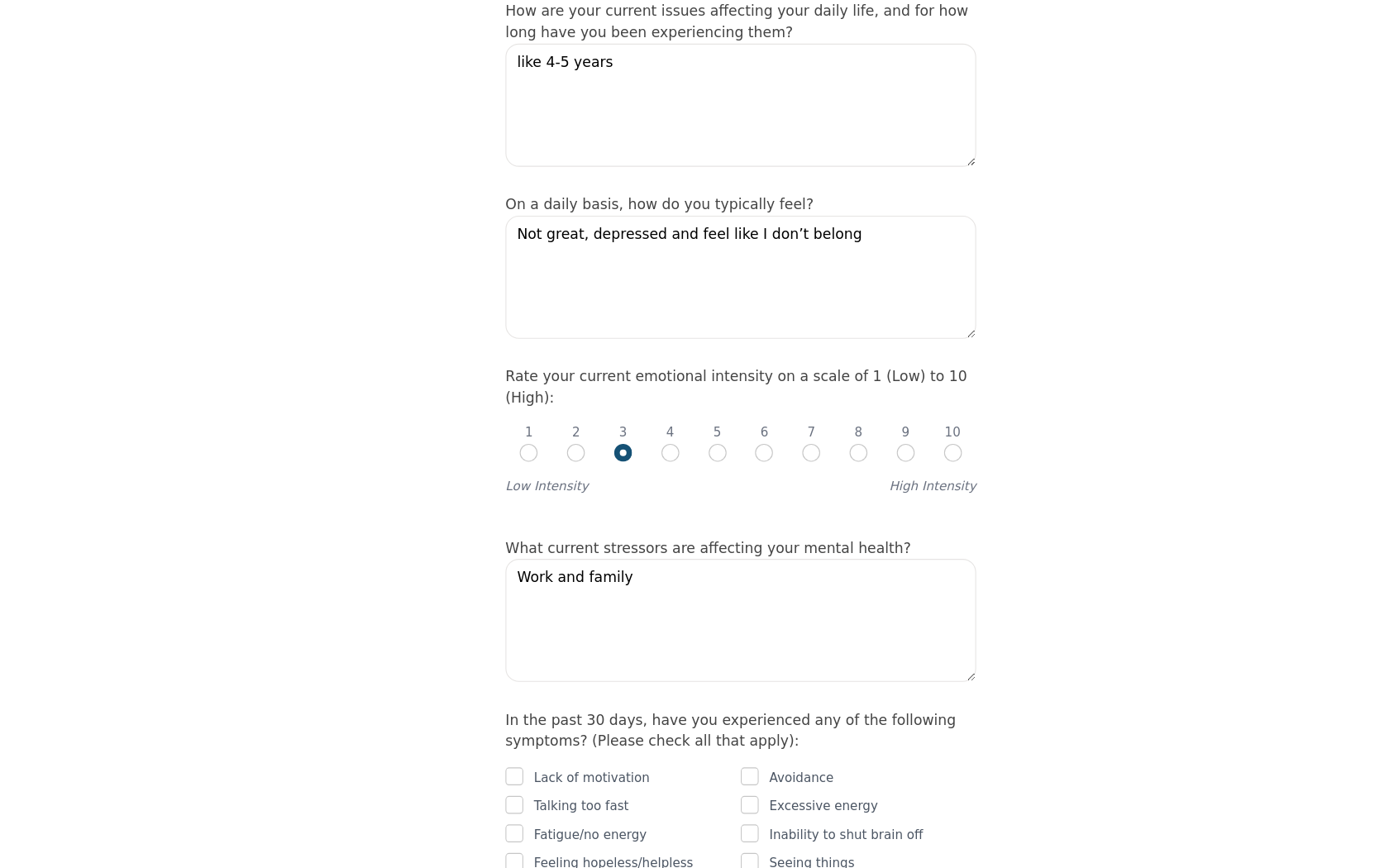
click at [747, 442] on div "1 2 3 4 5 6 7 8 9 10" at bounding box center [694, 467] width 437 height 50
click at [774, 442] on div "1 2 3 4 5 6 7 8 9 10" at bounding box center [694, 467] width 437 height 50
click at [773, 442] on div "1 2 3 4 5 6 7 8 9 10" at bounding box center [694, 467] width 437 height 50
click at [770, 442] on div "1 2 3 4 5 6 7 8 9 10" at bounding box center [694, 467] width 437 height 50
click at [768, 456] on div "7" at bounding box center [760, 473] width 17 height 36
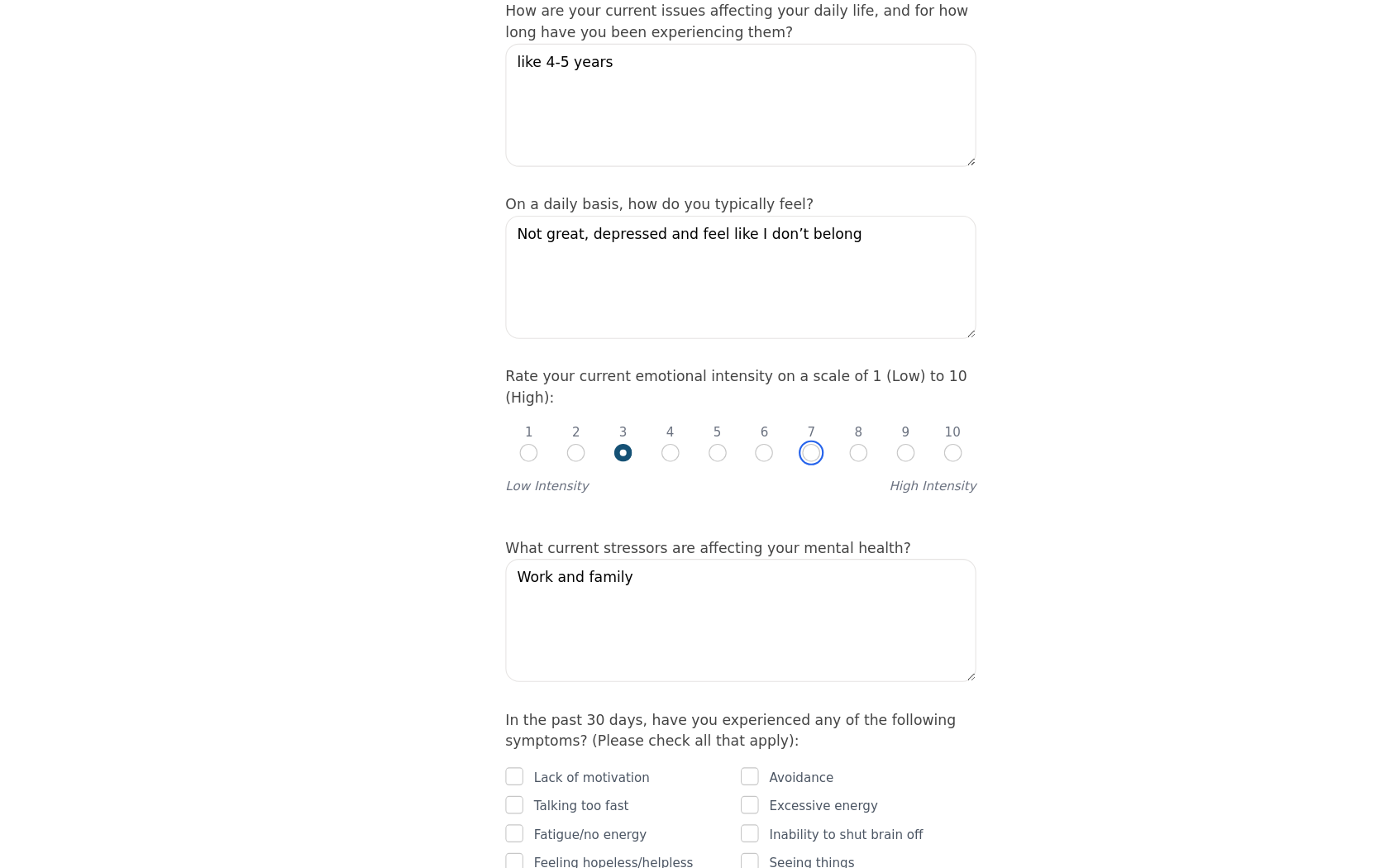
click at [759, 475] on input "radio" at bounding box center [760, 484] width 17 height 17
radio input "true"
radio input "false"
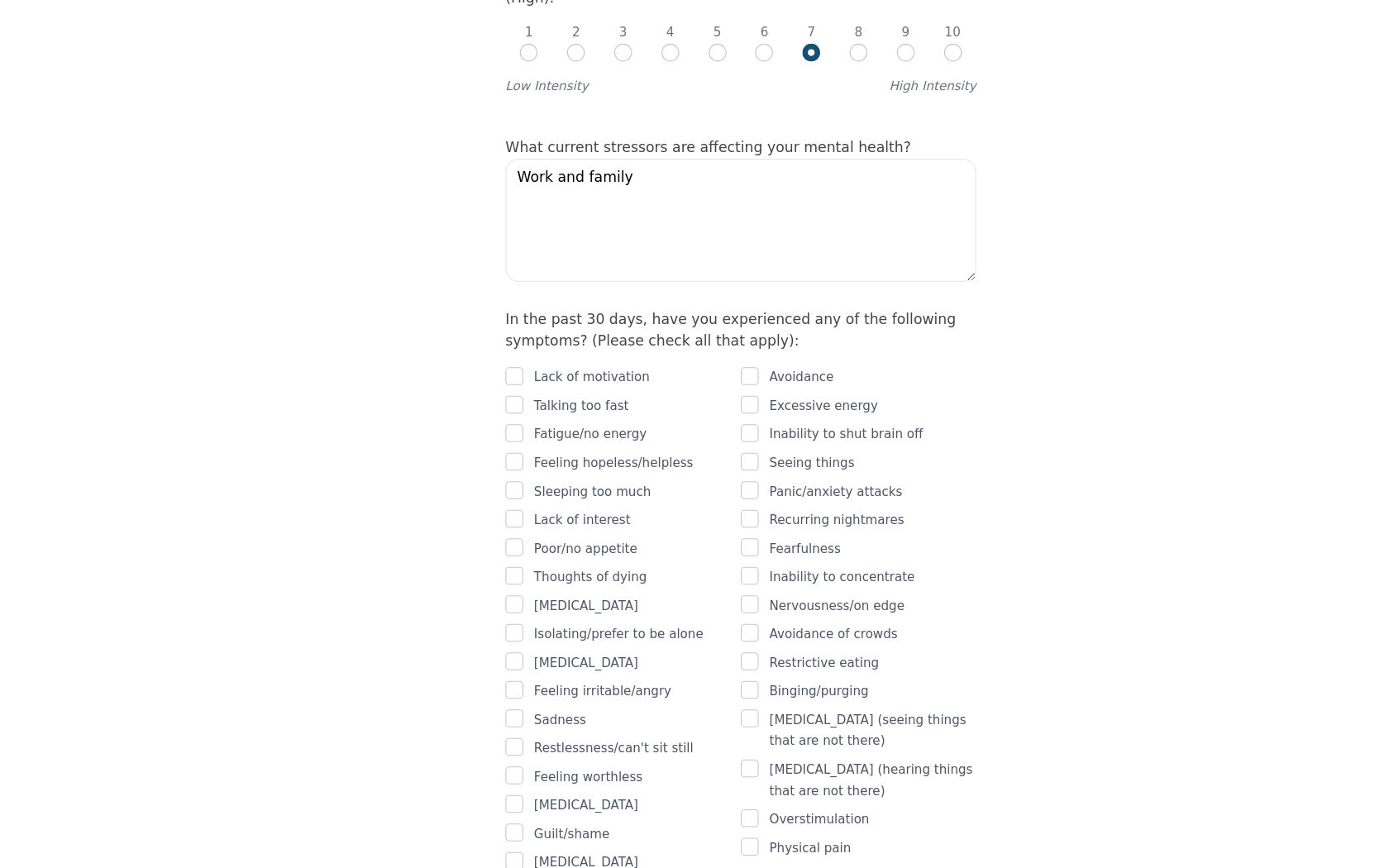
scroll to position [783, 0]
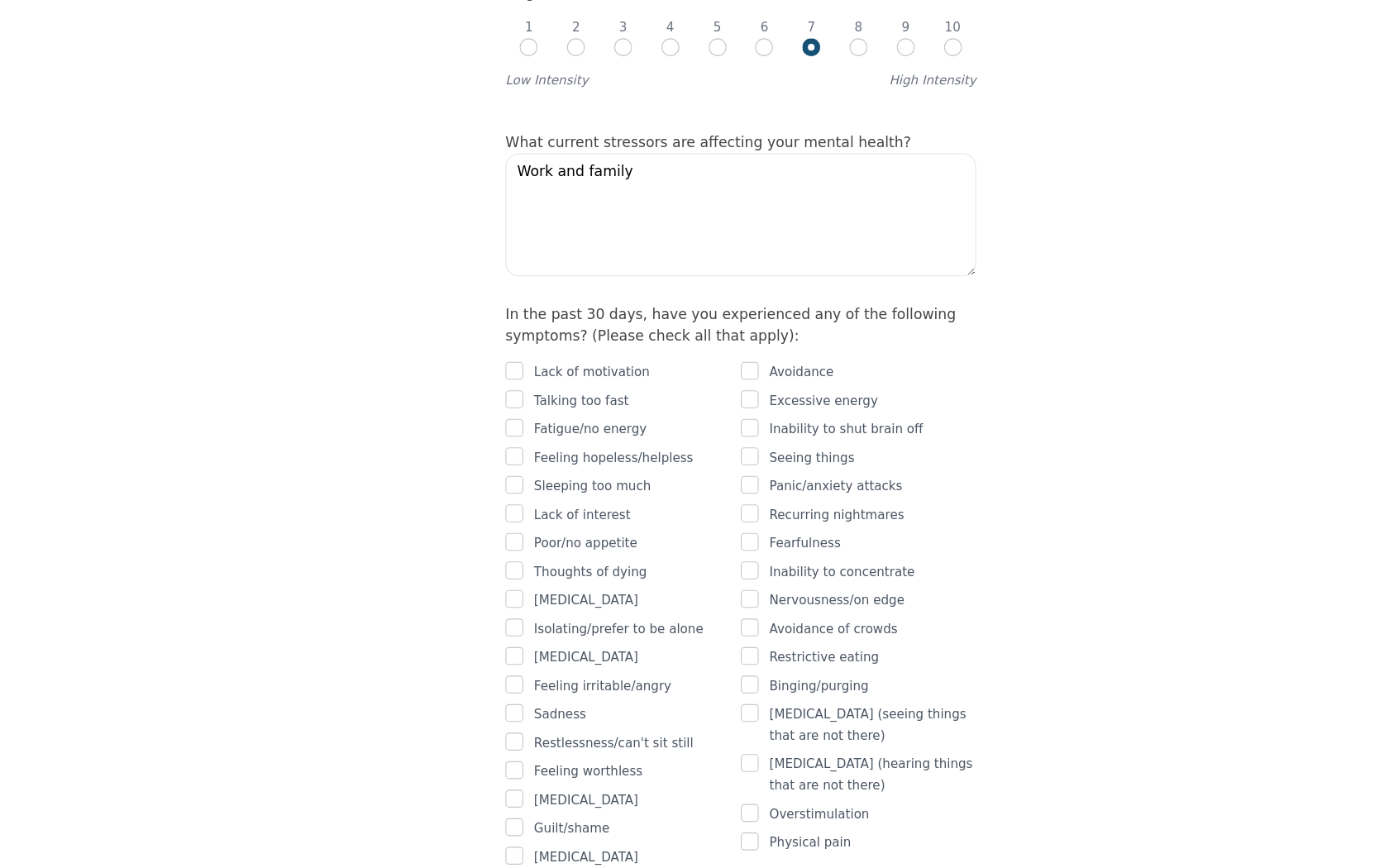
click at [522, 477] on p "Feeling hopeless/helpless" at bounding box center [577, 486] width 148 height 20
click at [488, 478] on input "checkbox" at bounding box center [485, 486] width 17 height 17
checkbox input "true"
click at [486, 504] on input "checkbox" at bounding box center [485, 513] width 17 height 17
checkbox input "true"
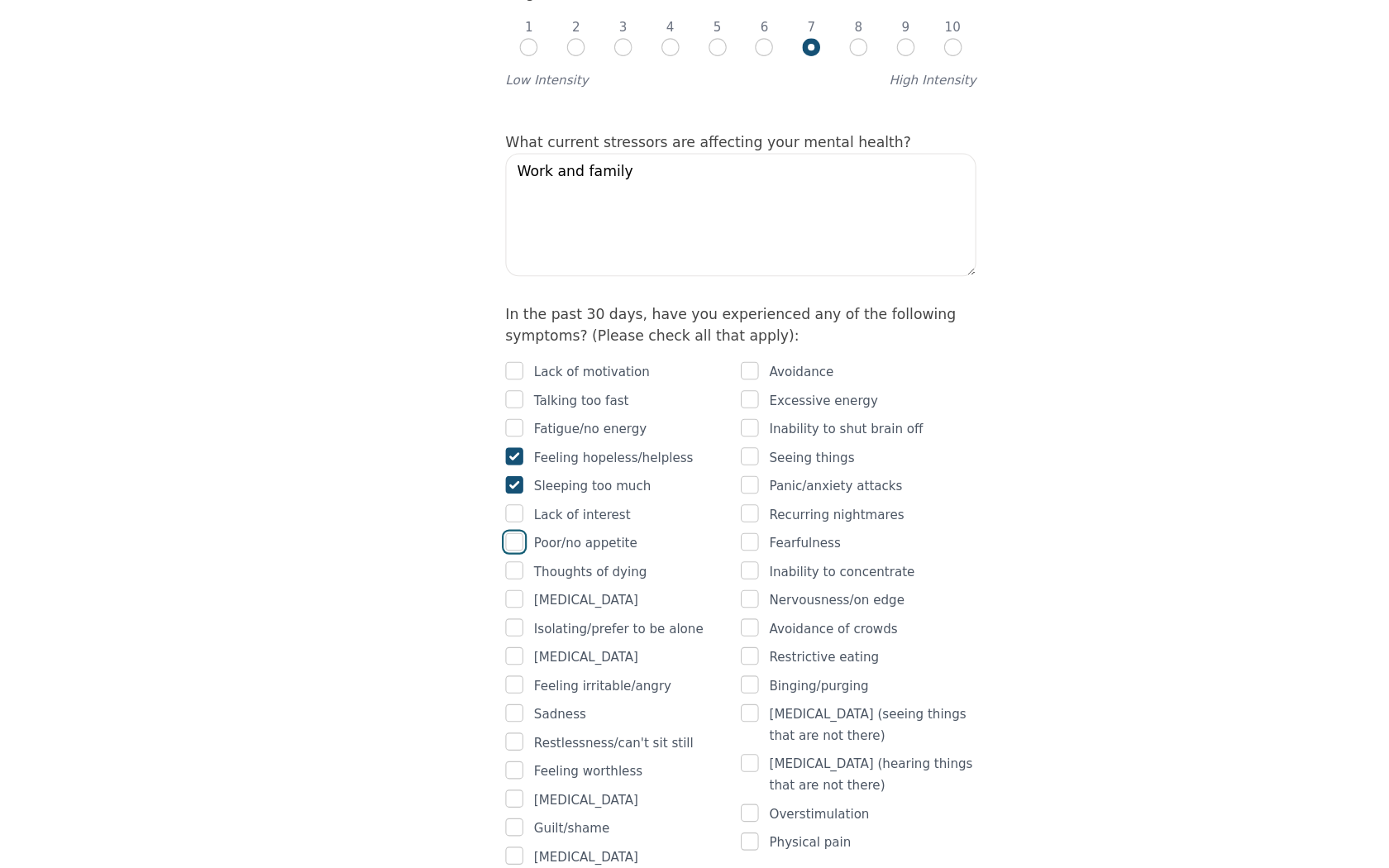
click at [490, 557] on input "checkbox" at bounding box center [485, 566] width 17 height 17
checkbox input "true"
click at [489, 584] on input "checkbox" at bounding box center [485, 592] width 17 height 17
click at [485, 584] on input "checkbox" at bounding box center [485, 592] width 17 height 17
checkbox input "false"
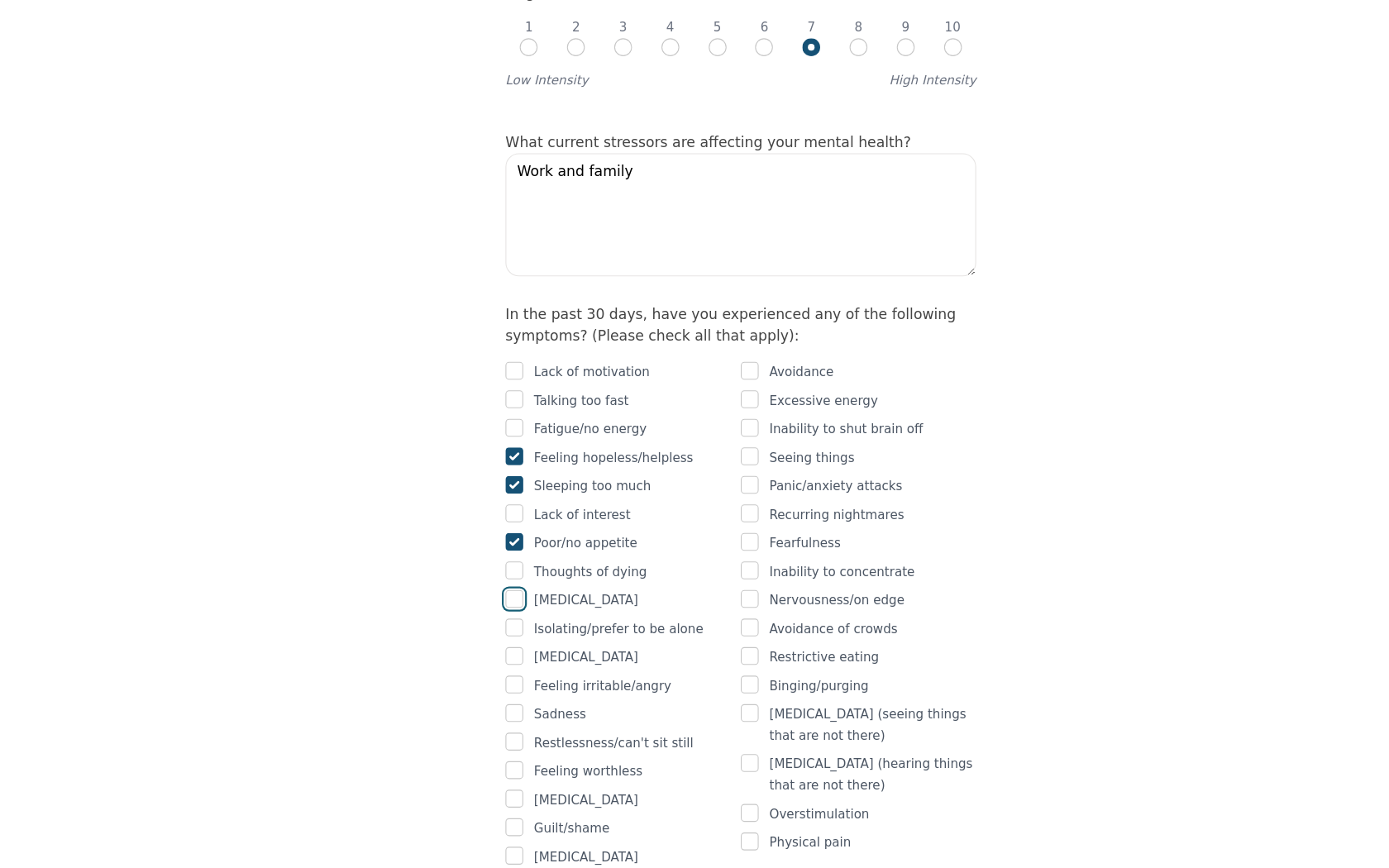
click at [485, 611] on input "checkbox" at bounding box center [485, 619] width 17 height 17
checkbox input "true"
click at [480, 557] on input "checkbox" at bounding box center [485, 566] width 17 height 17
checkbox input "false"
click at [491, 716] on input "checkbox" at bounding box center [485, 725] width 17 height 17
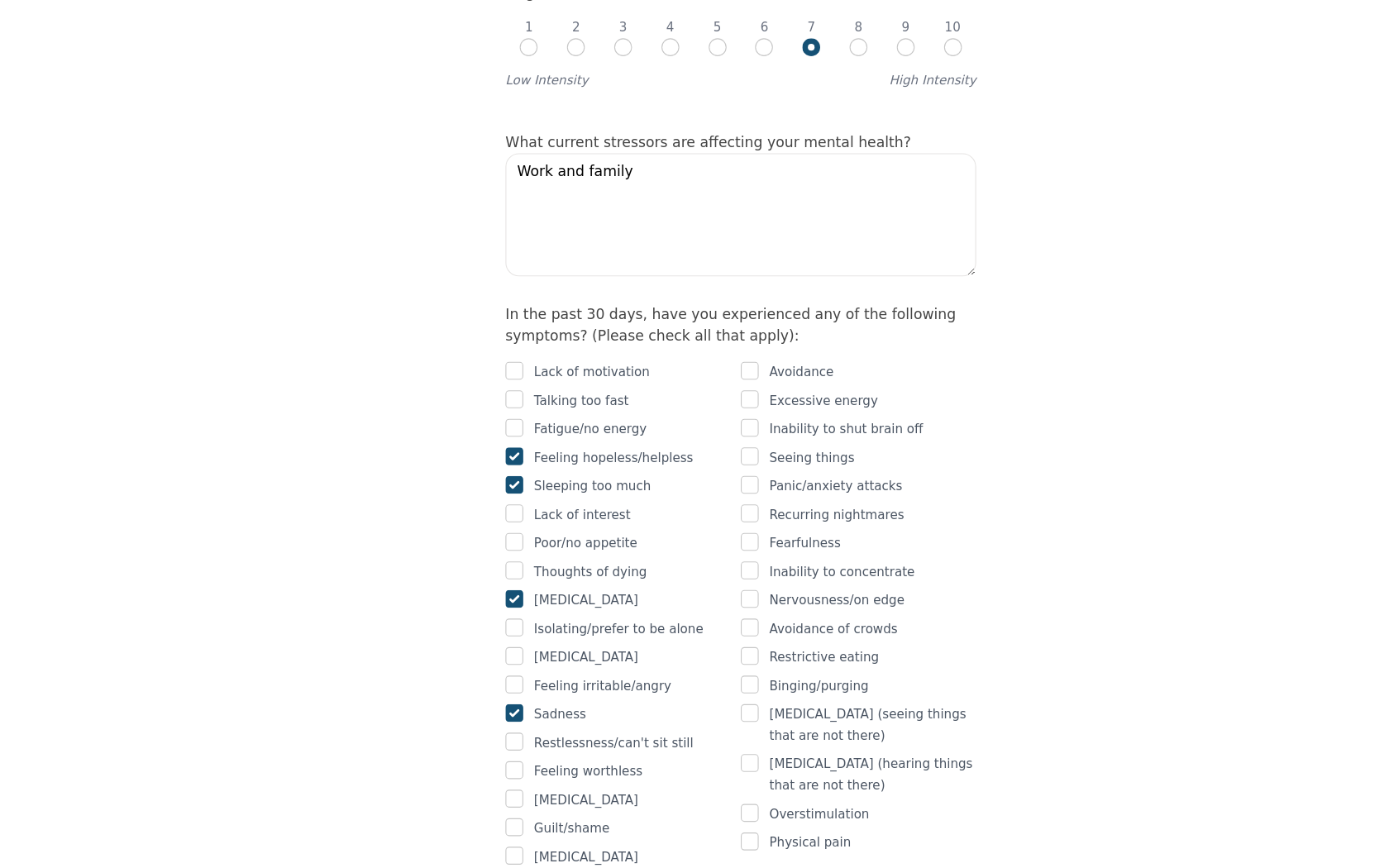
checkbox input "true"
click at [710, 504] on input "checkbox" at bounding box center [703, 513] width 17 height 17
checkbox input "true"
click at [704, 531] on input "checkbox" at bounding box center [703, 540] width 17 height 17
checkbox input "true"
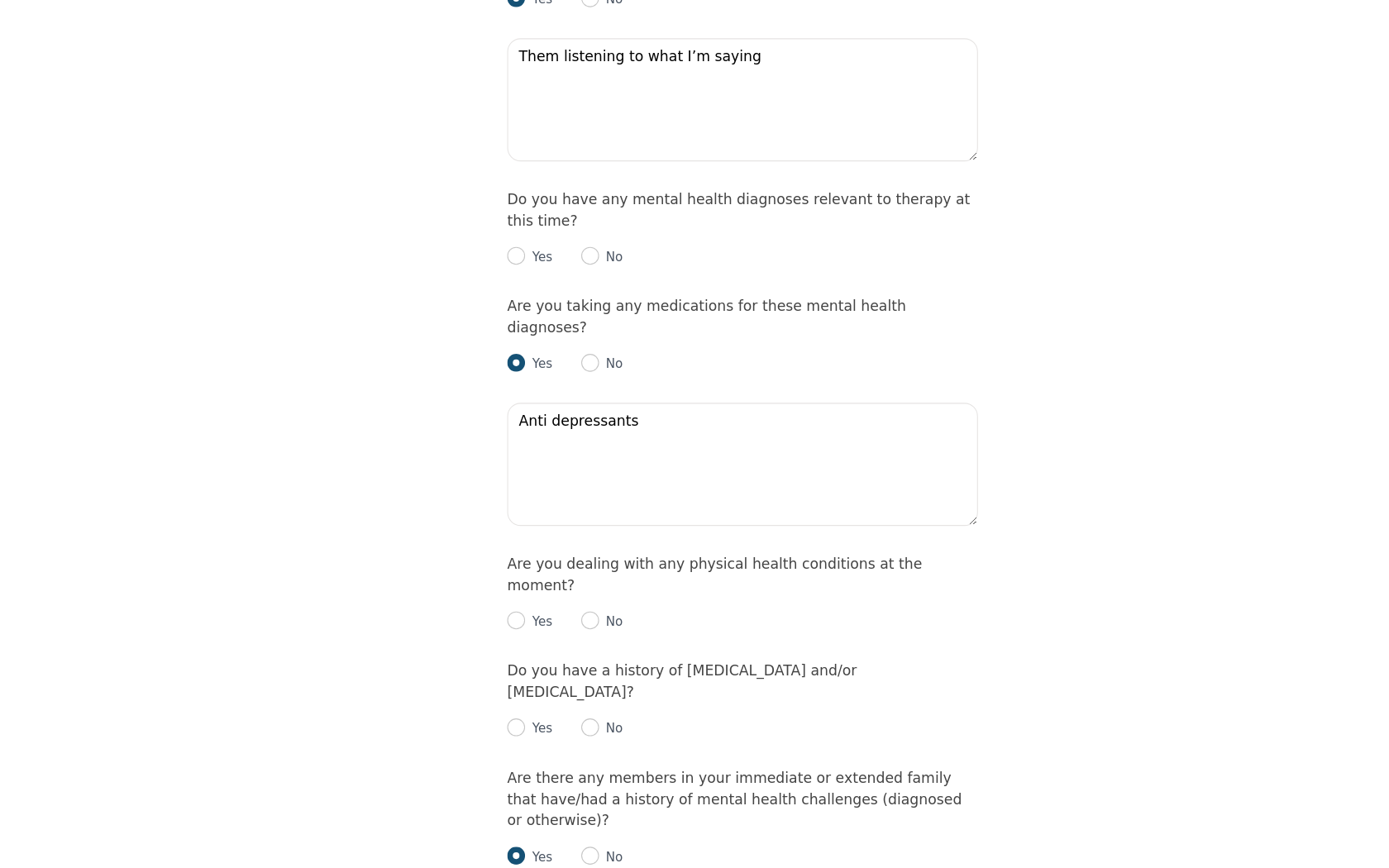
scroll to position [1892, 0]
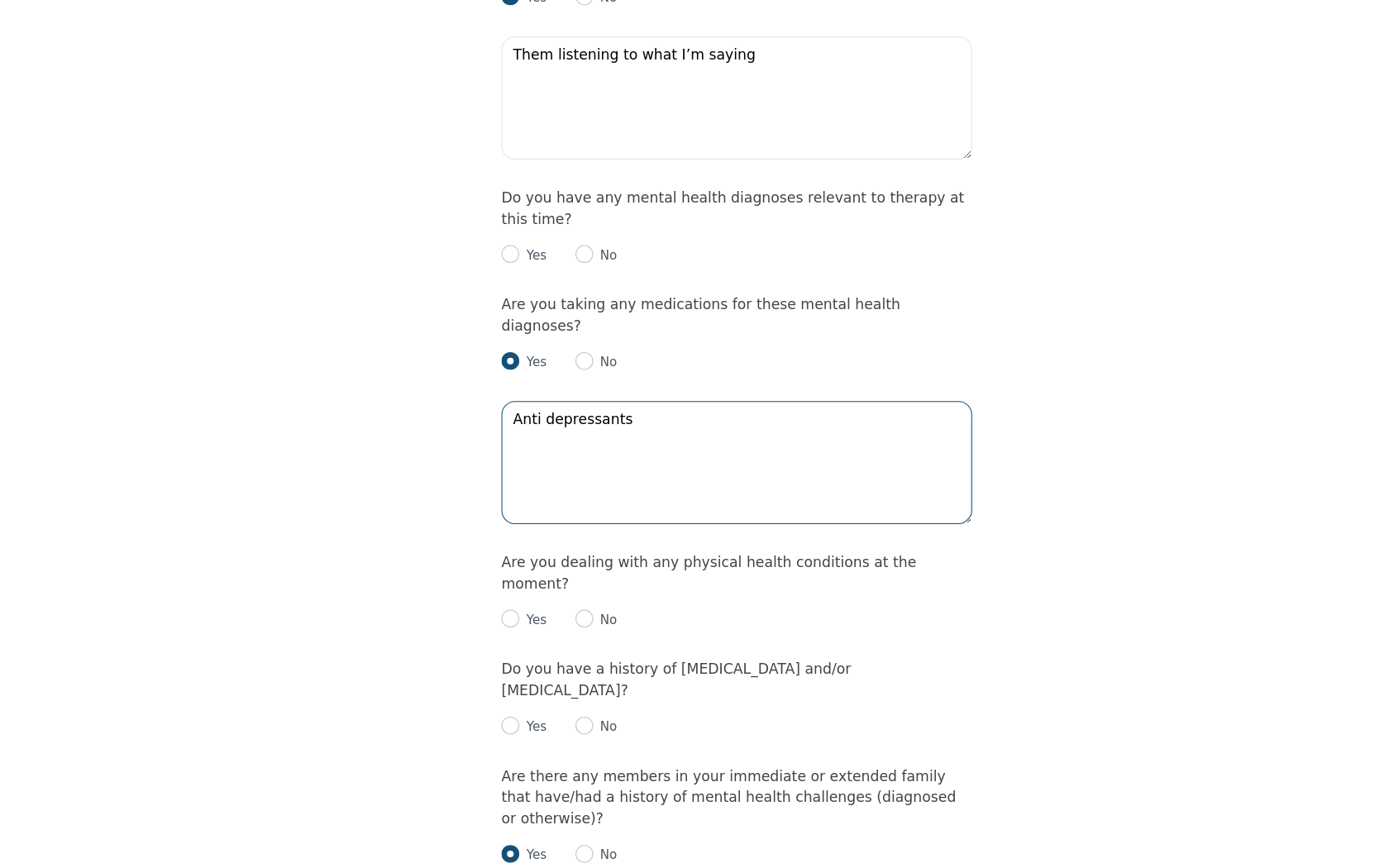
click at [615, 435] on textarea "Anti depressants" at bounding box center [694, 492] width 437 height 114
type textarea "Anti depressants and [MEDICAL_DATA]"
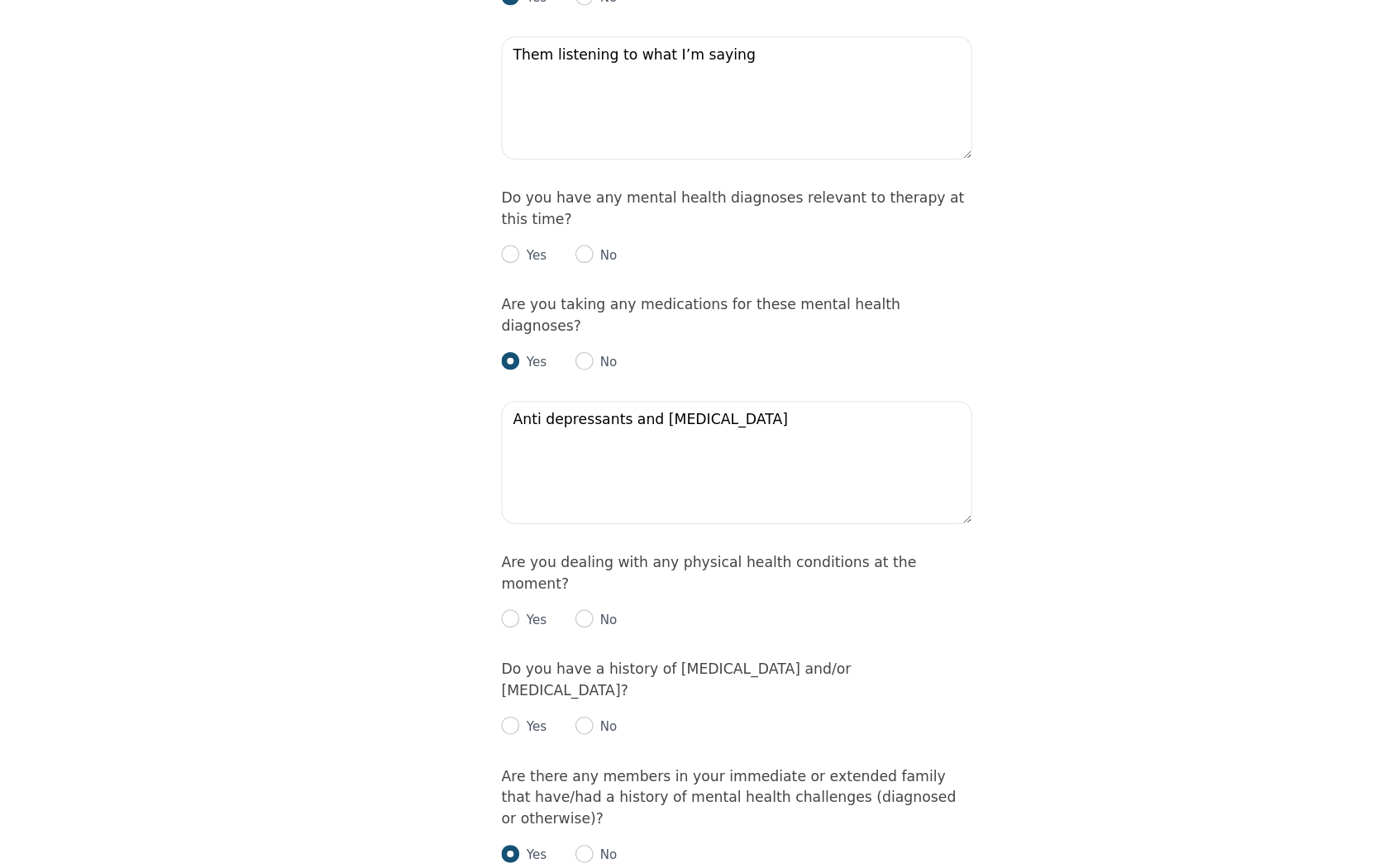
click at [567, 629] on p "No" at bounding box center [572, 638] width 22 height 17
click at [565, 629] on p "No" at bounding box center [572, 638] width 22 height 17
click at [560, 628] on div "No" at bounding box center [565, 637] width 39 height 20
click at [553, 629] on input "radio" at bounding box center [554, 637] width 17 height 17
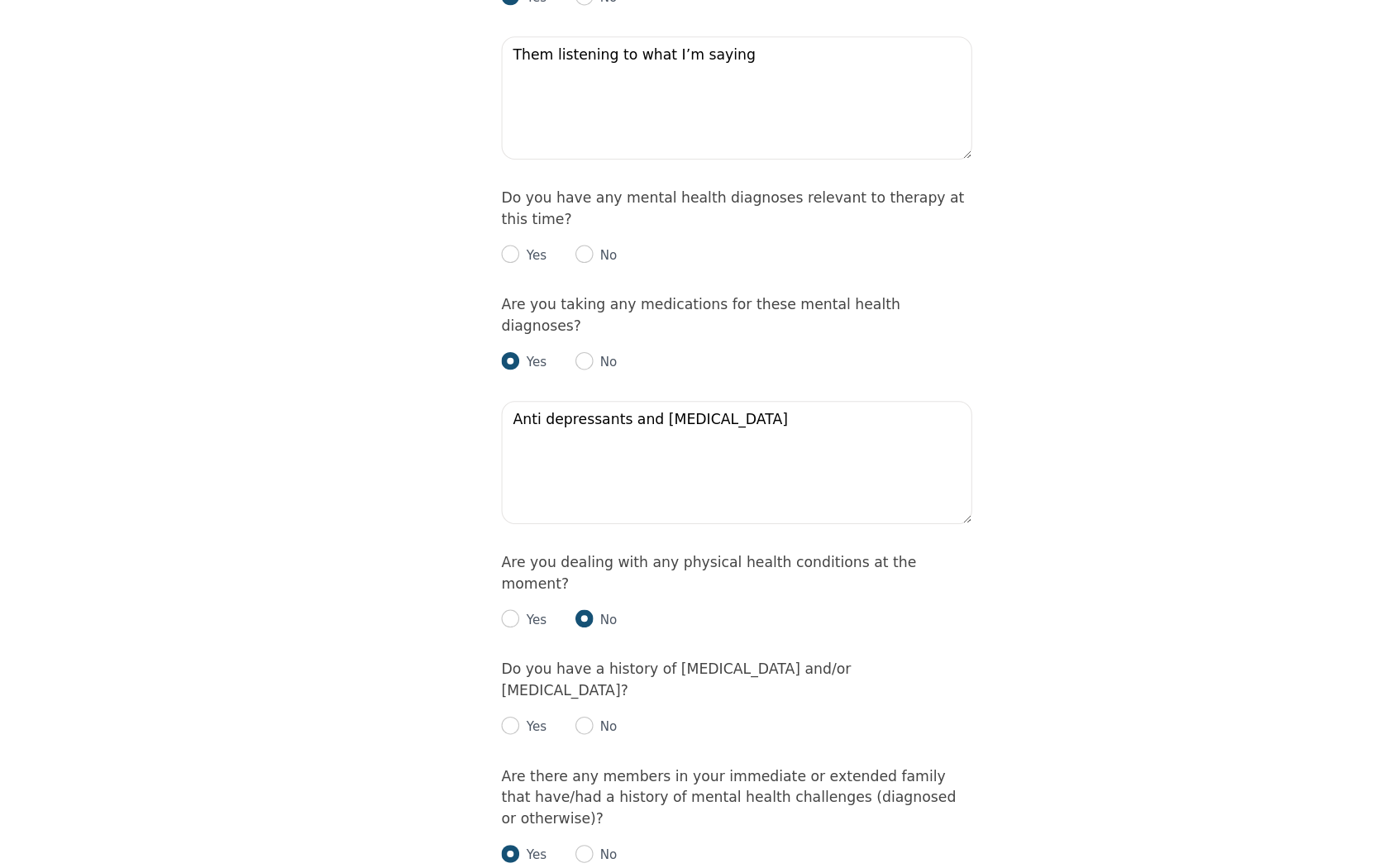
radio input "true"
click at [489, 728] on input "radio" at bounding box center [485, 736] width 17 height 17
radio input "true"
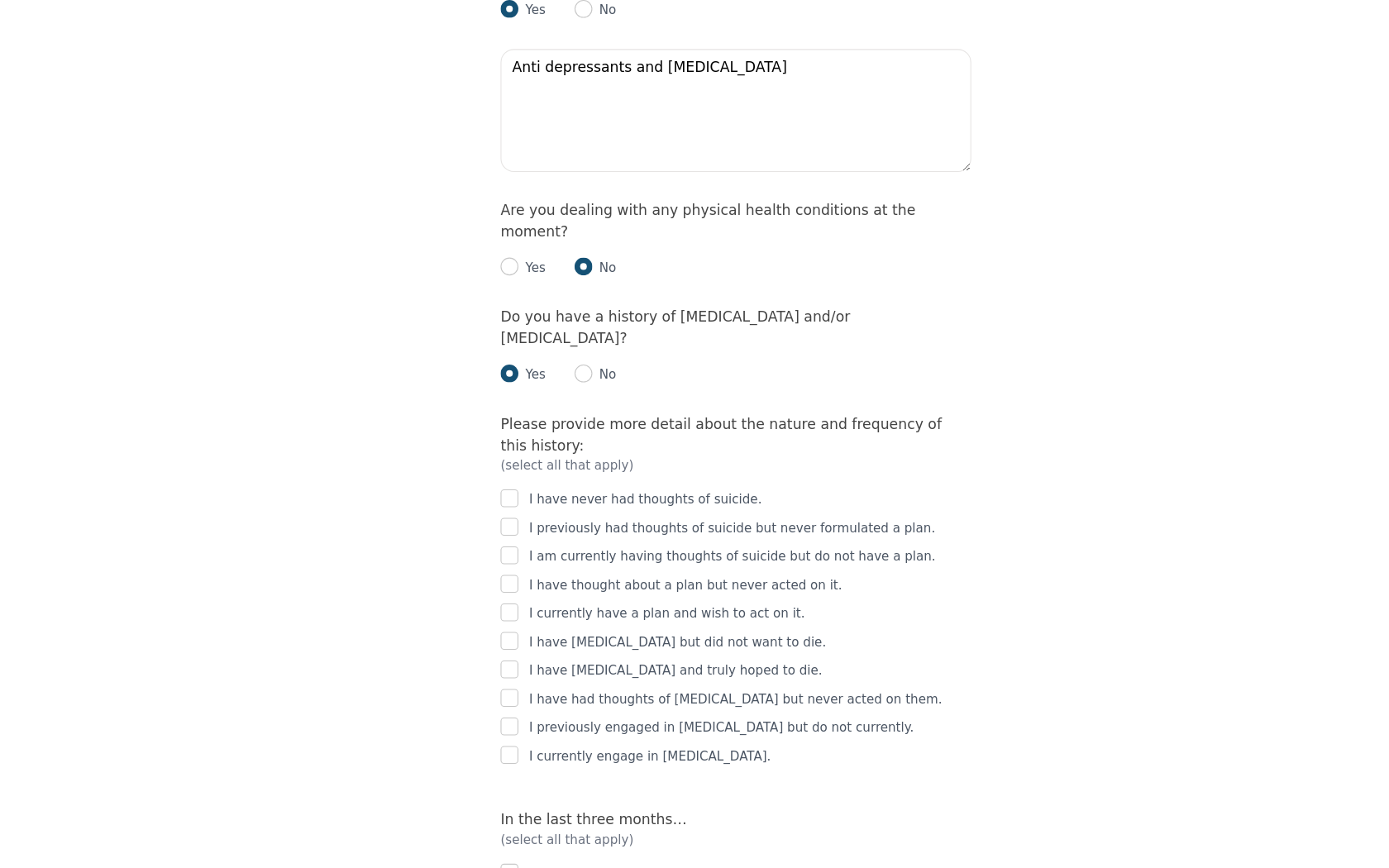
scroll to position [2223, 0]
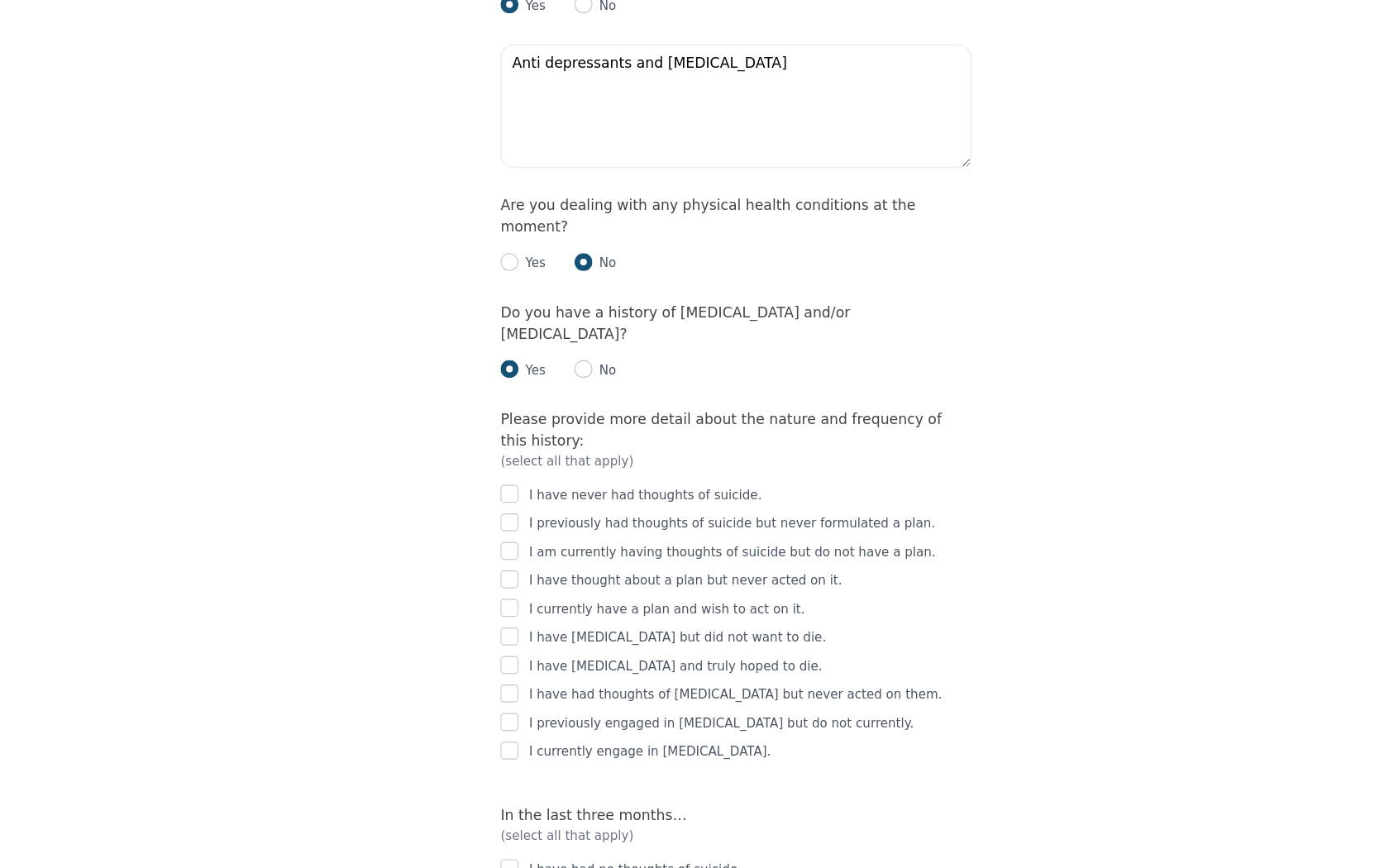
click at [490, 750] on div at bounding box center [485, 760] width 17 height 20
click at [486, 587] on div "I have never had thoughts of suicide. I previously had thoughts of suicide but …" at bounding box center [694, 634] width 437 height 271
click at [485, 725] on input "checkbox" at bounding box center [485, 733] width 17 height 17
checkbox input "true"
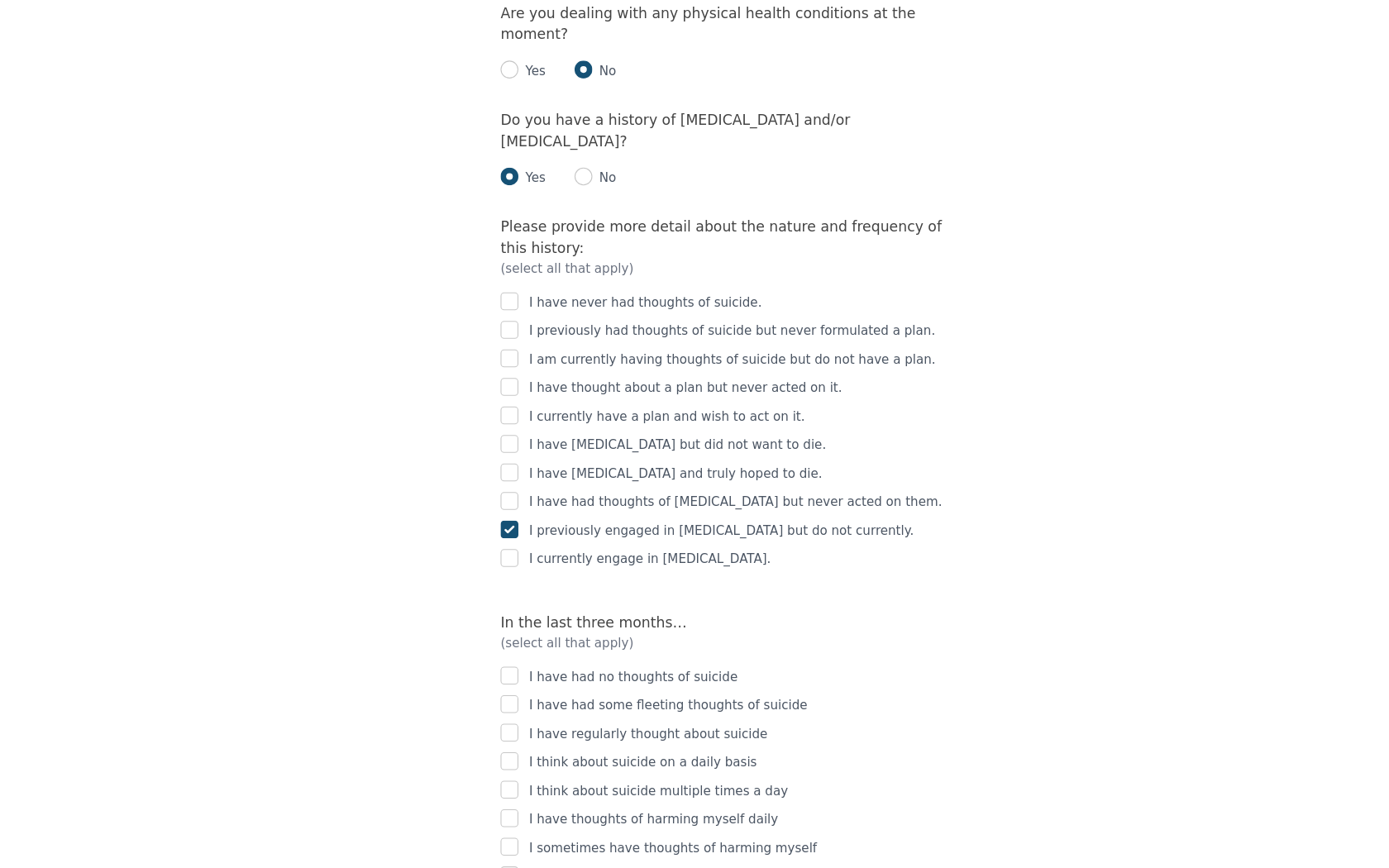
scroll to position [2403, 0]
click at [543, 811] on p "I have thoughts of harming myself daily" at bounding box center [618, 820] width 231 height 20
click at [489, 812] on input "checkbox" at bounding box center [485, 820] width 17 height 17
checkbox input "true"
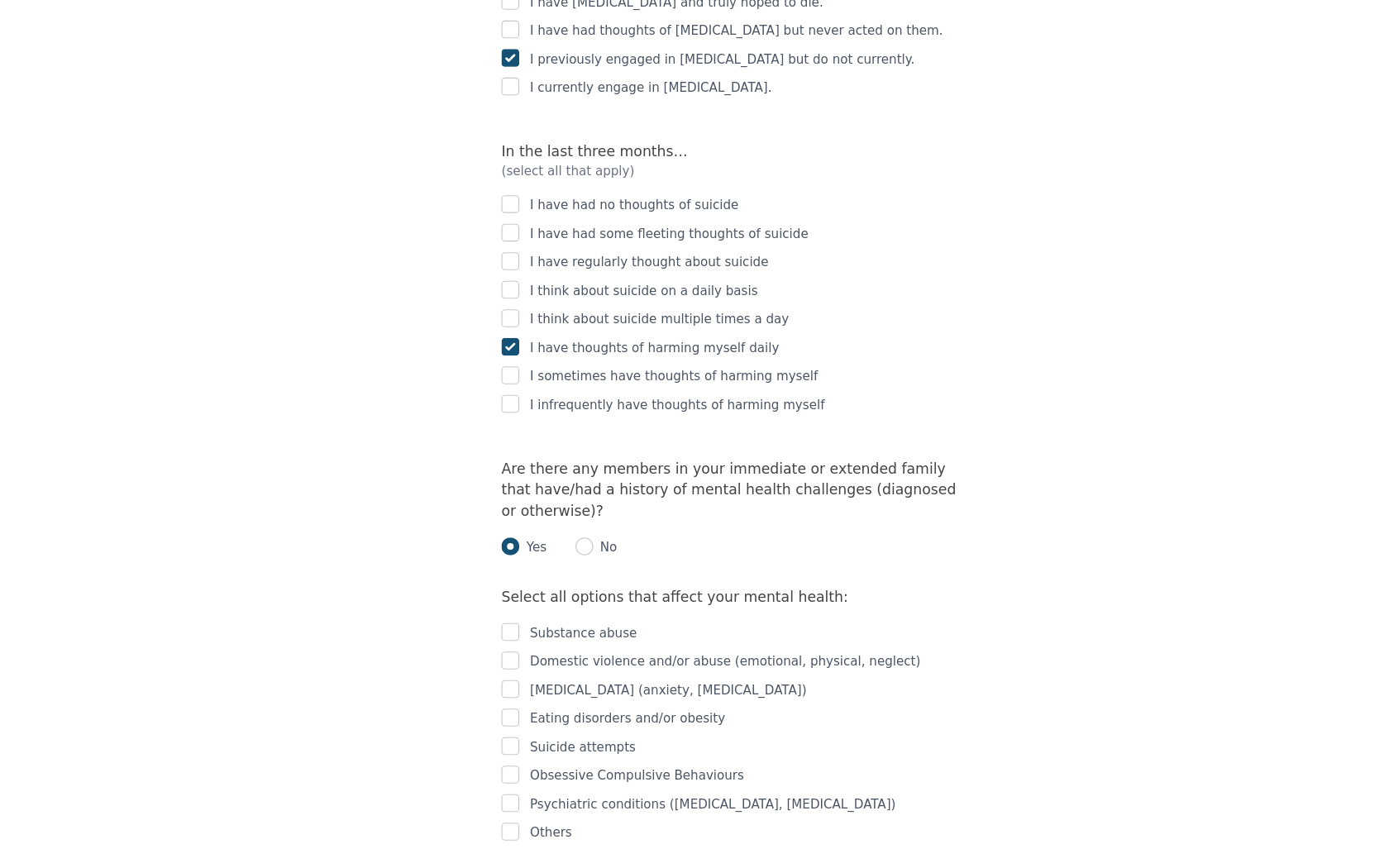
scroll to position [2842, 0]
click at [482, 691] on input "checkbox" at bounding box center [485, 700] width 17 height 17
checkbox input "true"
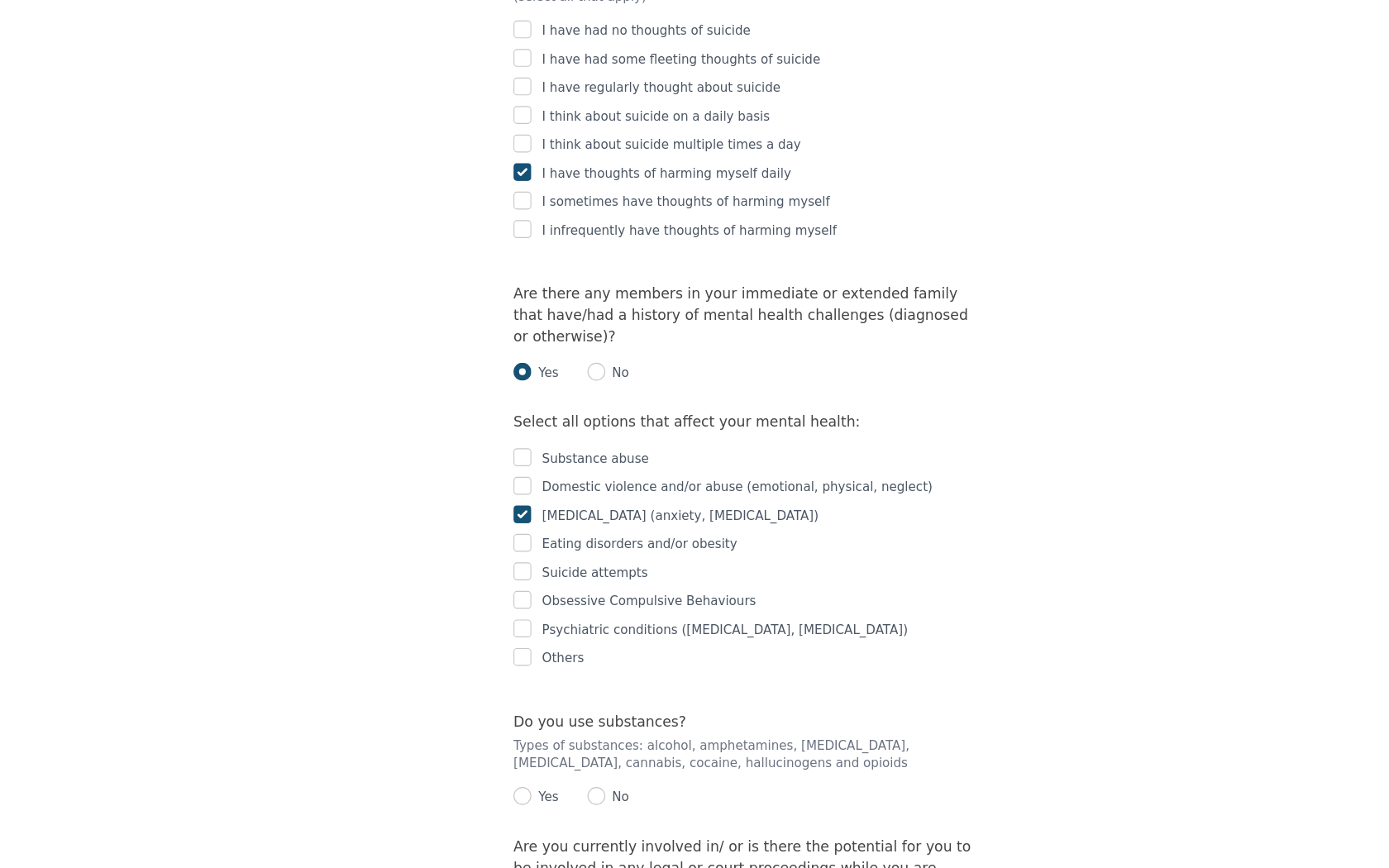
scroll to position [3002, 0]
click at [546, 792] on input "radio" at bounding box center [554, 801] width 17 height 17
radio input "true"
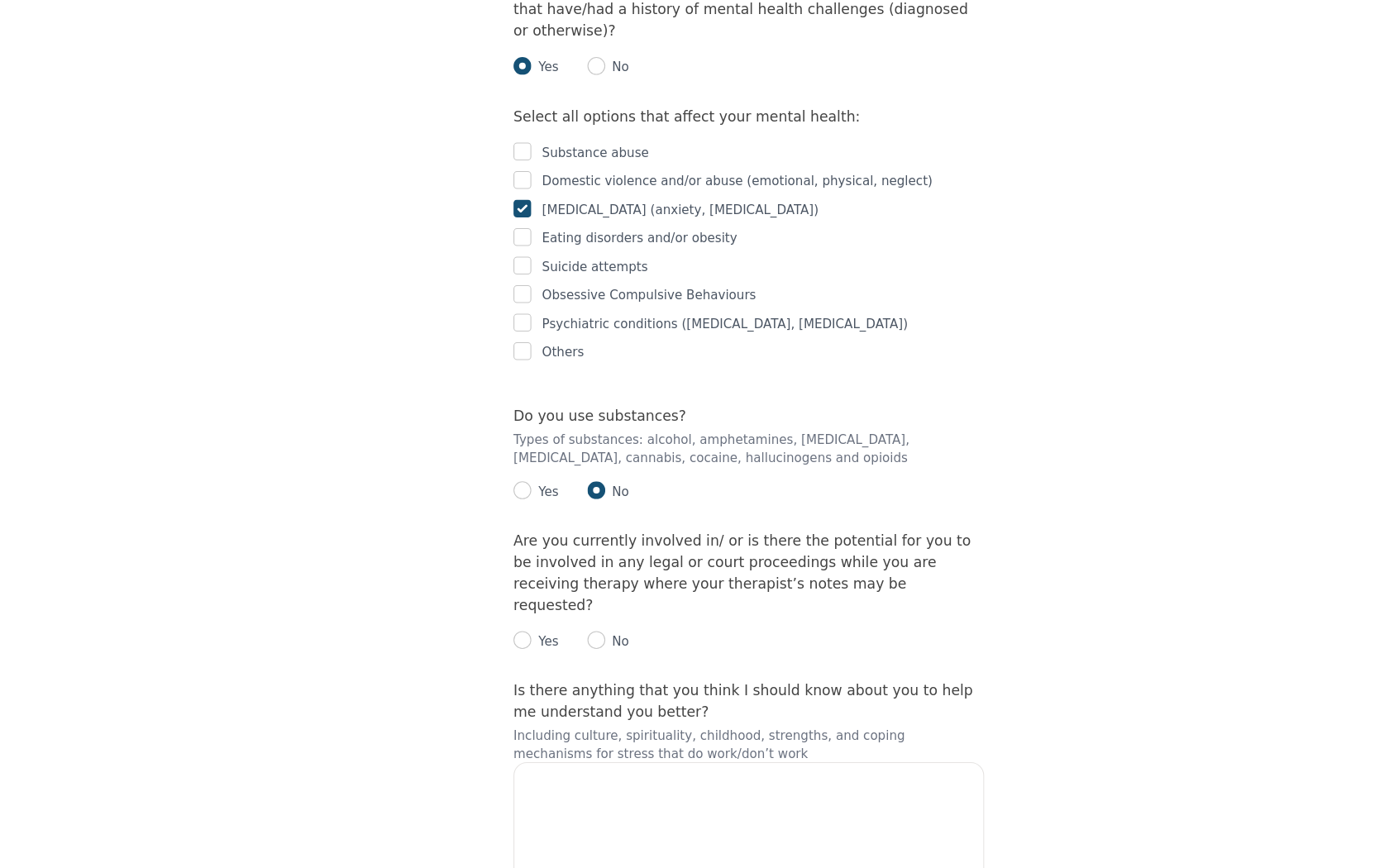
scroll to position [3340, 0]
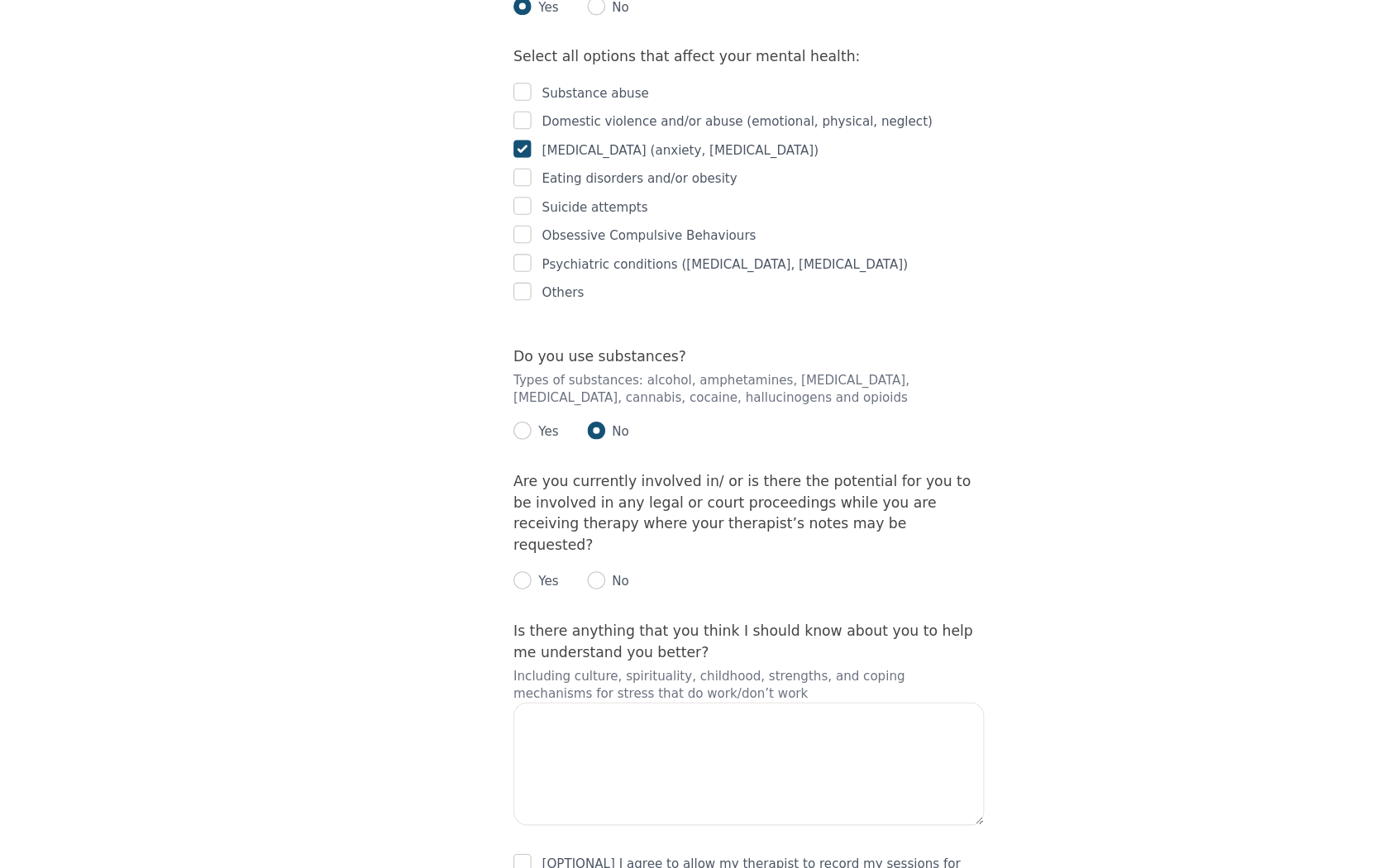
click at [565, 594] on p "No" at bounding box center [572, 602] width 22 height 17
click at [560, 593] on input "radio" at bounding box center [554, 601] width 17 height 17
radio input "true"
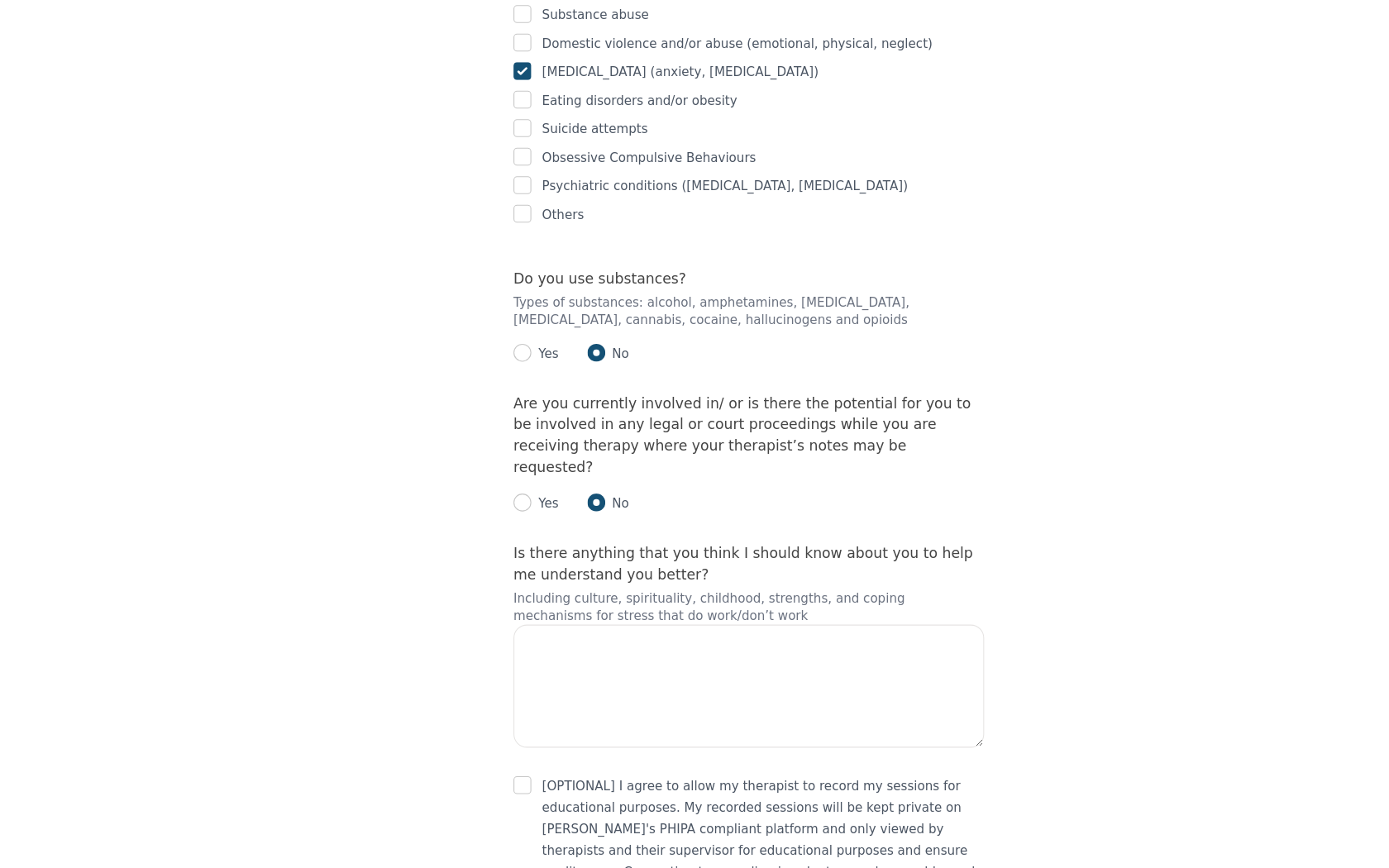
click at [479, 783] on input "checkbox" at bounding box center [485, 791] width 17 height 17
checkbox input "true"
